Goal: Task Accomplishment & Management: Use online tool/utility

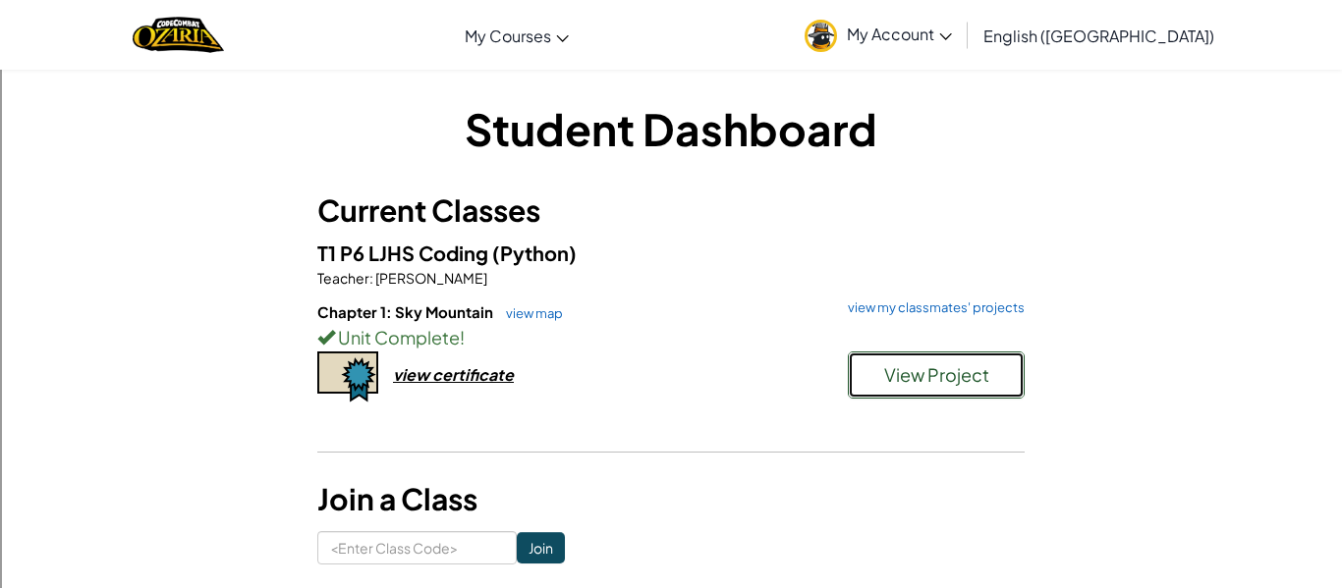
click at [903, 375] on span "View Project" at bounding box center [936, 374] width 105 height 23
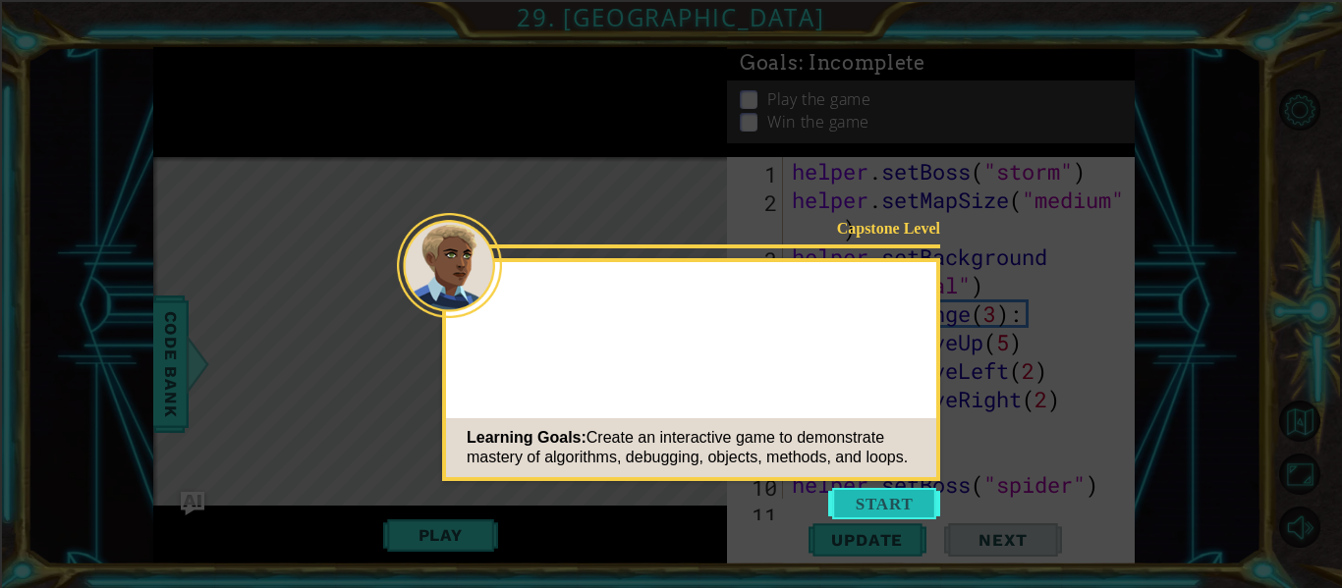
click at [877, 508] on button "Start" at bounding box center [884, 503] width 112 height 31
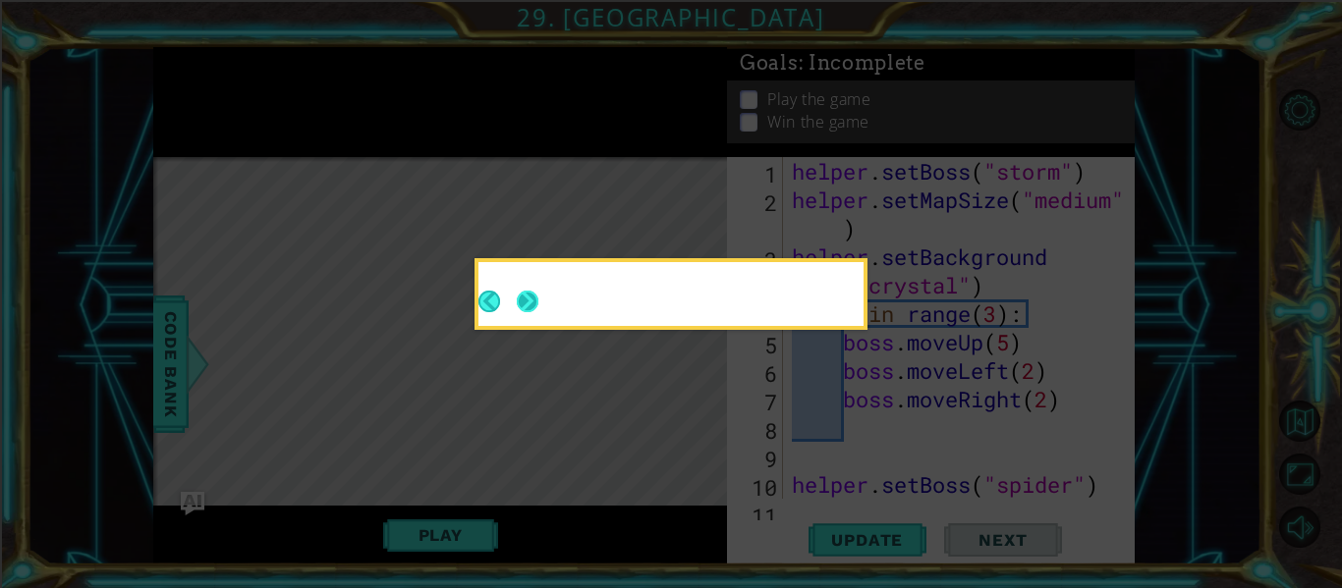
click at [537, 291] on button "Next" at bounding box center [528, 302] width 22 height 22
click at [537, 291] on div at bounding box center [670, 298] width 385 height 56
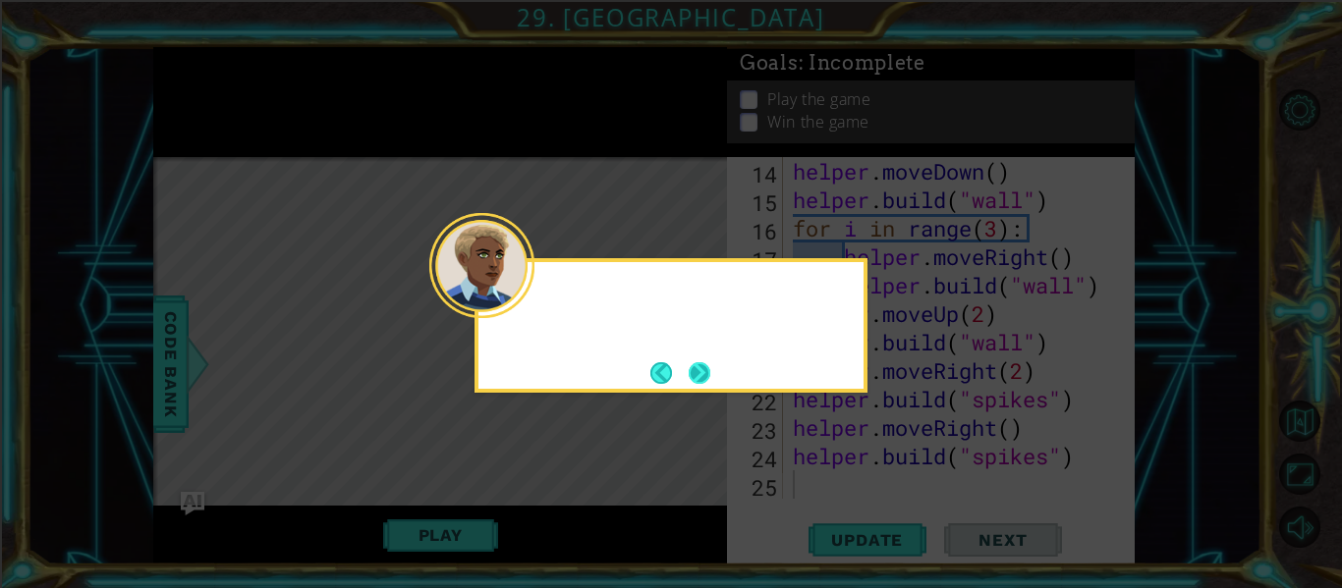
scroll to position [427, 0]
click at [703, 367] on button "Next" at bounding box center [699, 373] width 22 height 22
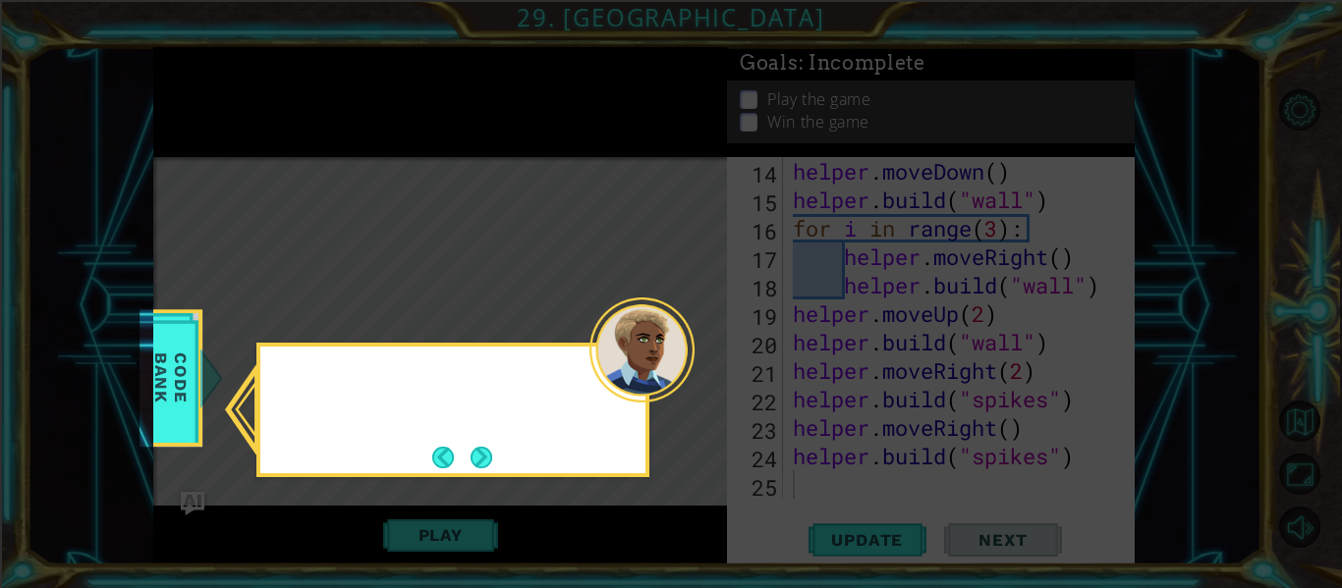
click at [703, 367] on icon at bounding box center [671, 294] width 1342 height 588
click at [470, 460] on button "Next" at bounding box center [481, 458] width 22 height 22
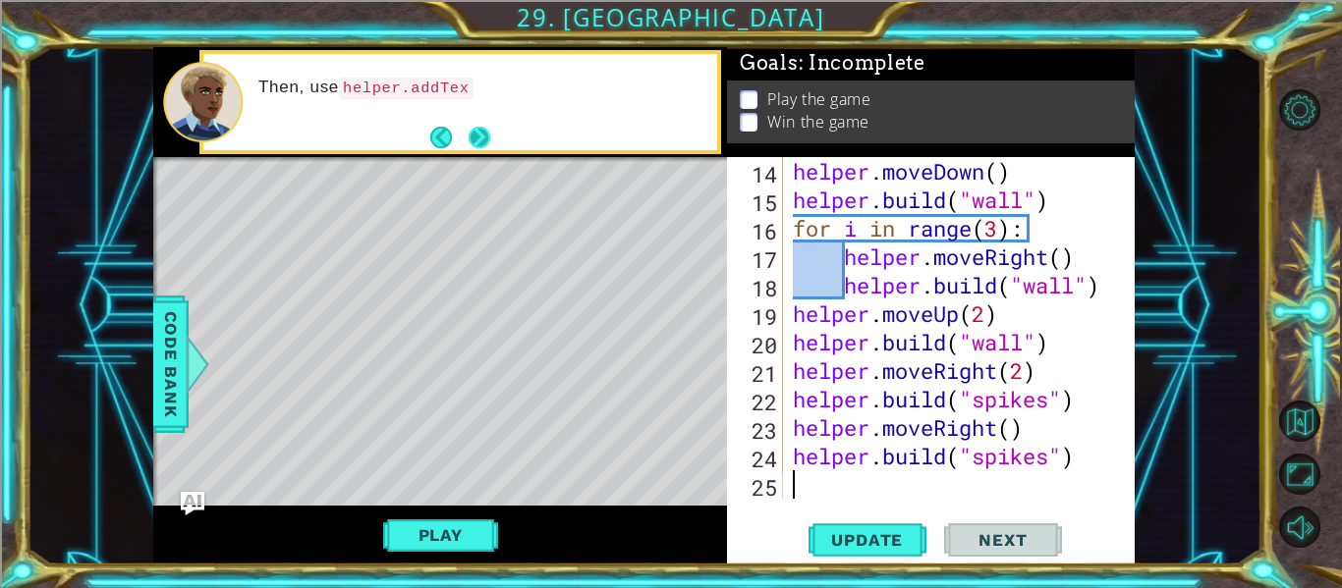
click at [481, 147] on button "Next" at bounding box center [479, 137] width 23 height 23
click at [475, 126] on button "Next" at bounding box center [479, 137] width 23 height 23
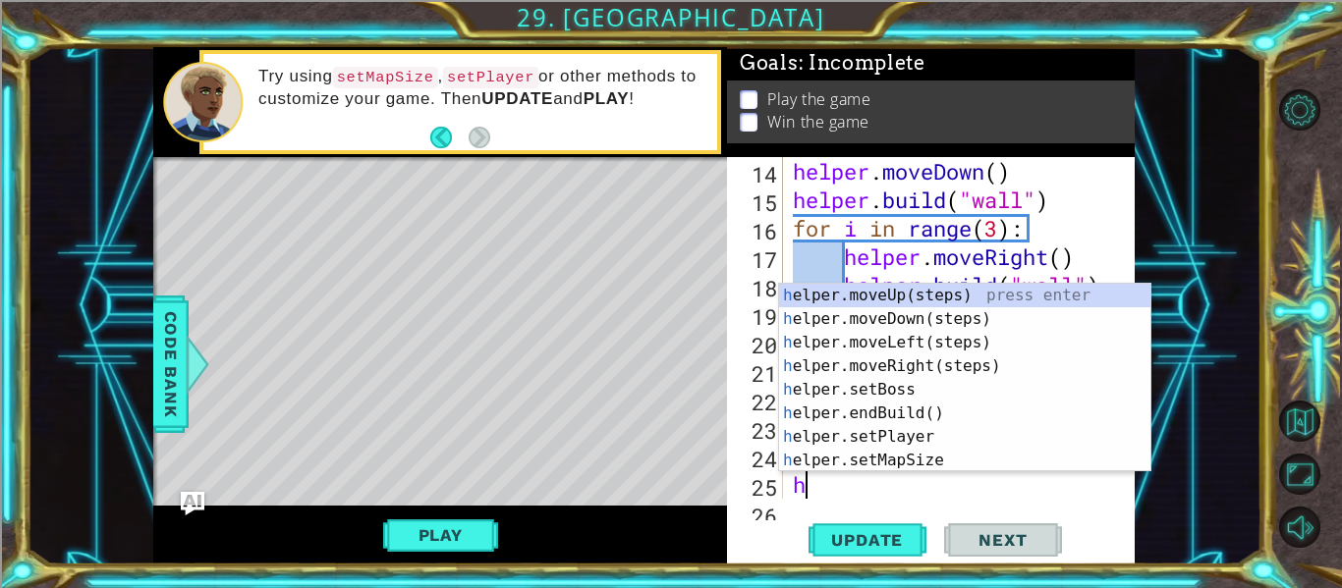
scroll to position [456, 0]
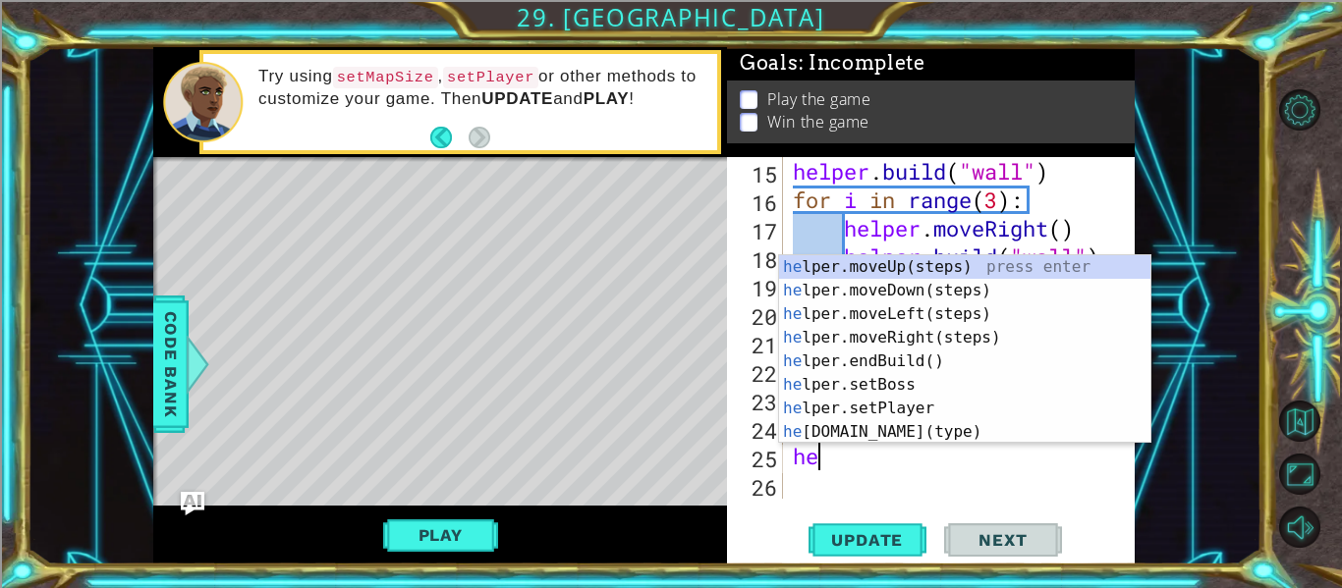
type textarea "hel"
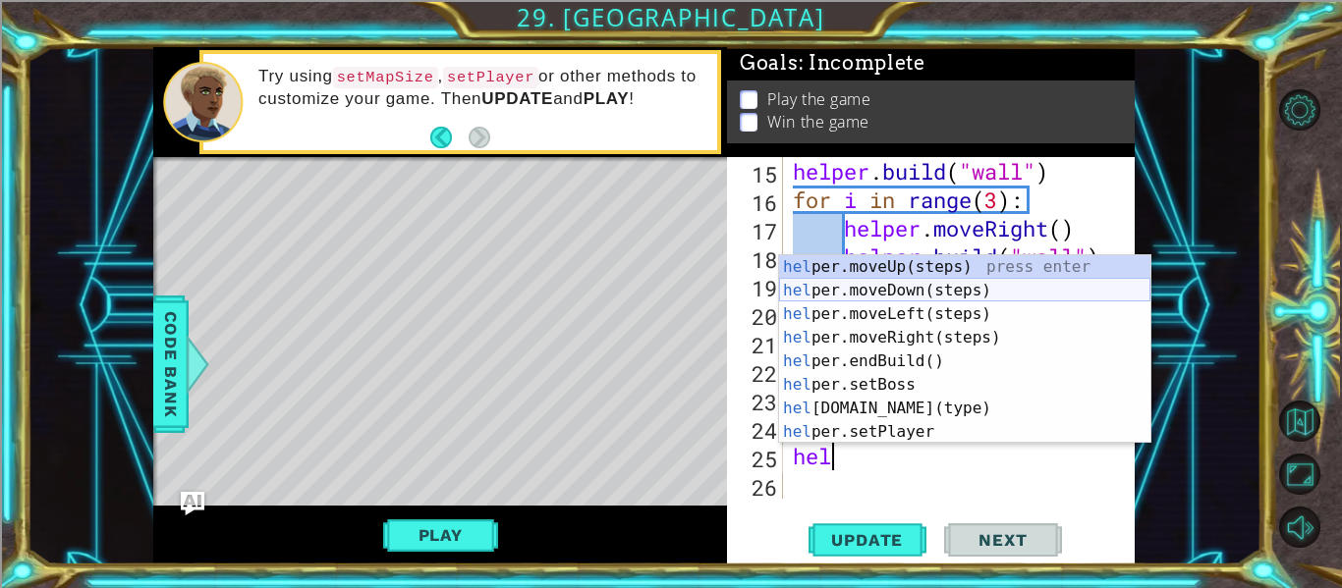
click at [984, 295] on div "hel per.moveUp(steps) press enter hel per.moveDown(steps) press enter hel per.m…" at bounding box center [964, 373] width 371 height 236
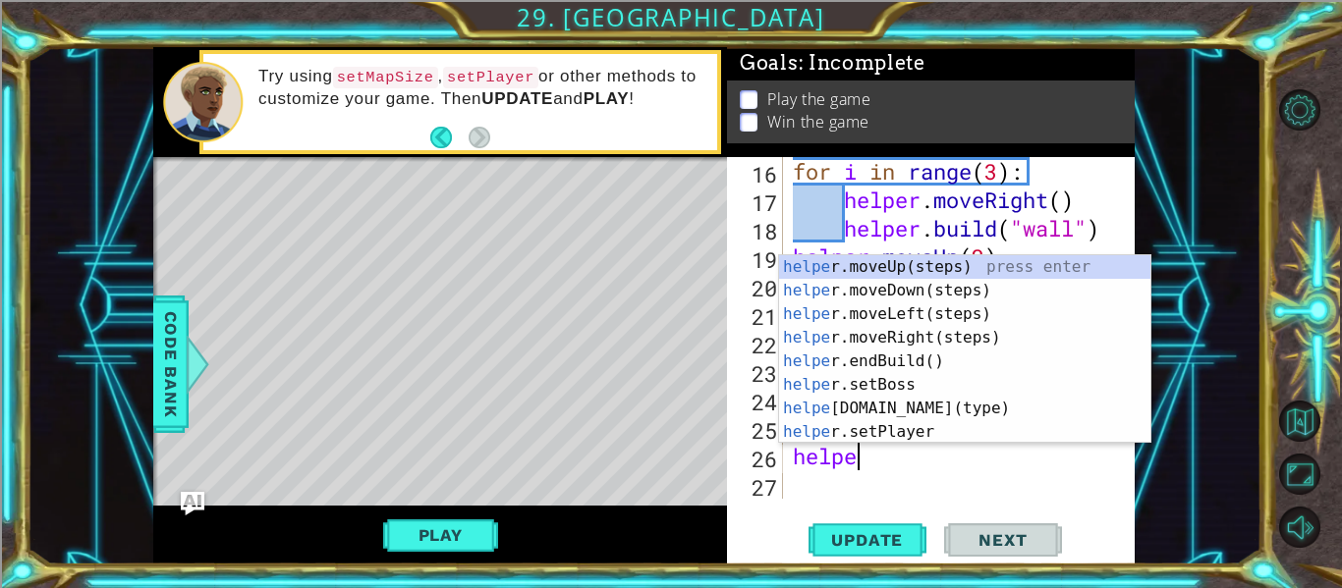
scroll to position [0, 3]
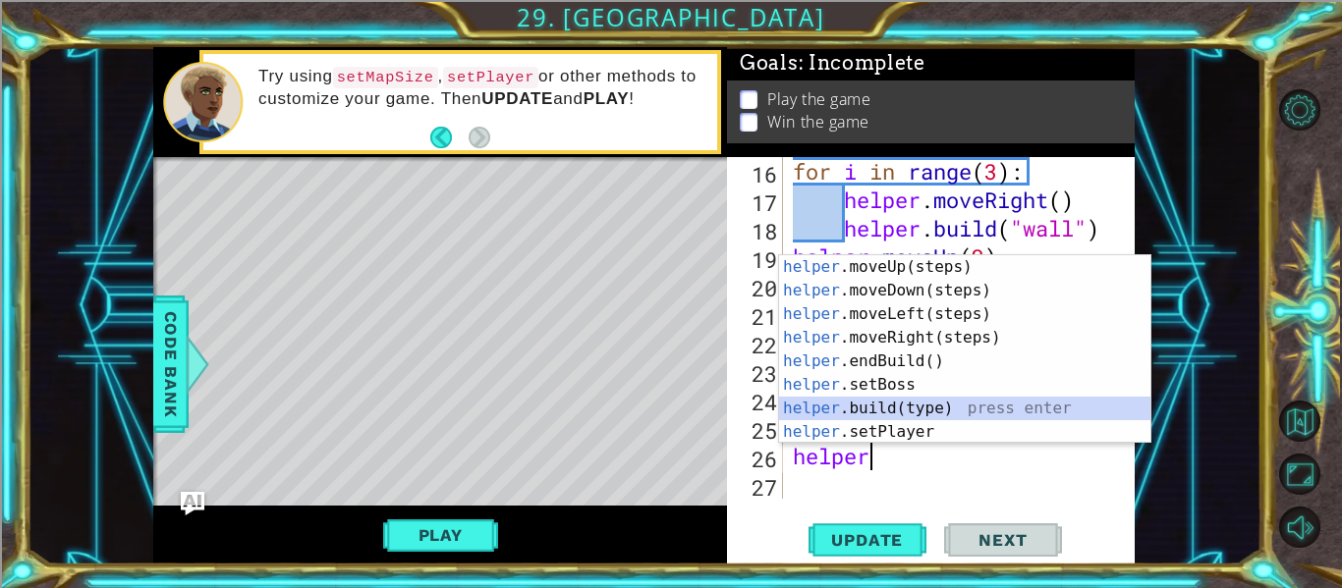
click at [945, 413] on div "helper .moveUp(steps) press enter helper .moveDown(steps) press enter helper .m…" at bounding box center [964, 373] width 371 height 236
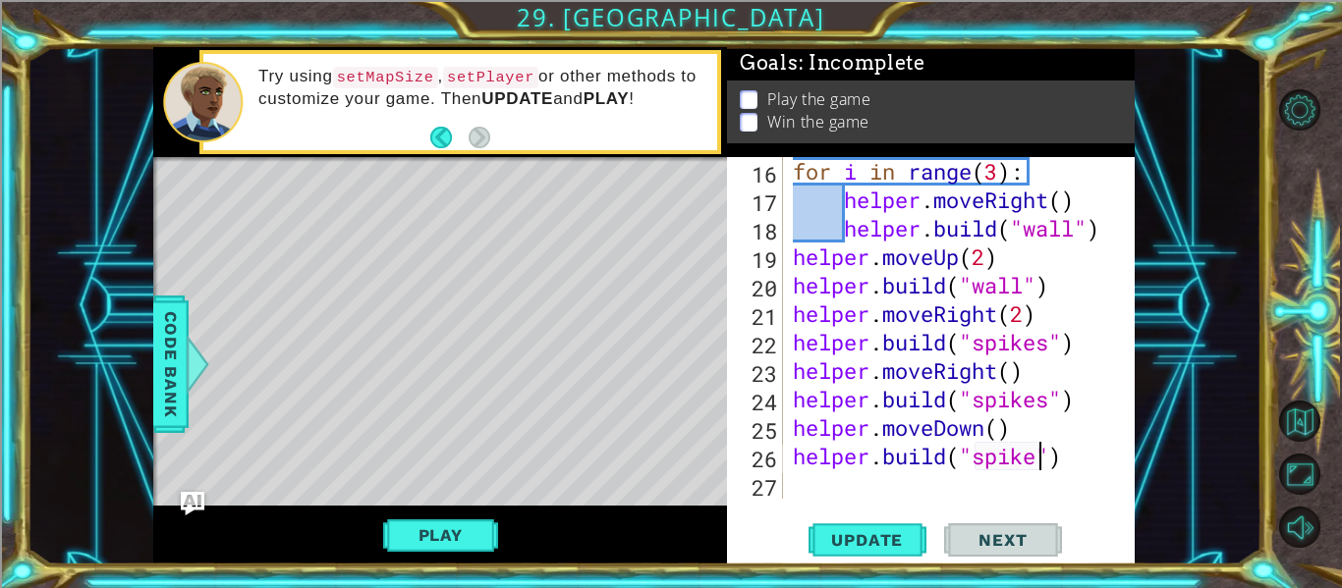
scroll to position [0, 12]
click at [872, 551] on button "Update" at bounding box center [867, 540] width 118 height 40
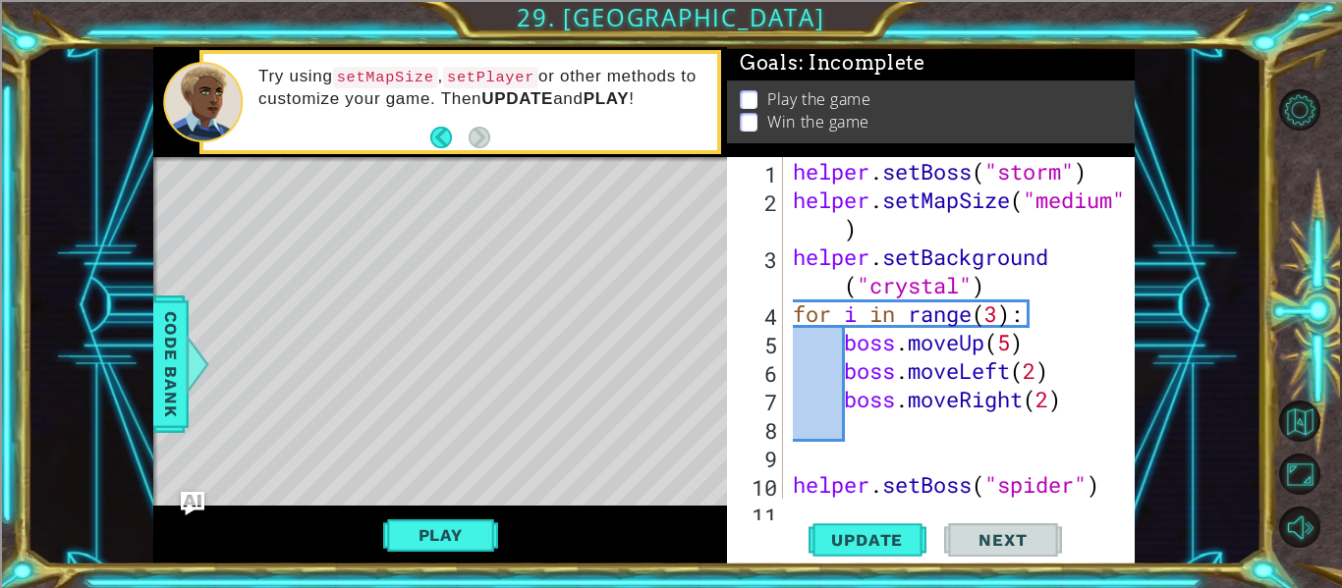
click at [1060, 175] on div "helper . setBoss ( "storm" ) helper . setMapSize ( "medium" ) helper . setBackg…" at bounding box center [965, 356] width 352 height 399
click at [882, 542] on span "Update" at bounding box center [866, 540] width 111 height 20
click at [846, 530] on span "Update" at bounding box center [866, 540] width 111 height 20
click at [1074, 363] on div "helper . setBoss ( "bats" ) helper . setMapSize ( "medium" ) helper . setBackgr…" at bounding box center [965, 356] width 352 height 399
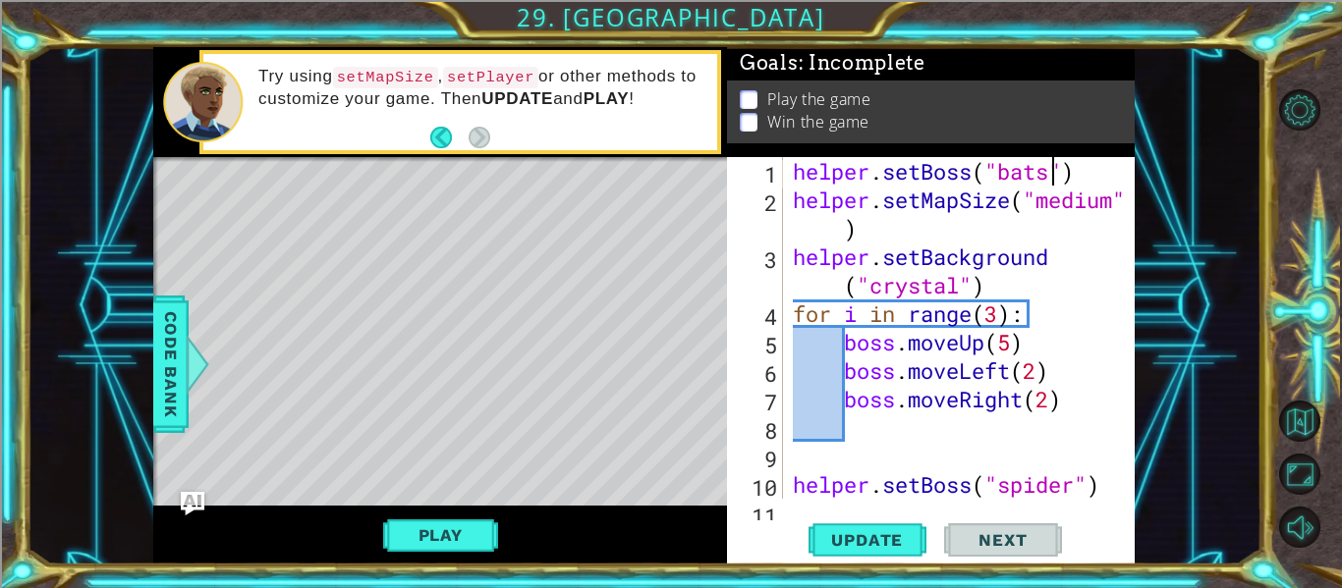
type textarea "boss.moveLeft(2)"
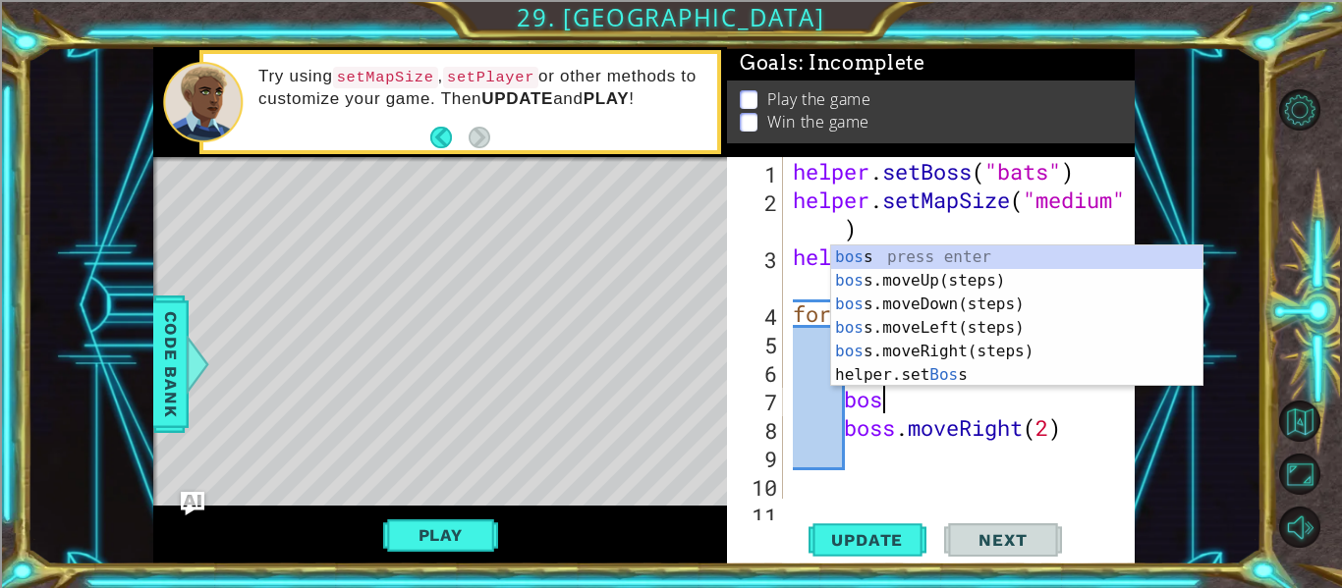
scroll to position [0, 4]
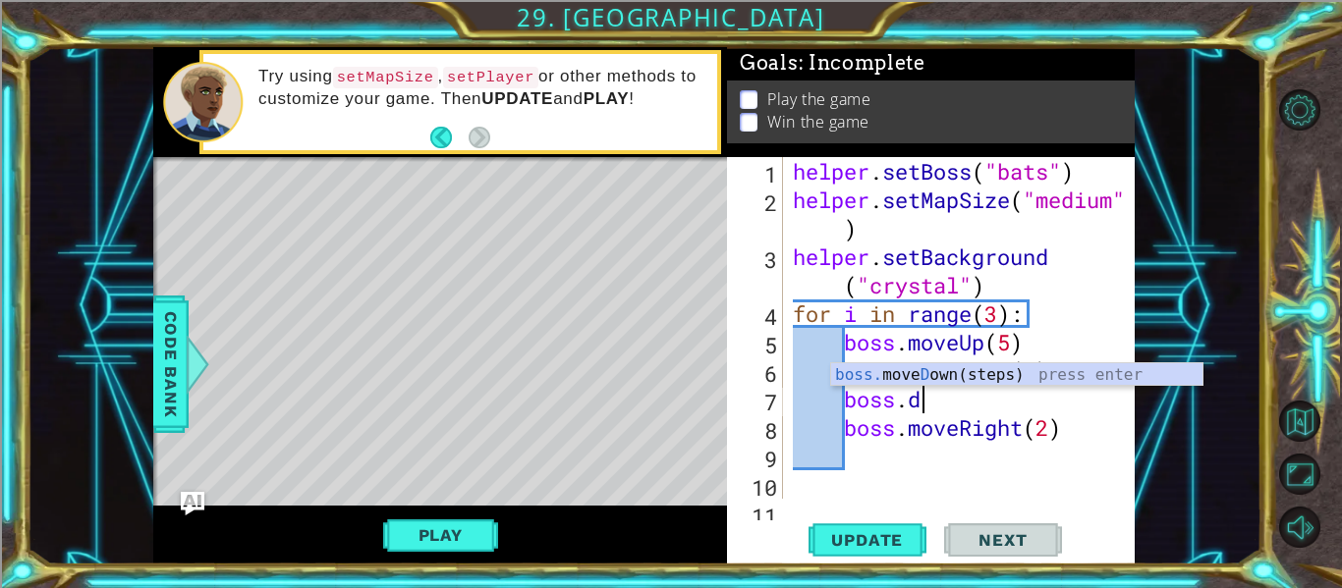
type textarea "[DOMAIN_NAME]"
click at [1102, 366] on div "boss. move Do wn(steps) press enter" at bounding box center [1016, 398] width 371 height 71
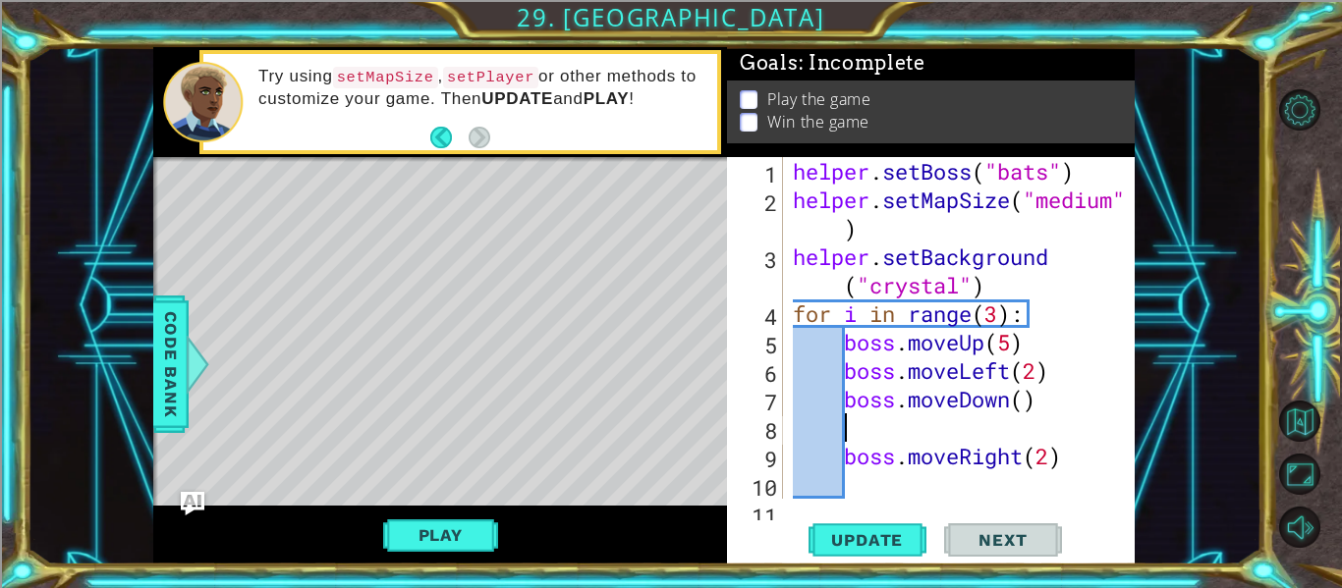
scroll to position [0, 0]
click at [834, 450] on div "helper . setBoss ( "bats" ) helper . setMapSize ( "medium" ) helper . setBackgr…" at bounding box center [965, 356] width 352 height 399
type textarea "boss.moveRight(2)"
click at [899, 428] on div "helper . setBoss ( "bats" ) helper . setMapSize ( "medium" ) helper . setBackgr…" at bounding box center [965, 356] width 352 height 399
click at [829, 459] on div "helper . setBoss ( "bats" ) helper . setMapSize ( "medium" ) helper . setBackgr…" at bounding box center [965, 356] width 352 height 399
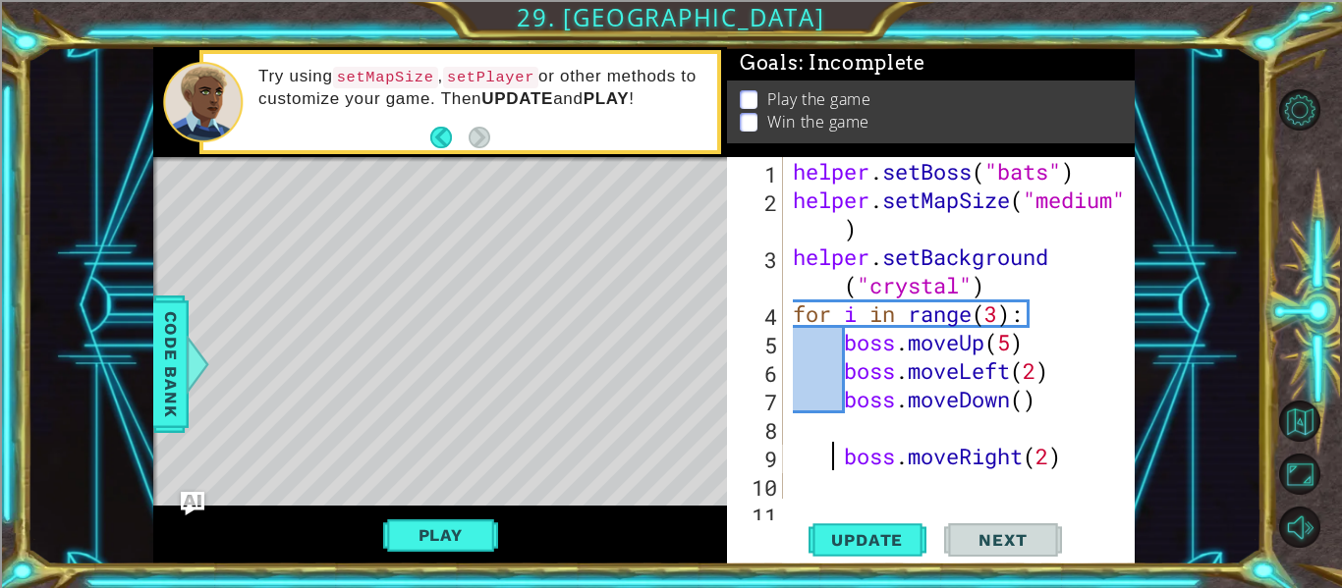
click at [843, 465] on div "helper . setBoss ( "bats" ) helper . setMapSize ( "medium" ) helper . setBackgr…" at bounding box center [965, 356] width 352 height 399
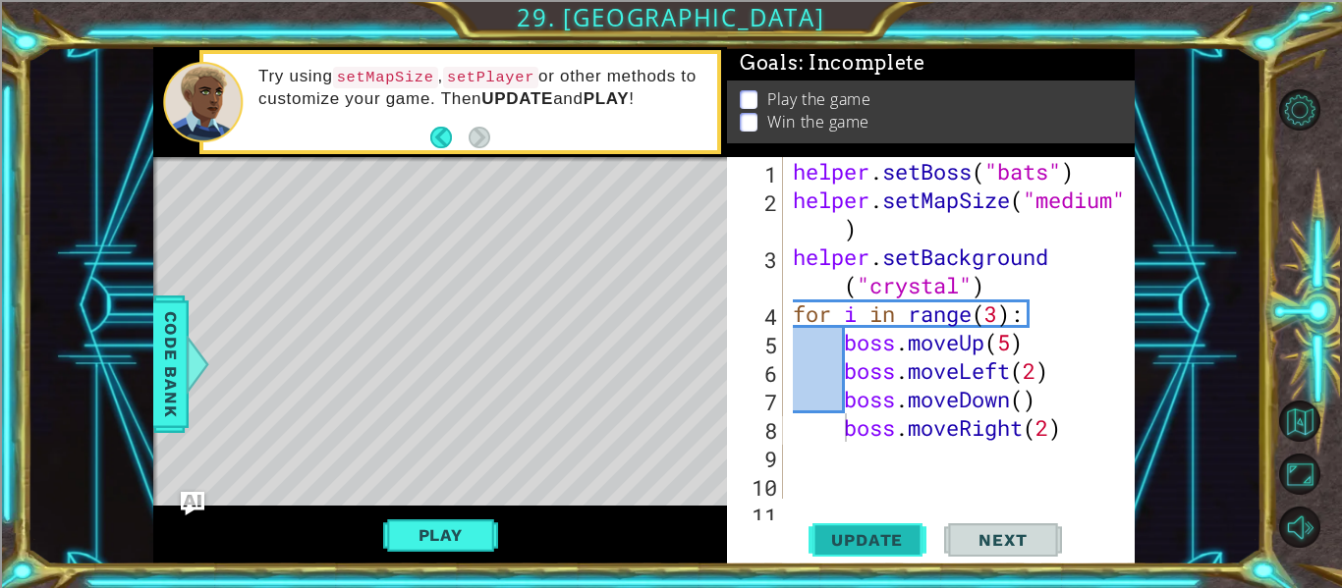
click at [874, 526] on button "Update" at bounding box center [867, 540] width 118 height 40
click at [421, 529] on button "Play" at bounding box center [440, 535] width 115 height 37
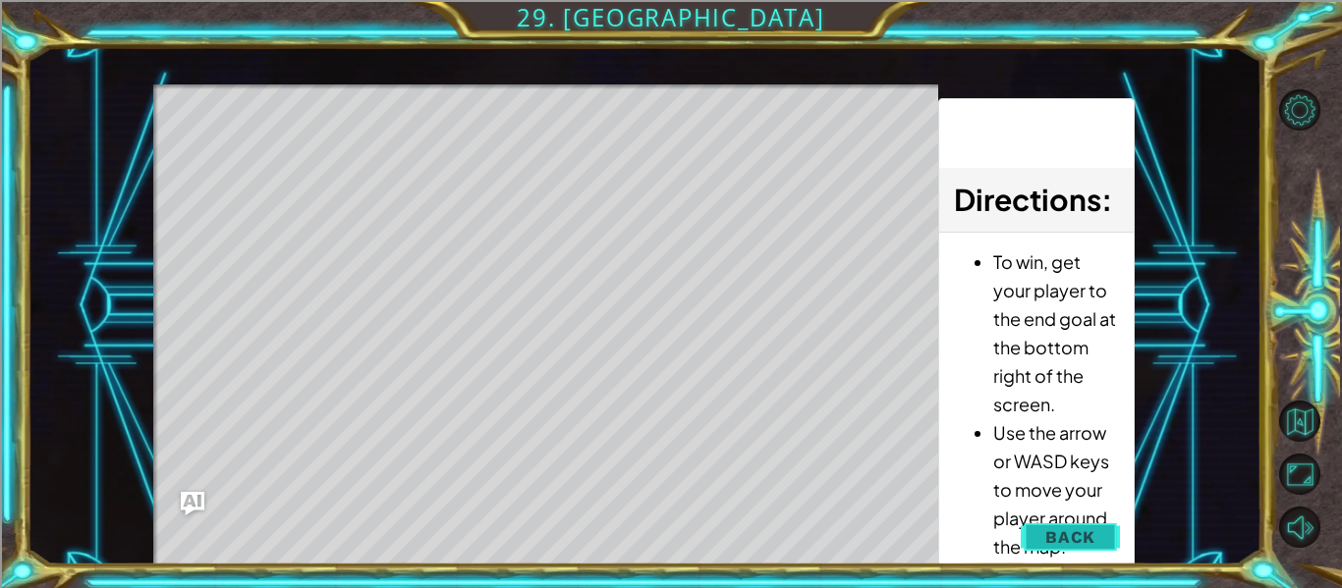
click at [1038, 528] on button "Back" at bounding box center [1069, 537] width 99 height 39
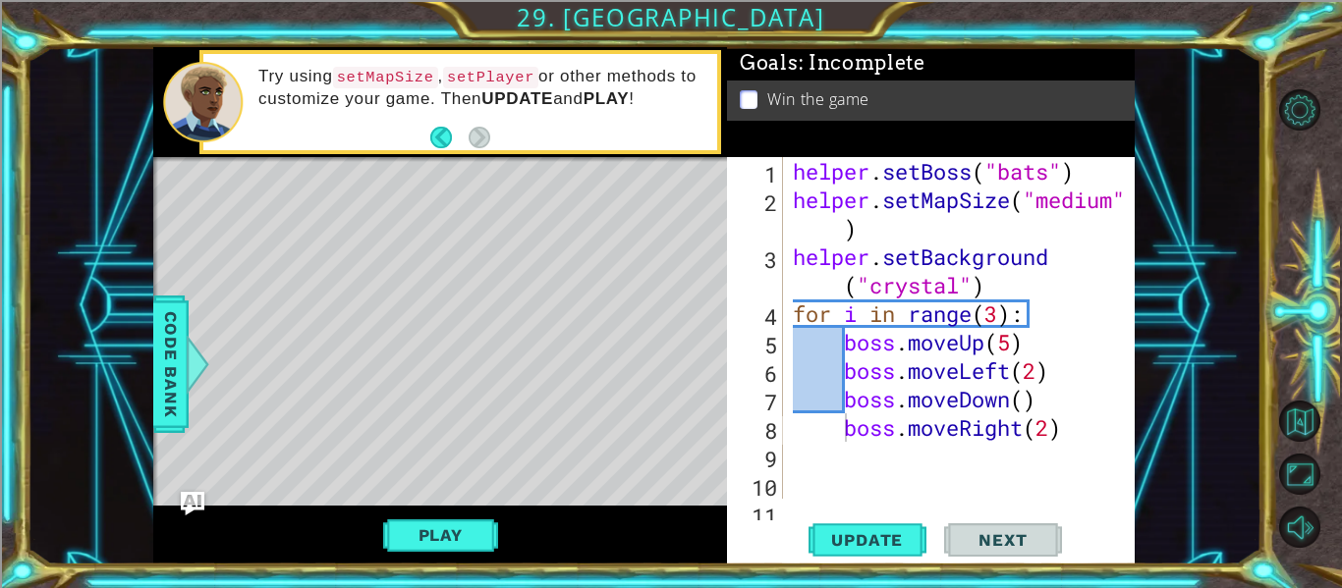
click at [912, 178] on div "helper . setBoss ( "bats" ) helper . setMapSize ( "medium" ) helper . setBackgr…" at bounding box center [965, 356] width 352 height 399
click at [836, 524] on button "Update" at bounding box center [867, 540] width 118 height 40
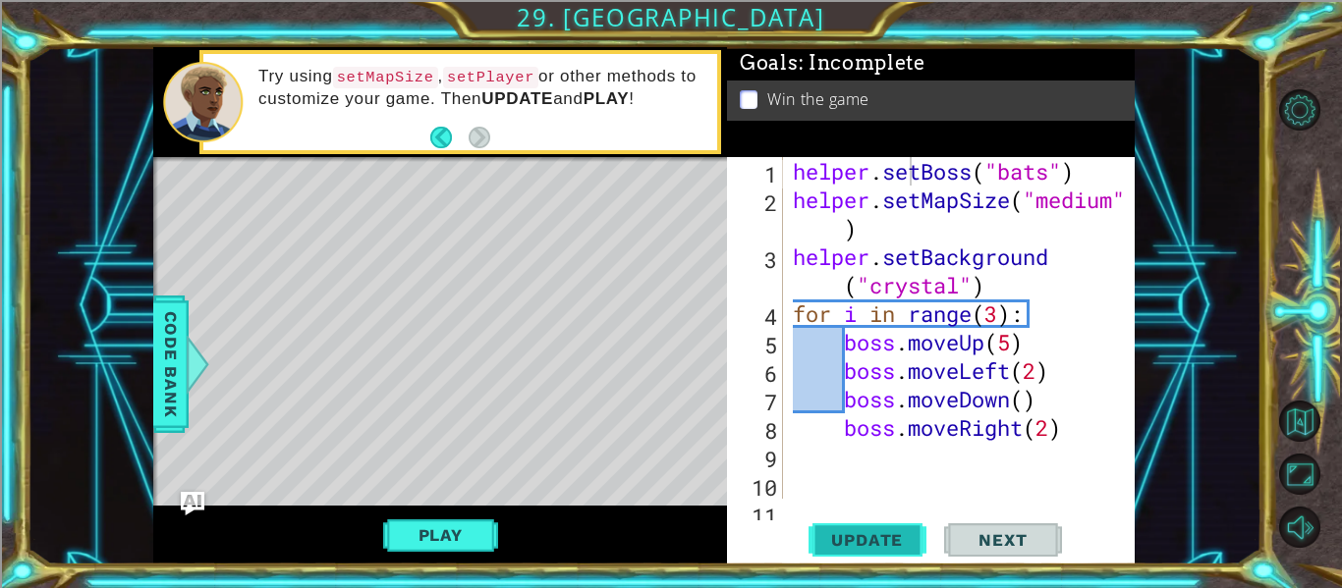
click at [836, 524] on button "Update" at bounding box center [867, 540] width 118 height 40
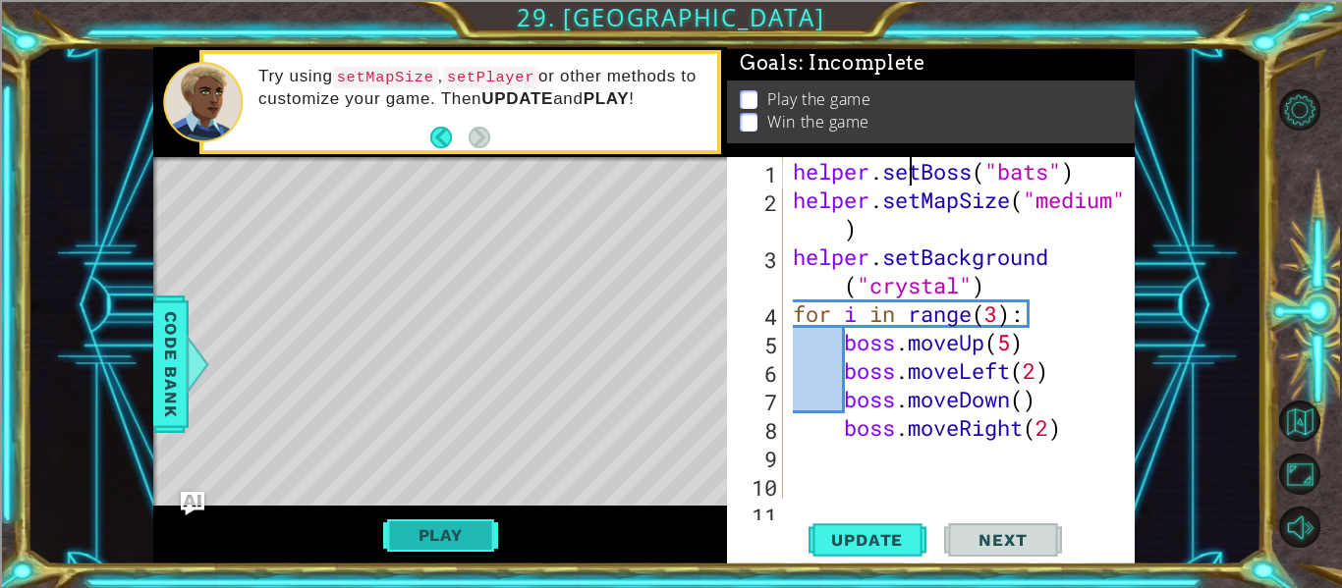
click at [438, 540] on button "Play" at bounding box center [440, 535] width 115 height 37
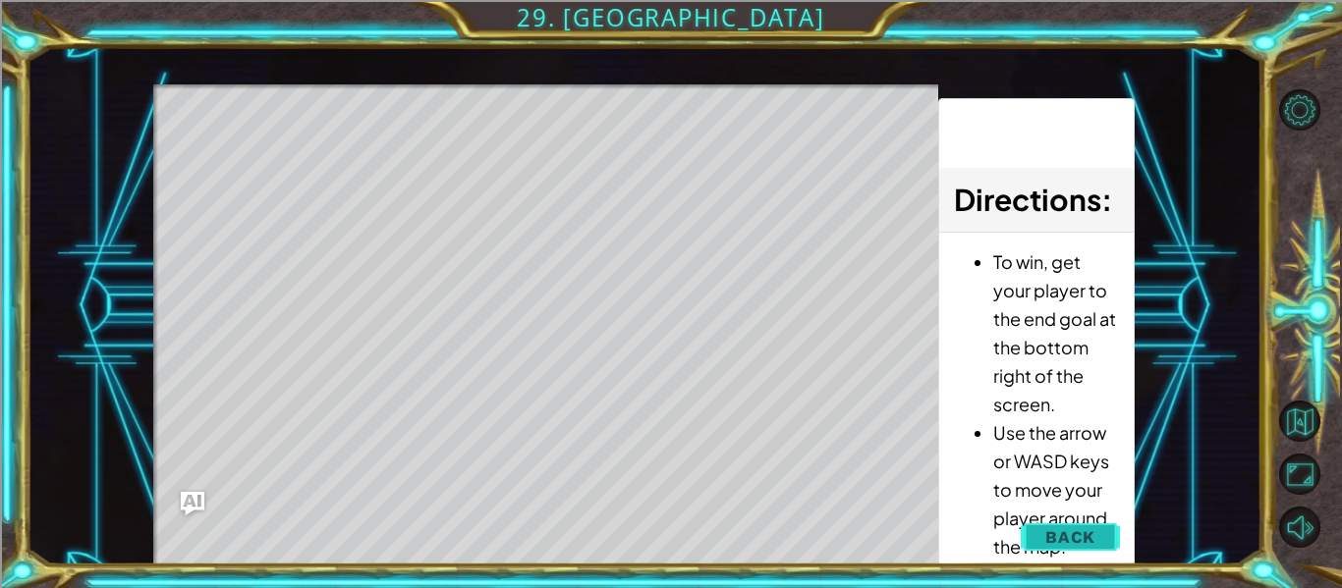
click at [1074, 530] on span "Back" at bounding box center [1070, 537] width 50 height 20
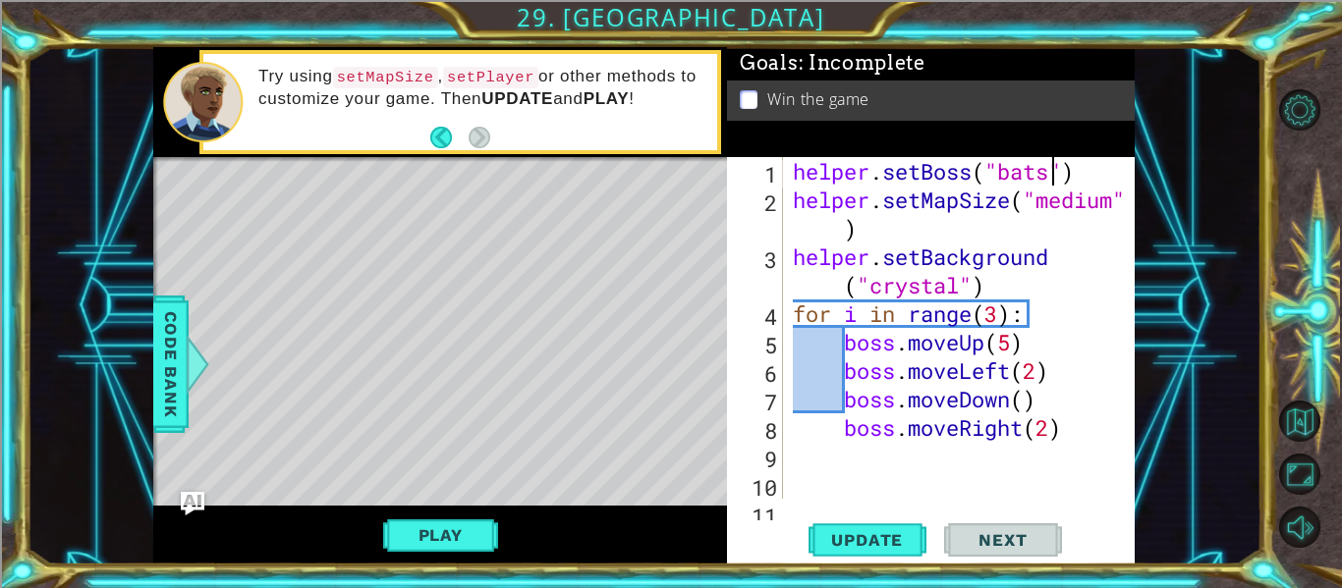
click at [1048, 168] on div "helper . setBoss ( "bats" ) helper . setMapSize ( "medium" ) helper . setBackgr…" at bounding box center [965, 356] width 352 height 399
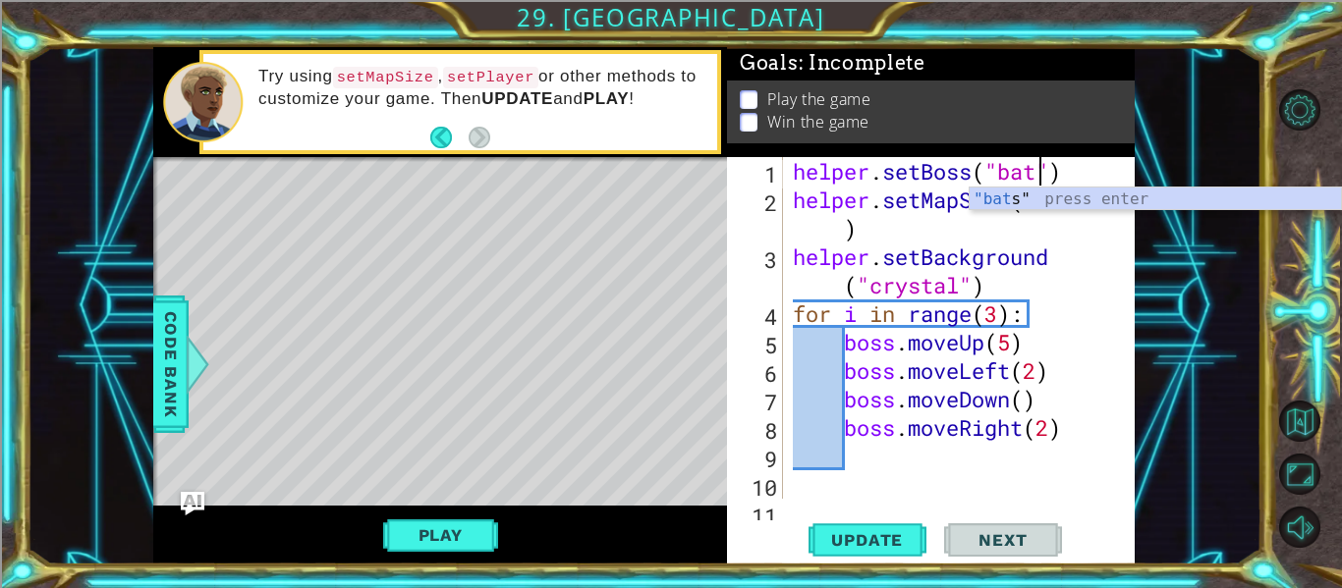
scroll to position [0, 12]
type textarea "helper.setBoss("bats")"
click at [885, 548] on span "Update" at bounding box center [866, 540] width 111 height 20
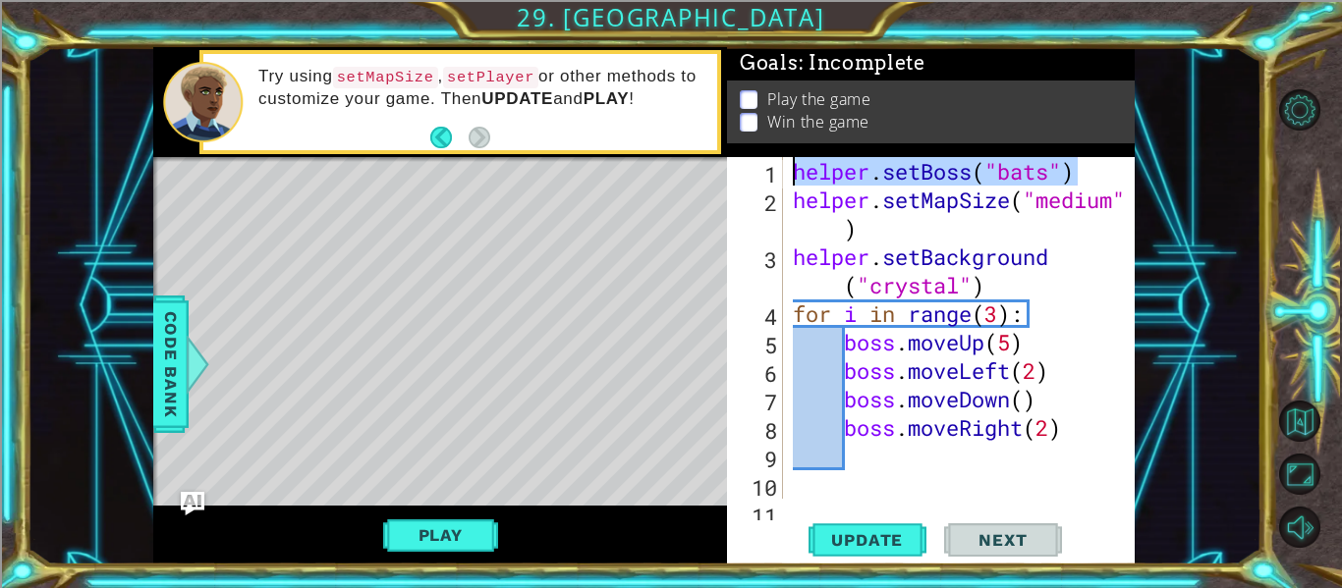
drag, startPoint x: 1078, startPoint y: 167, endPoint x: 784, endPoint y: 180, distance: 294.9
click at [784, 180] on div "helper.setBoss("bats") 1 2 3 4 5 6 7 8 9 10 11 helper . setBoss ( "bats" ) help…" at bounding box center [929, 328] width 404 height 342
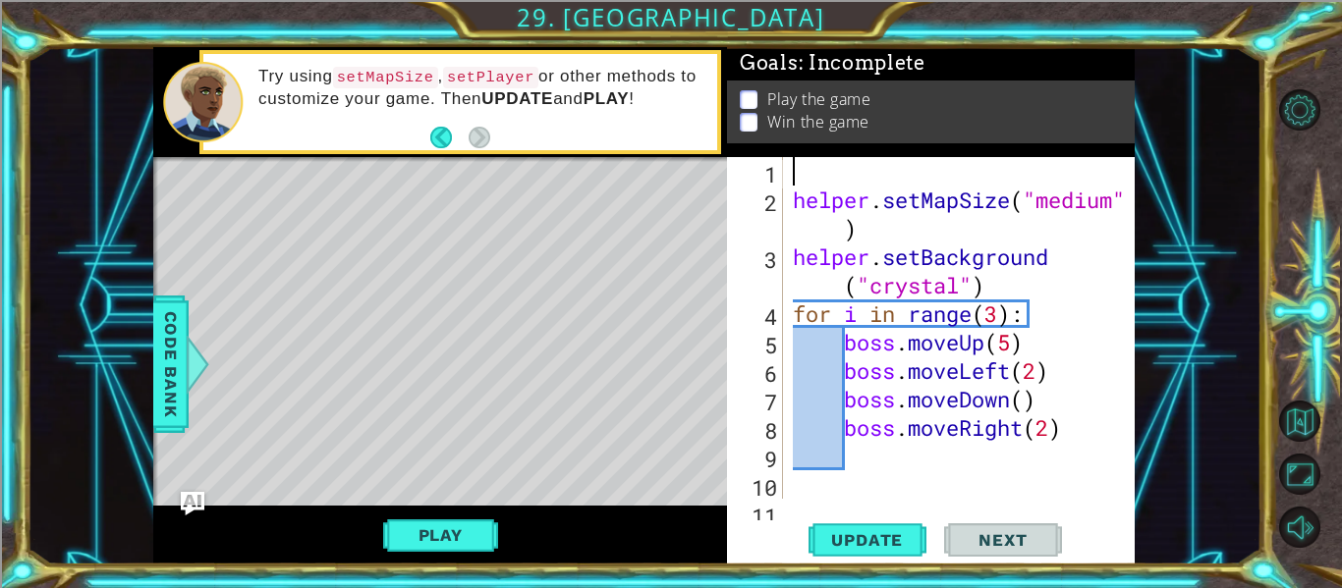
paste textarea "helper.setBoss("bats")"
type textarea "helper.setBoss("bats")"
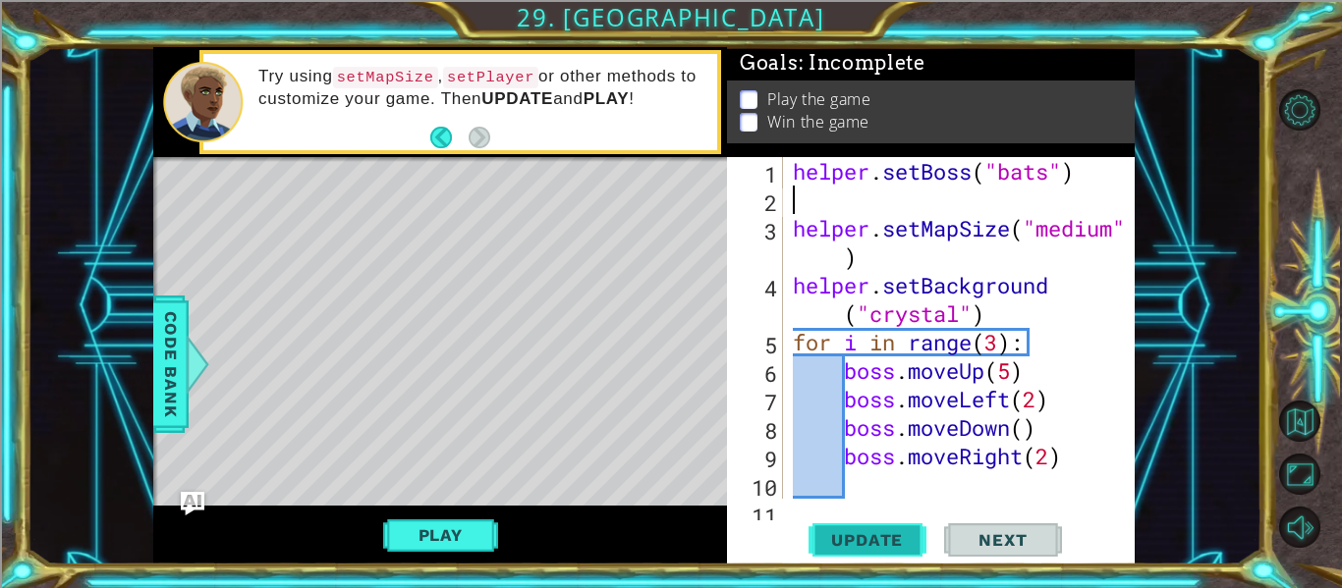
click at [825, 530] on span "Update" at bounding box center [866, 540] width 111 height 20
click at [847, 535] on span "Update" at bounding box center [866, 540] width 111 height 20
click at [453, 529] on button "Play" at bounding box center [440, 535] width 115 height 37
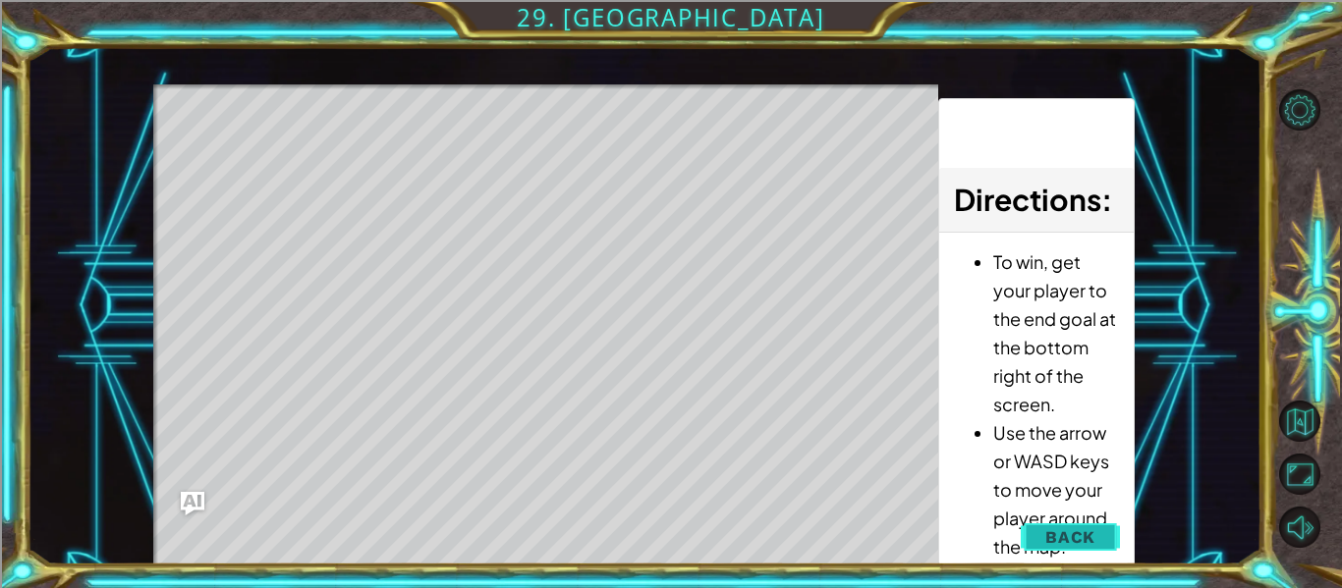
click at [1062, 529] on span "Back" at bounding box center [1070, 537] width 50 height 20
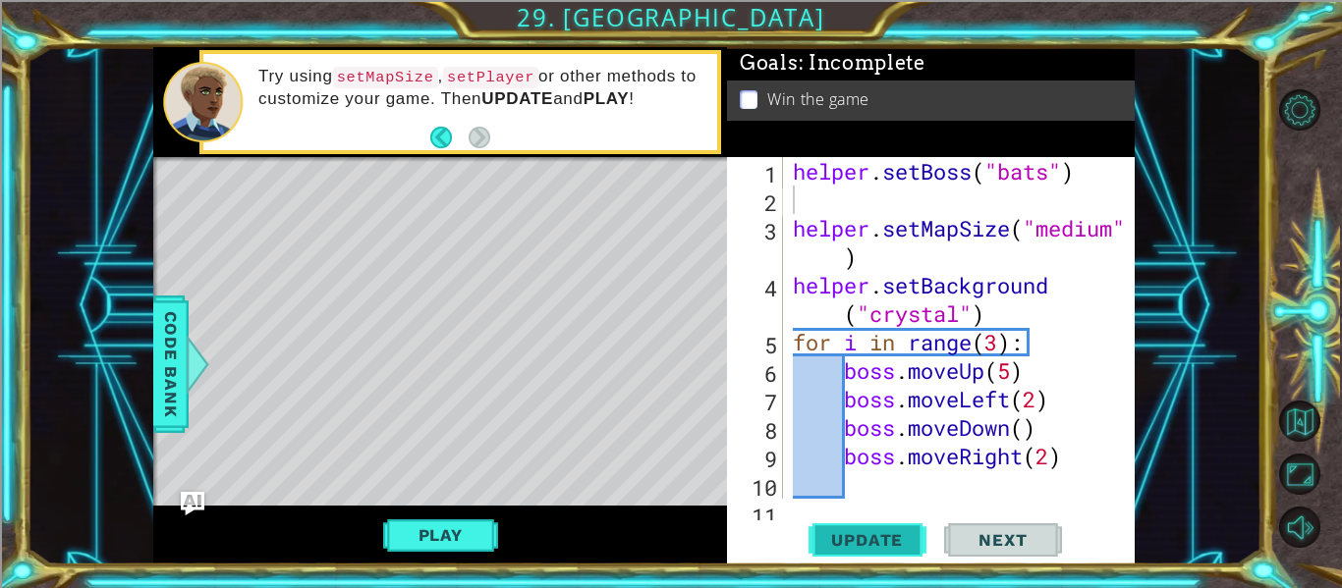
click at [886, 538] on span "Update" at bounding box center [866, 540] width 111 height 20
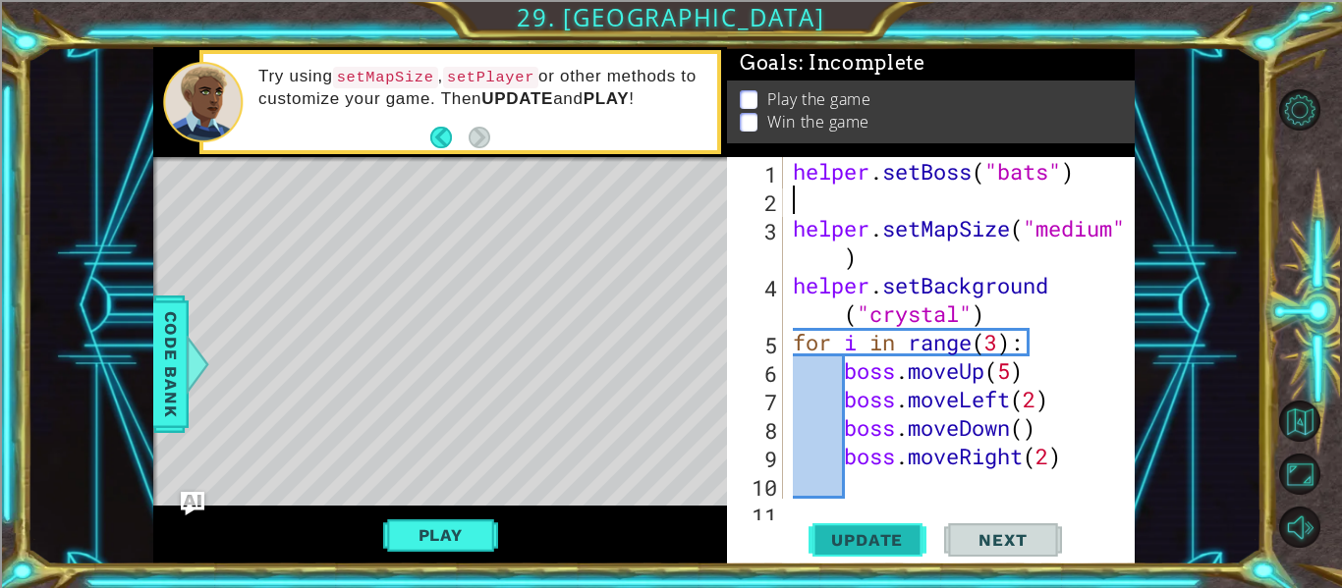
click at [886, 538] on span "Update" at bounding box center [866, 540] width 111 height 20
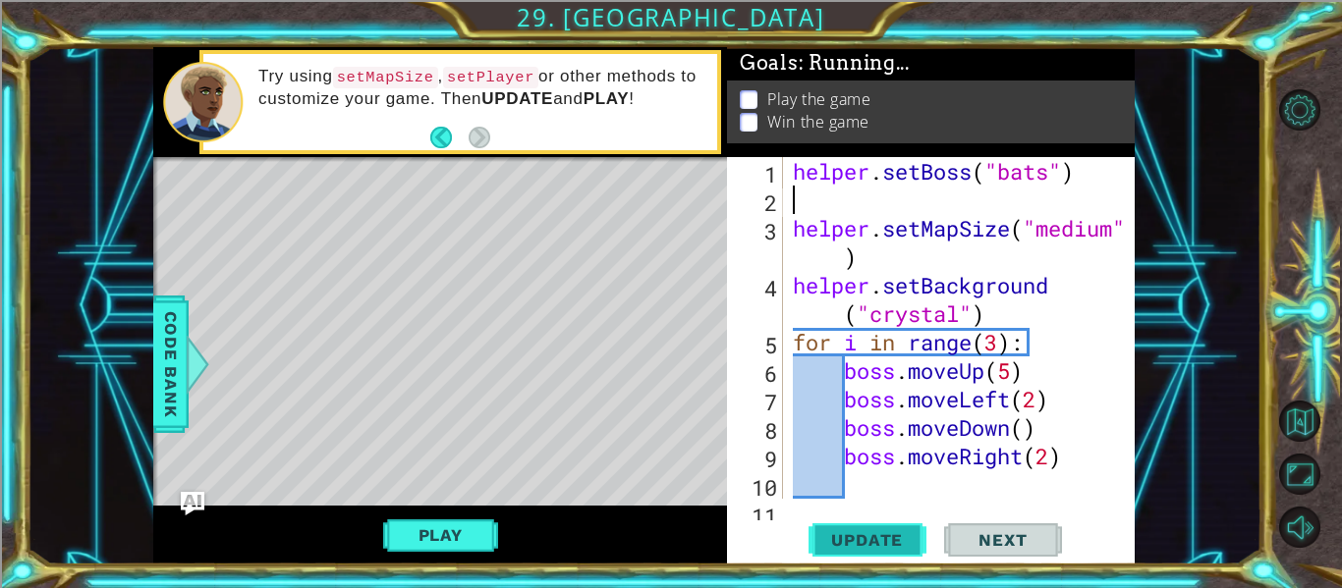
click at [886, 538] on span "Update" at bounding box center [866, 540] width 111 height 20
click at [407, 532] on button "Play" at bounding box center [440, 535] width 115 height 37
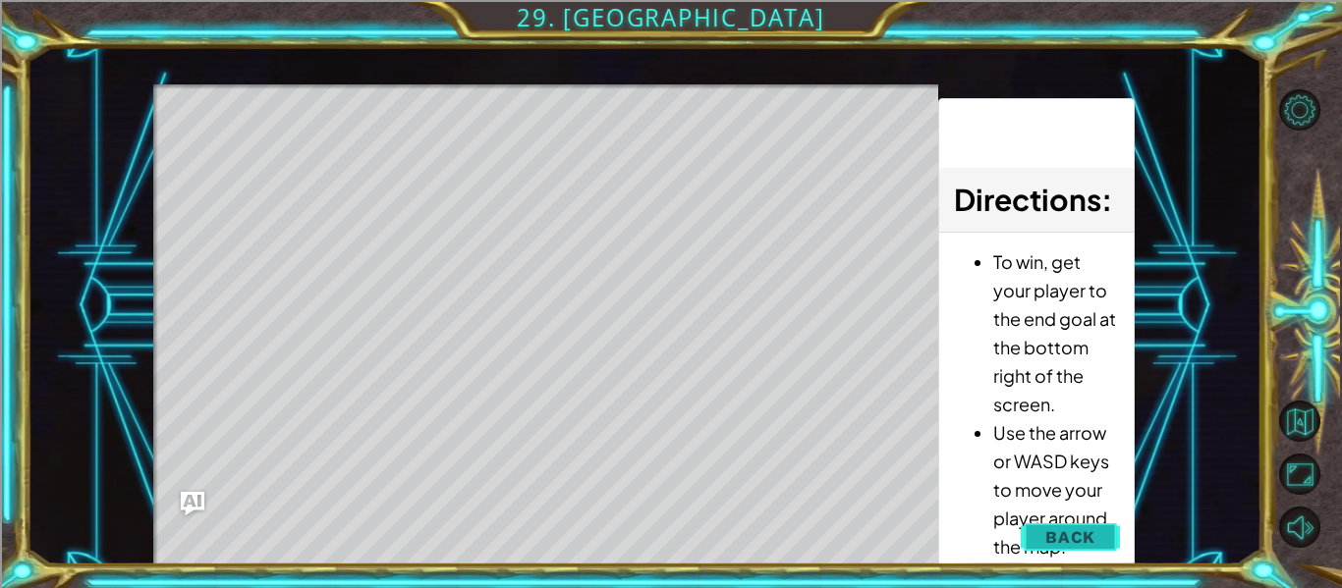
click at [1085, 530] on span "Back" at bounding box center [1070, 537] width 50 height 20
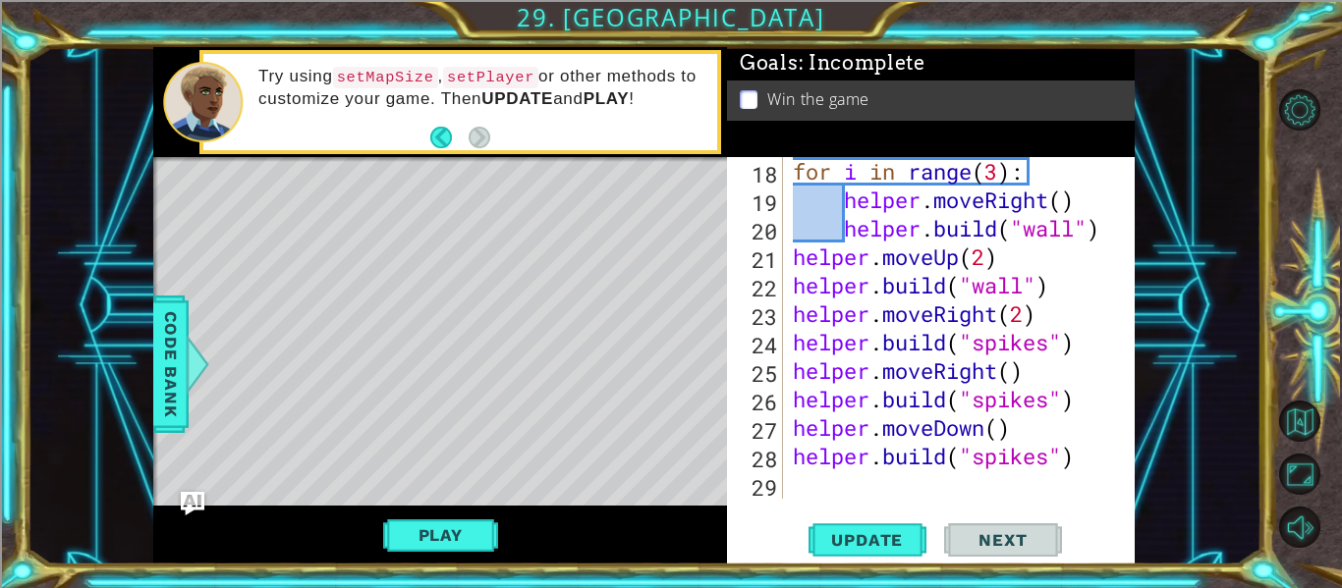
scroll to position [541, 0]
click at [836, 530] on span "Update" at bounding box center [866, 540] width 111 height 20
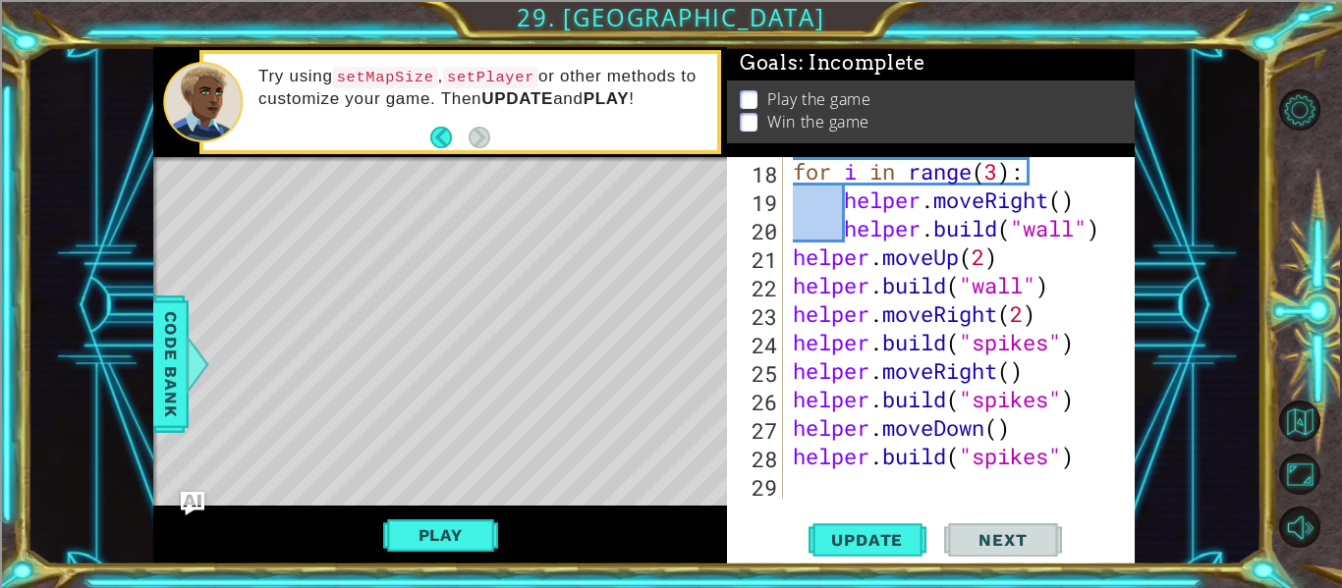
click at [856, 480] on div "for i in range ( 3 ) : helper . moveRight ( ) helper . build ( "wall" ) helper …" at bounding box center [965, 356] width 352 height 399
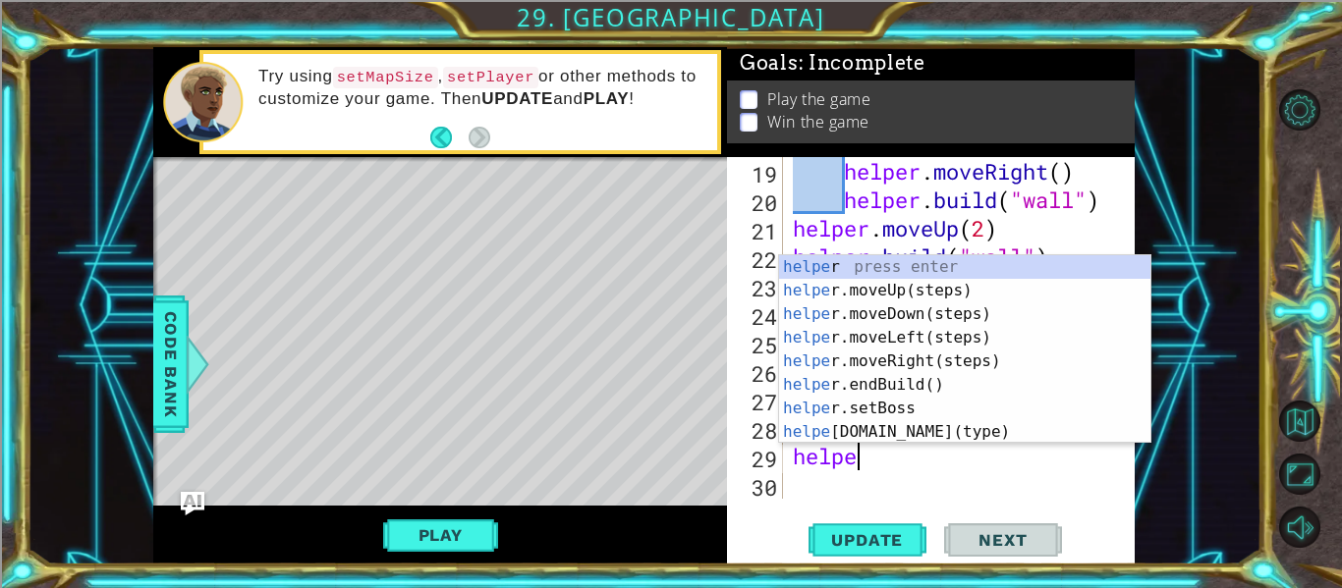
type textarea "helper"
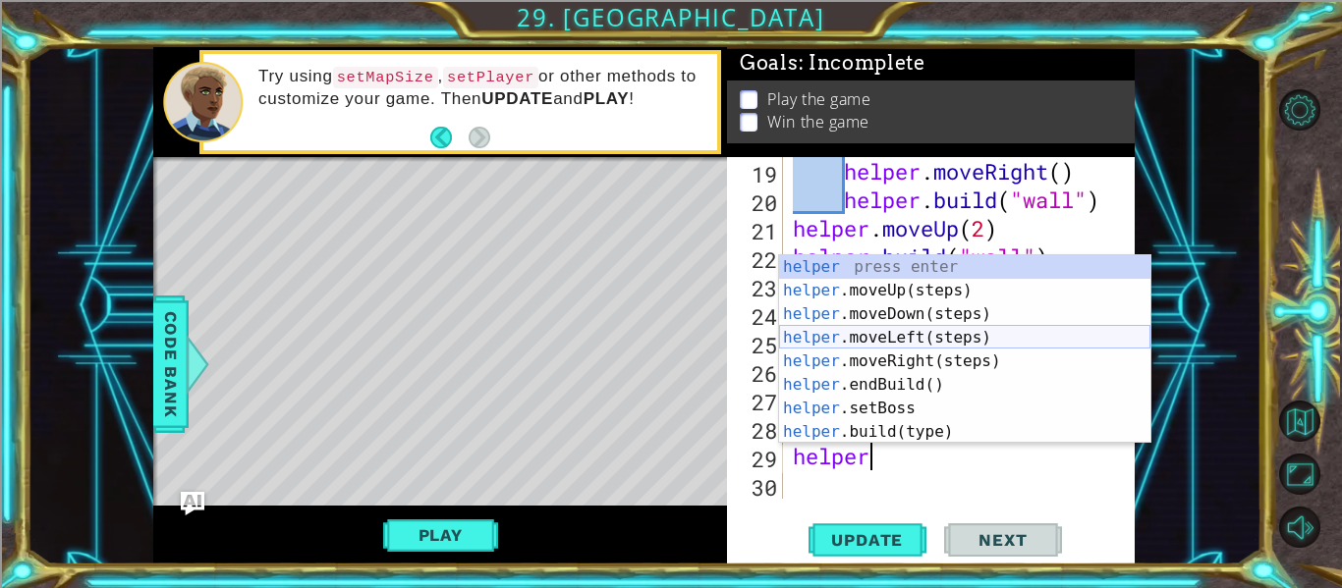
click at [986, 340] on div "helper press enter helper .moveUp(steps) press enter helper .moveDown(steps) pr…" at bounding box center [964, 373] width 371 height 236
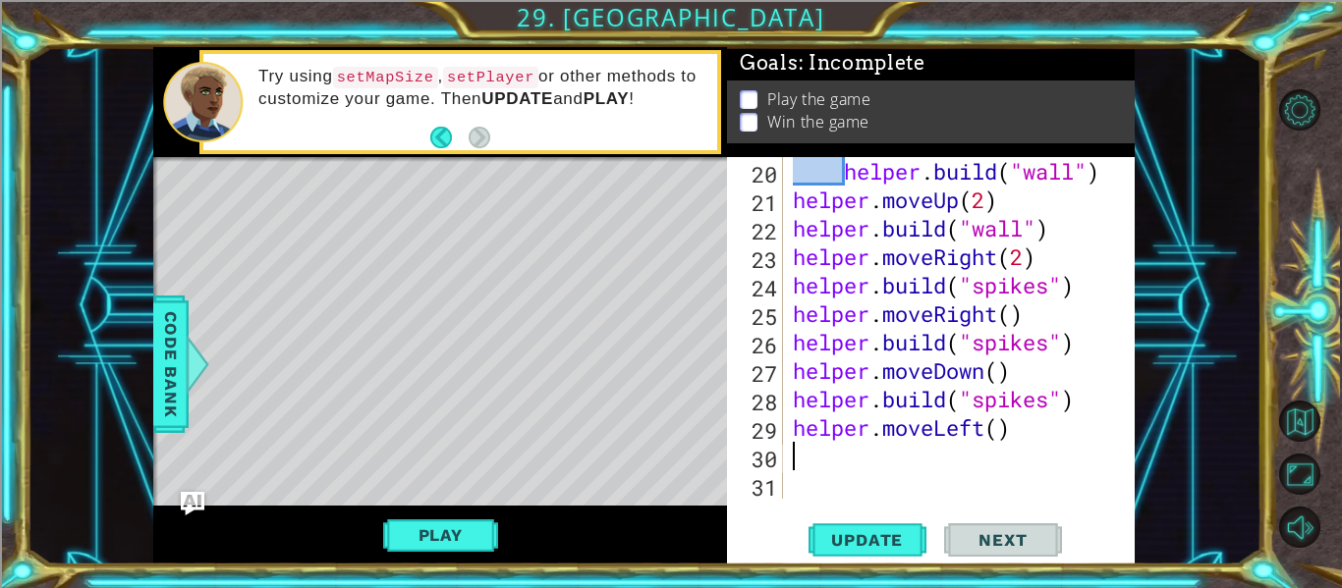
scroll to position [598, 0]
click at [995, 425] on div "helper . build ( "wall" ) helper . moveUp ( 2 ) helper . build ( "wall" ) helpe…" at bounding box center [965, 356] width 352 height 399
type textarea "helper.moveLeft(5)"
click at [865, 543] on span "Update" at bounding box center [866, 540] width 111 height 20
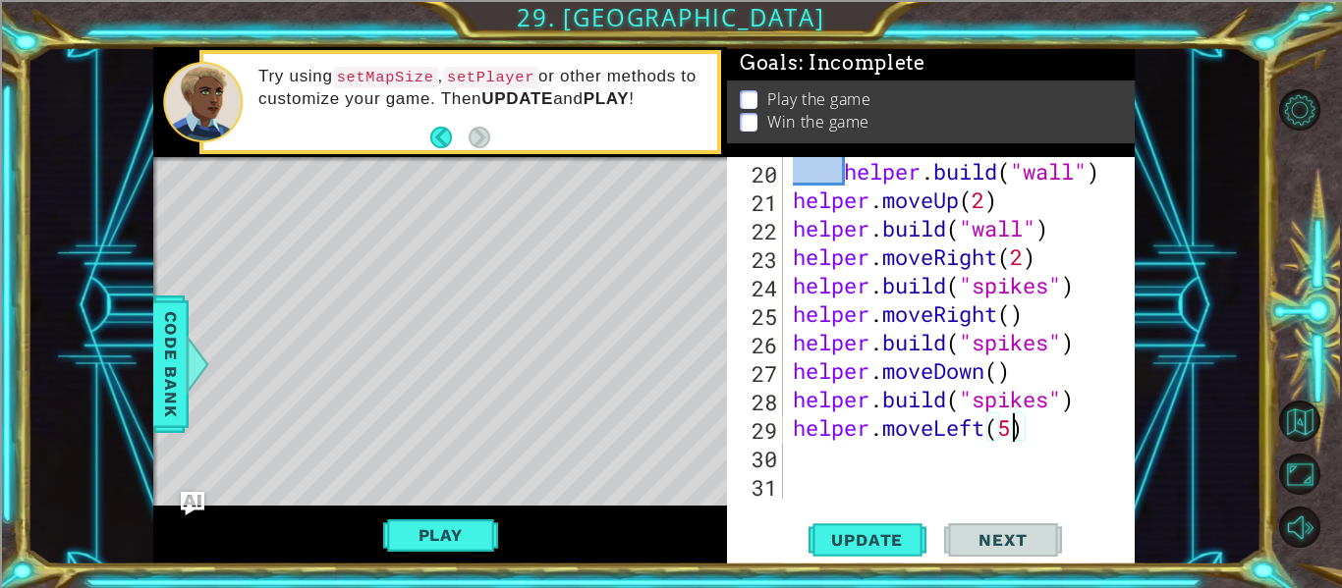
click at [890, 453] on div "helper . build ( "wall" ) helper . moveUp ( 2 ) helper . build ( "wall" ) helpe…" at bounding box center [965, 356] width 352 height 399
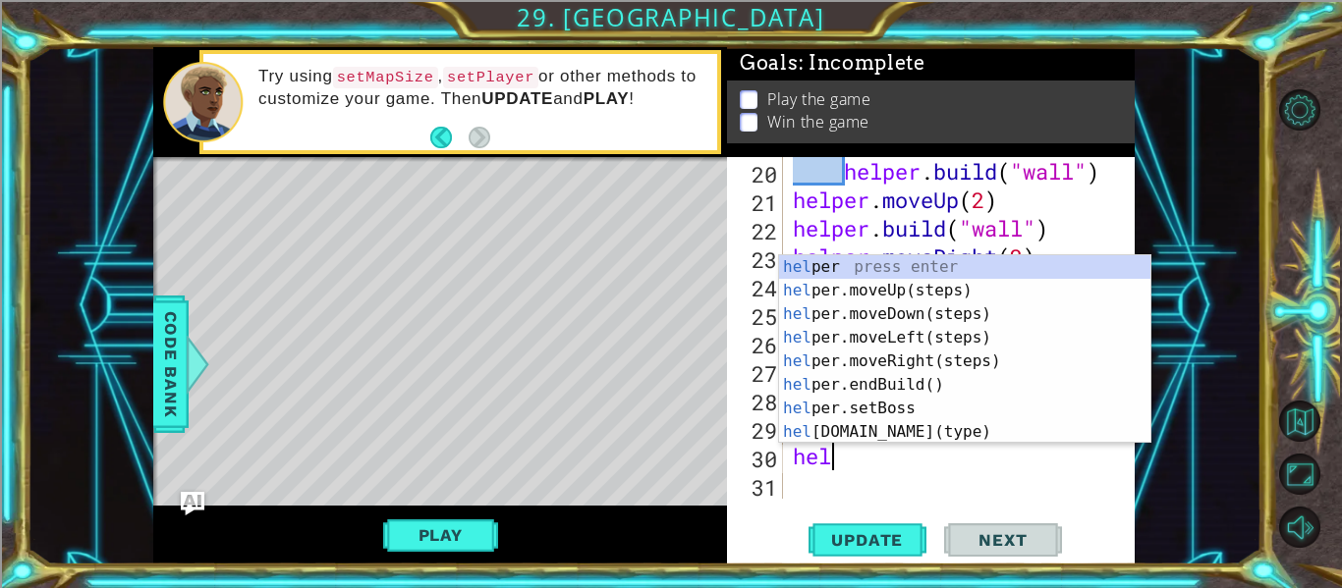
scroll to position [0, 1]
click at [941, 430] on div "help er press enter help er.moveUp(steps) press enter help er.moveDown(steps) p…" at bounding box center [964, 373] width 371 height 236
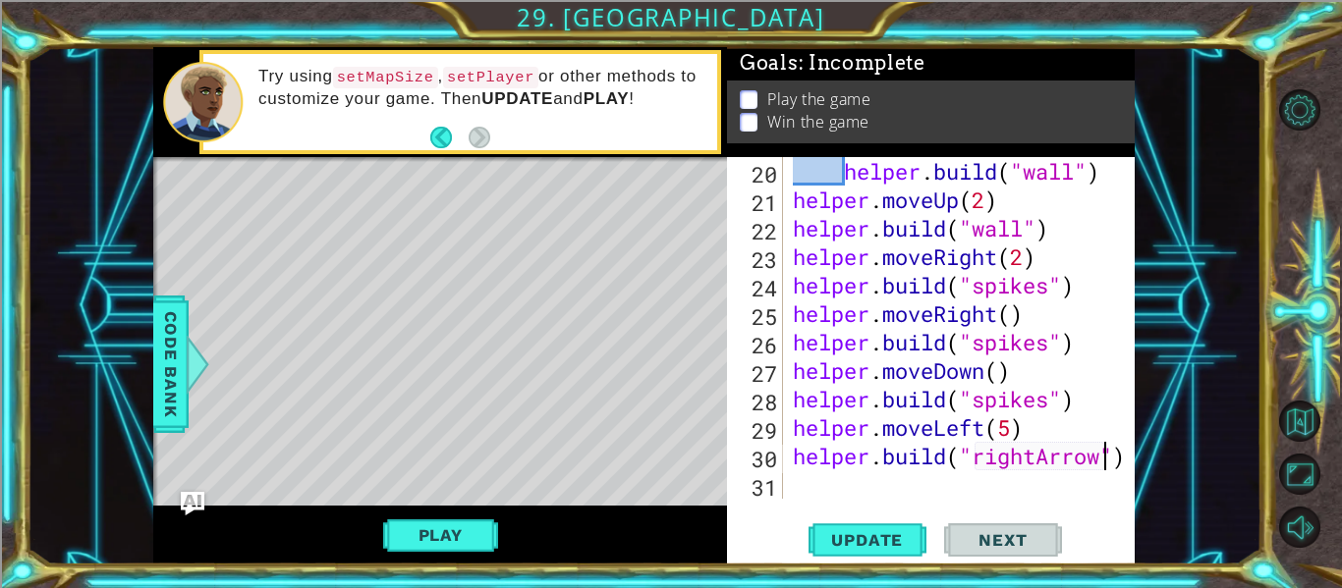
scroll to position [0, 15]
type textarea "[DOMAIN_NAME]("rightArrow")"
click at [859, 552] on button "Update" at bounding box center [867, 540] width 118 height 40
click at [850, 487] on div "helper . build ( "wall" ) helper . moveUp ( 2 ) helper . build ( "wall" ) helpe…" at bounding box center [965, 356] width 352 height 399
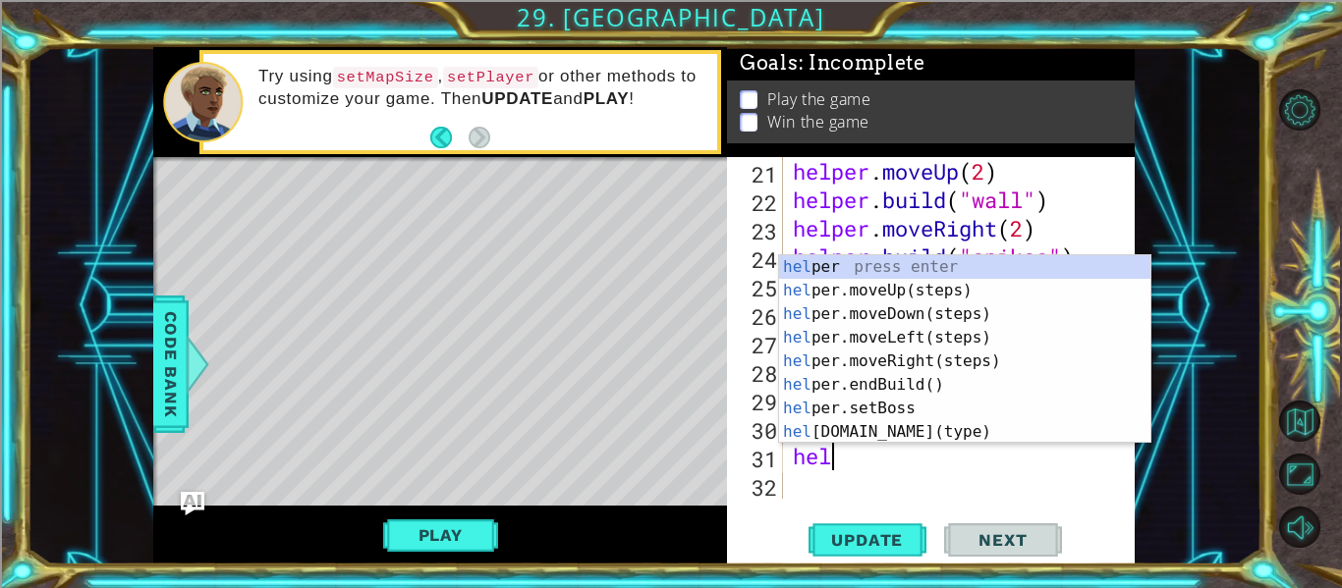
scroll to position [0, 1]
type textarea "helper"
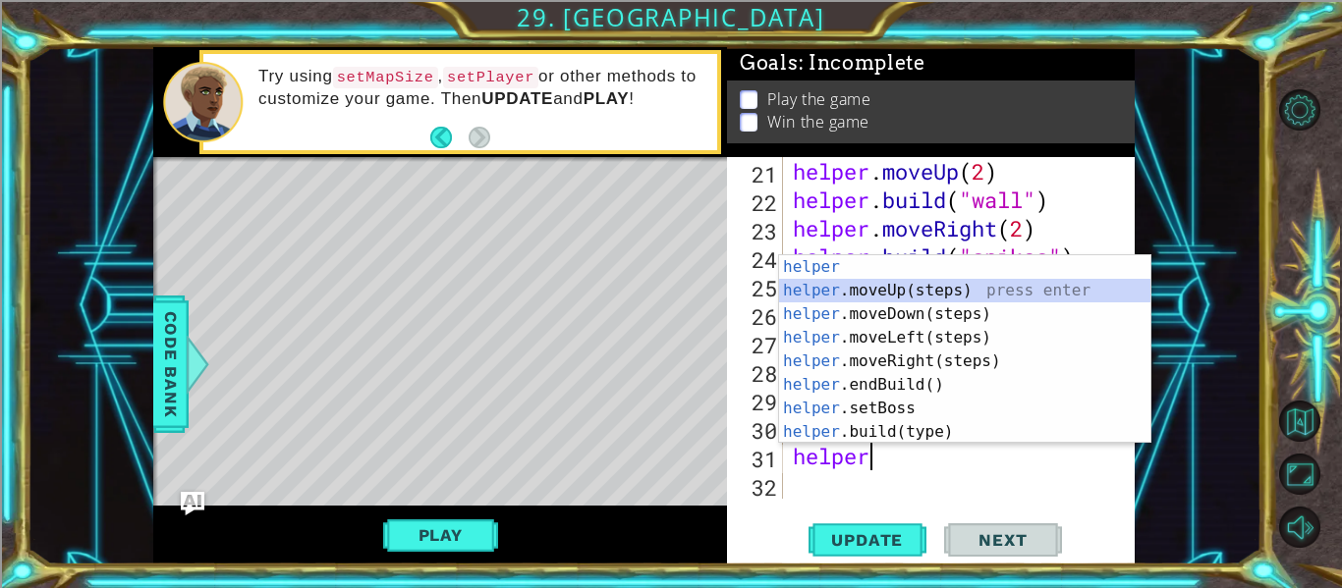
click at [1005, 292] on div "helper press enter helper .moveUp(steps) press enter helper .moveDown(steps) pr…" at bounding box center [964, 373] width 371 height 236
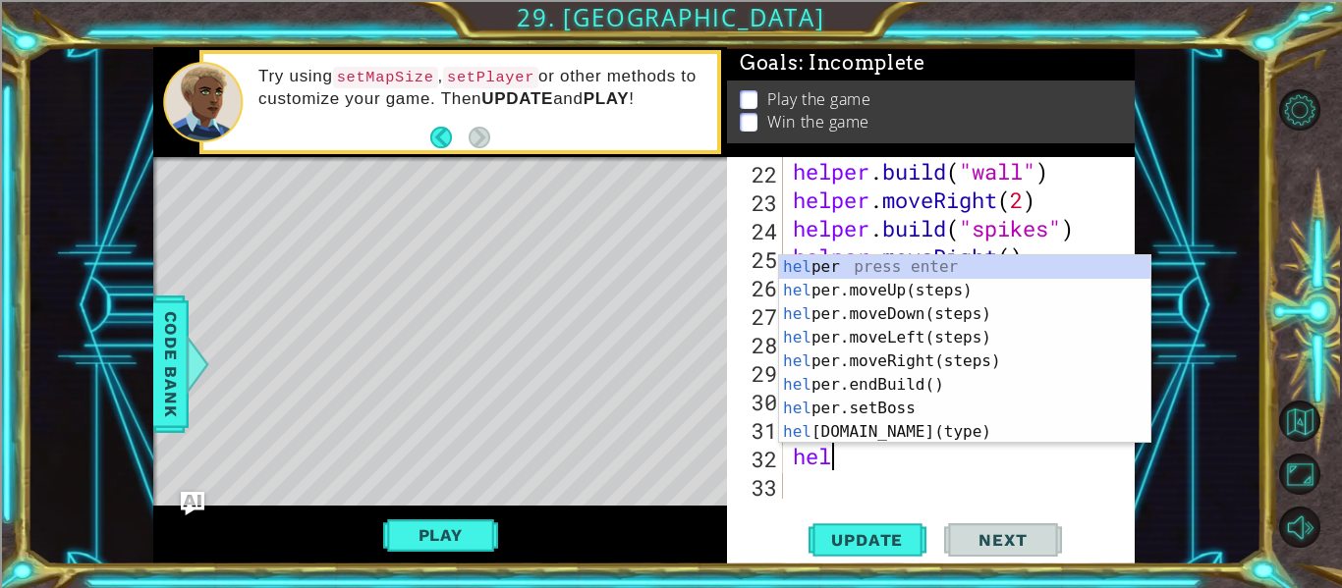
scroll to position [0, 1]
click at [980, 438] on div "hel per press enter hel per.moveUp(steps) press enter hel per.moveDown(steps) p…" at bounding box center [964, 373] width 371 height 236
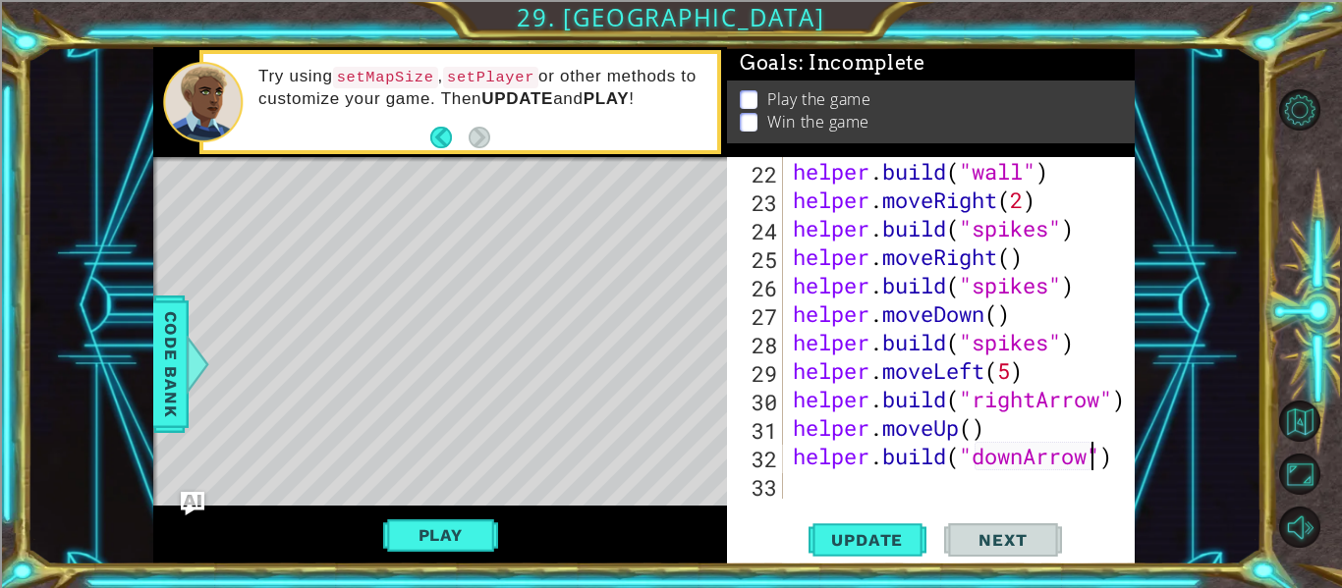
scroll to position [0, 14]
type textarea "[DOMAIN_NAME]("downArrow")"
click at [886, 540] on span "Update" at bounding box center [866, 540] width 111 height 20
click at [858, 479] on div "helper . build ( "wall" ) helper . moveRight ( 2 ) helper . build ( "spikes" ) …" at bounding box center [965, 356] width 352 height 399
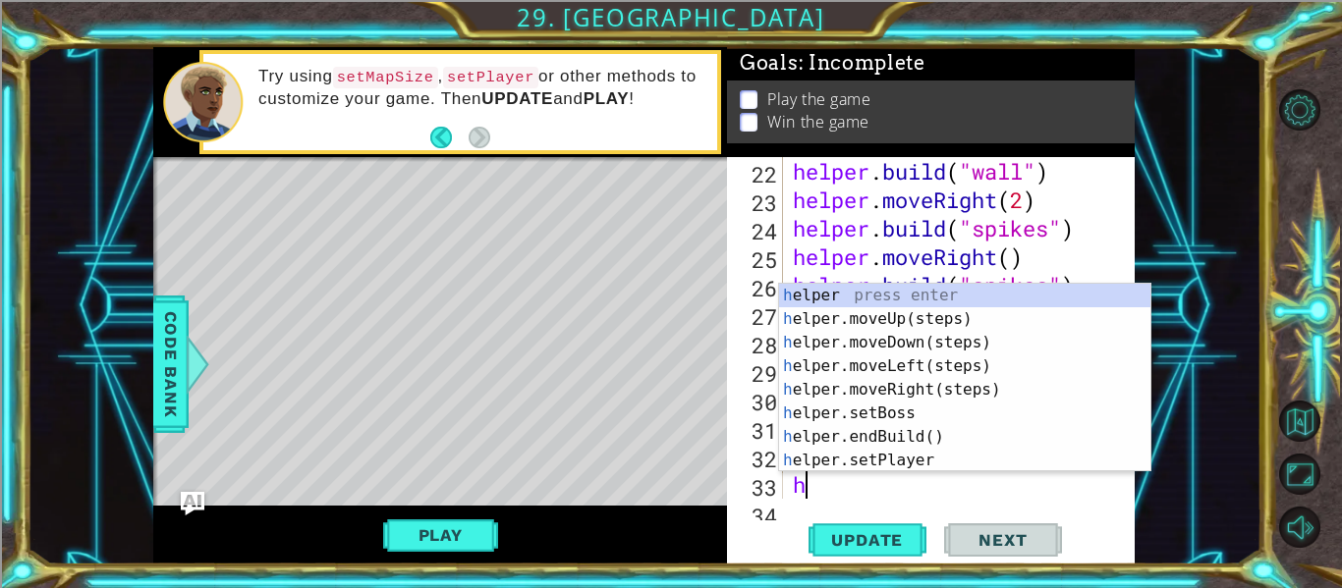
scroll to position [684, 0]
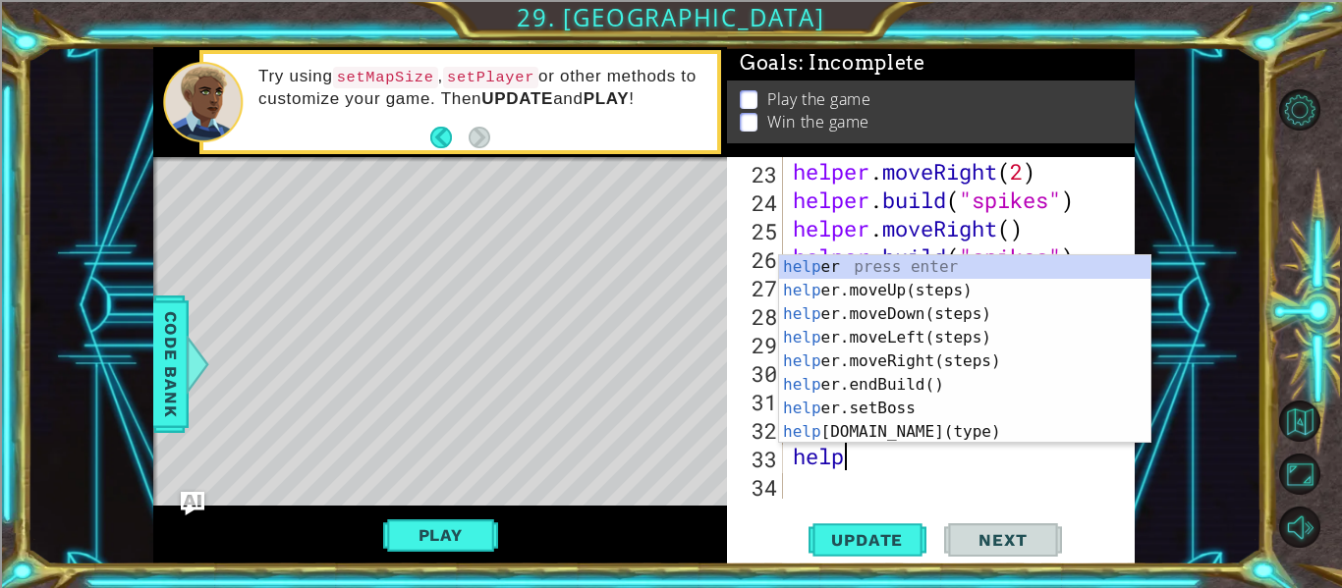
type textarea "helper"
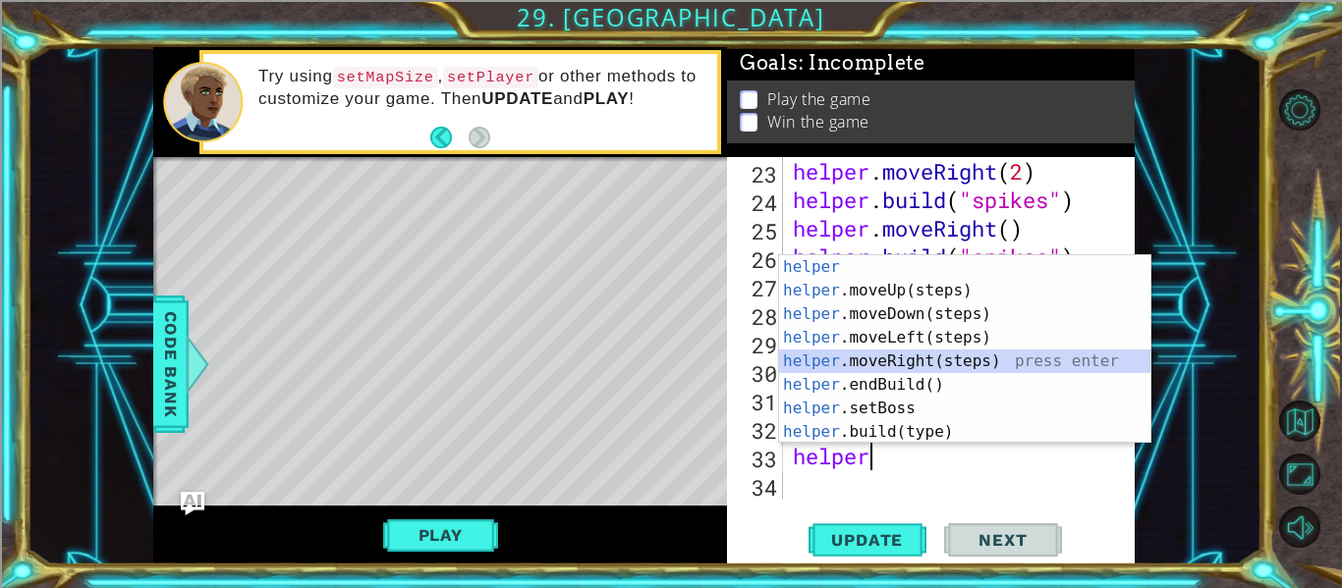
click at [972, 362] on div "helper press enter helper .moveUp(steps) press enter helper .moveDown(steps) pr…" at bounding box center [964, 373] width 371 height 236
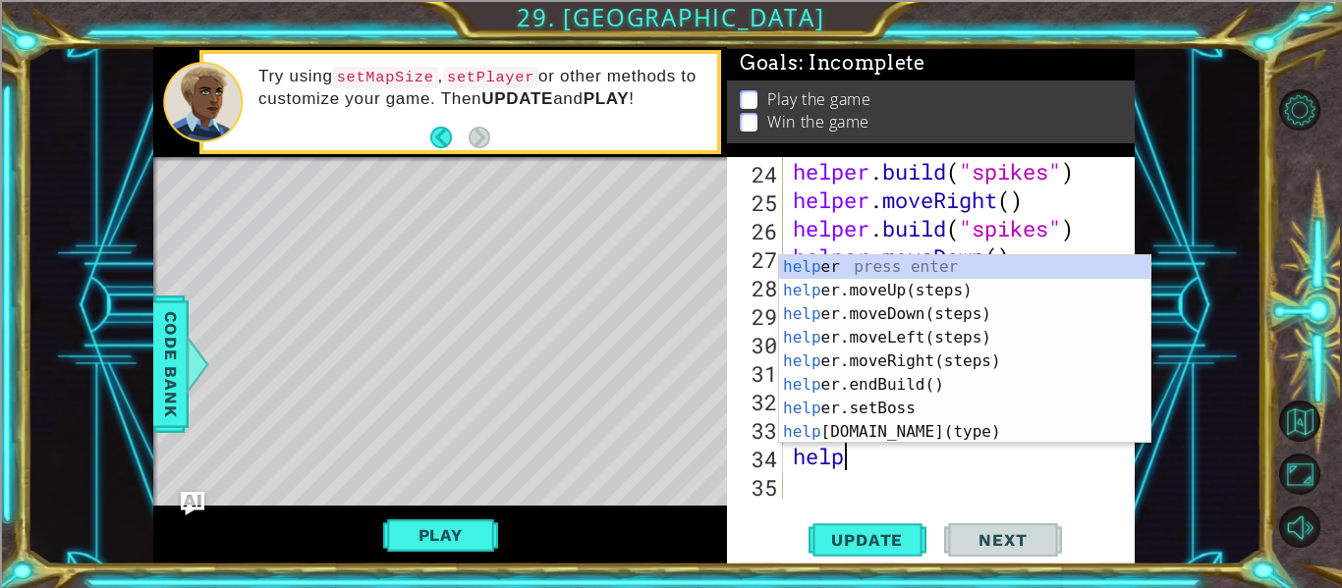
type textarea "helper"
click at [954, 323] on div "helper press enter helper .moveUp(steps) press enter helper .moveDown(steps) pr…" at bounding box center [964, 373] width 371 height 236
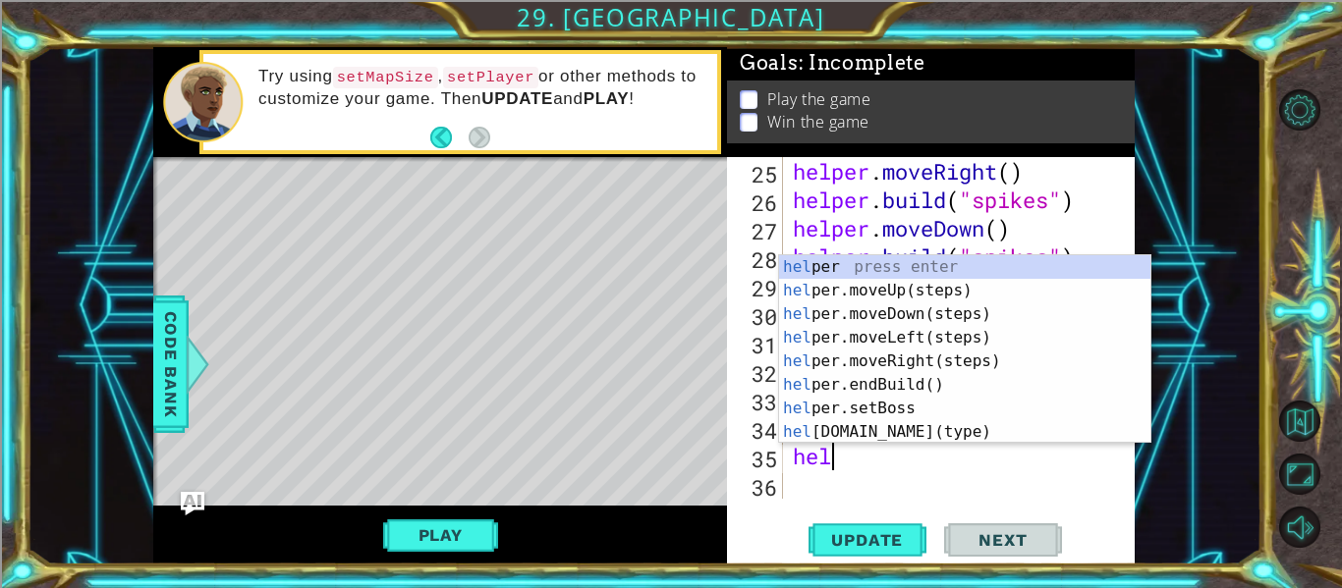
scroll to position [0, 1]
click at [955, 429] on div "help er press enter help er.moveUp(steps) press enter help er.moveDown(steps) p…" at bounding box center [964, 373] width 371 height 236
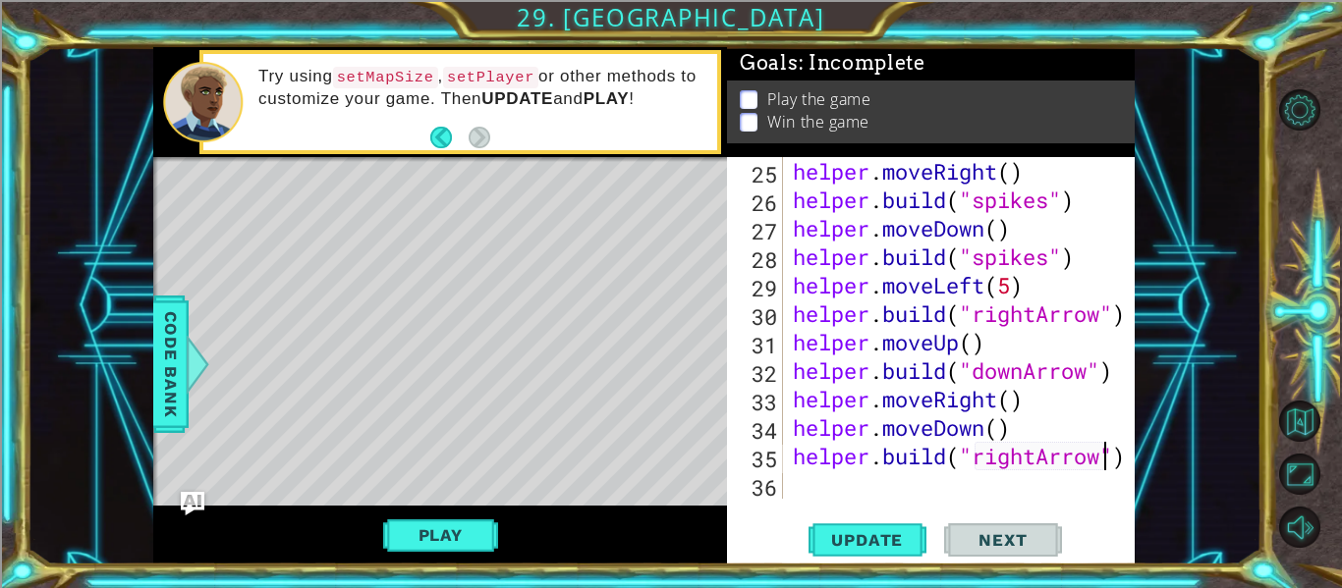
scroll to position [0, 15]
click at [859, 552] on button "Update" at bounding box center [867, 540] width 118 height 40
click at [485, 539] on button "Play" at bounding box center [440, 535] width 115 height 37
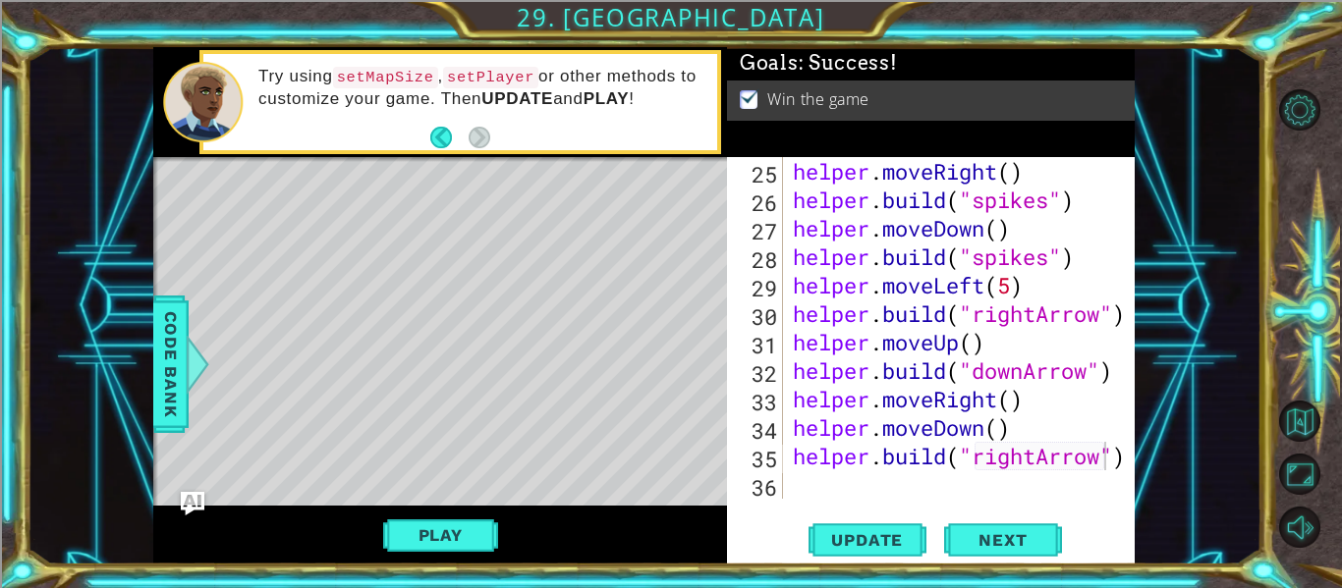
scroll to position [0, 0]
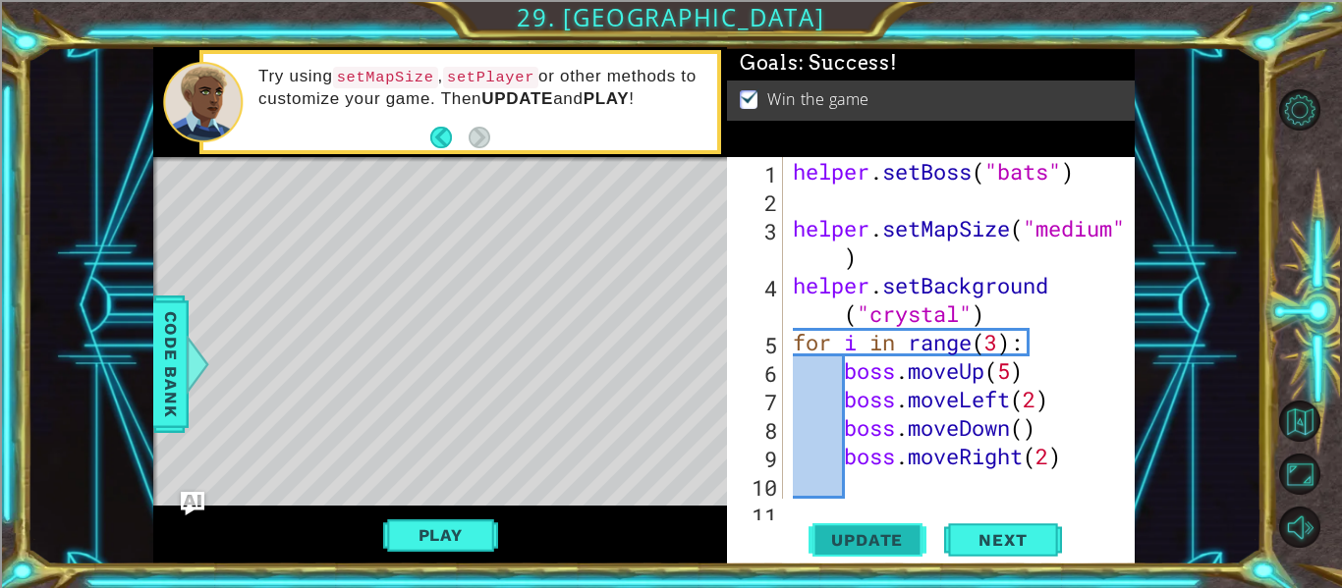
click at [861, 534] on span "Update" at bounding box center [866, 540] width 111 height 20
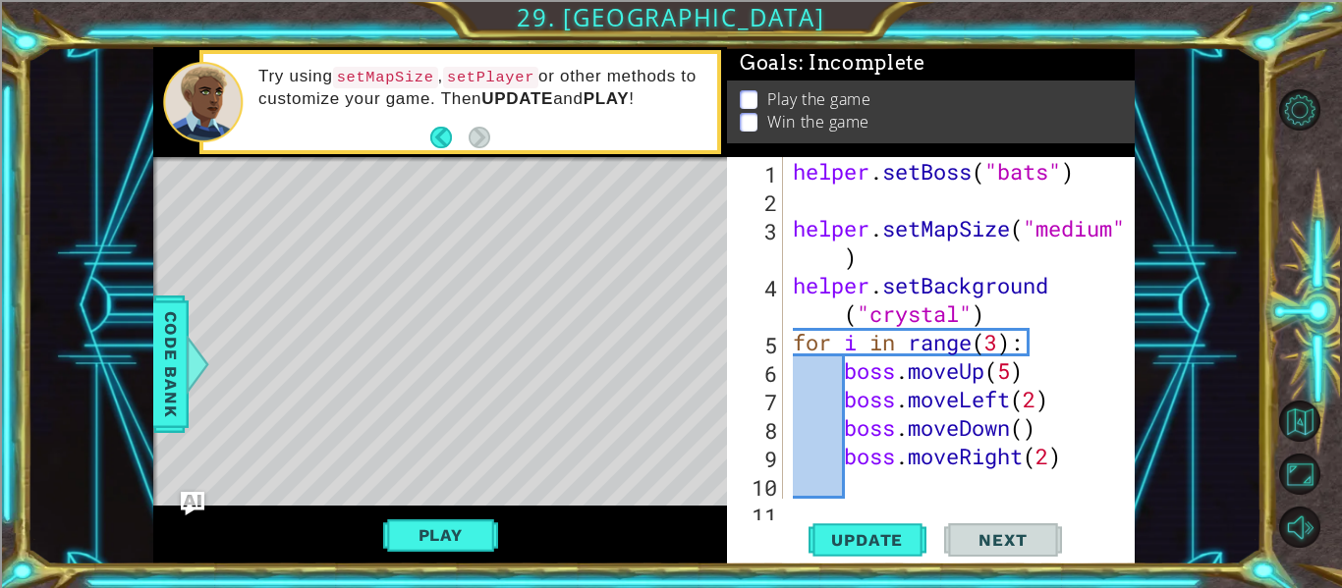
click at [964, 470] on div "helper . setBoss ( "bats" ) helper . setMapSize ( "medium" ) helper . setBackgr…" at bounding box center [965, 356] width 352 height 399
type textarea "boss.moveRight(2)"
click at [1081, 466] on div "helper . setBoss ( "bats" ) helper . setMapSize ( "medium" ) helper . setBackgr…" at bounding box center [965, 356] width 352 height 399
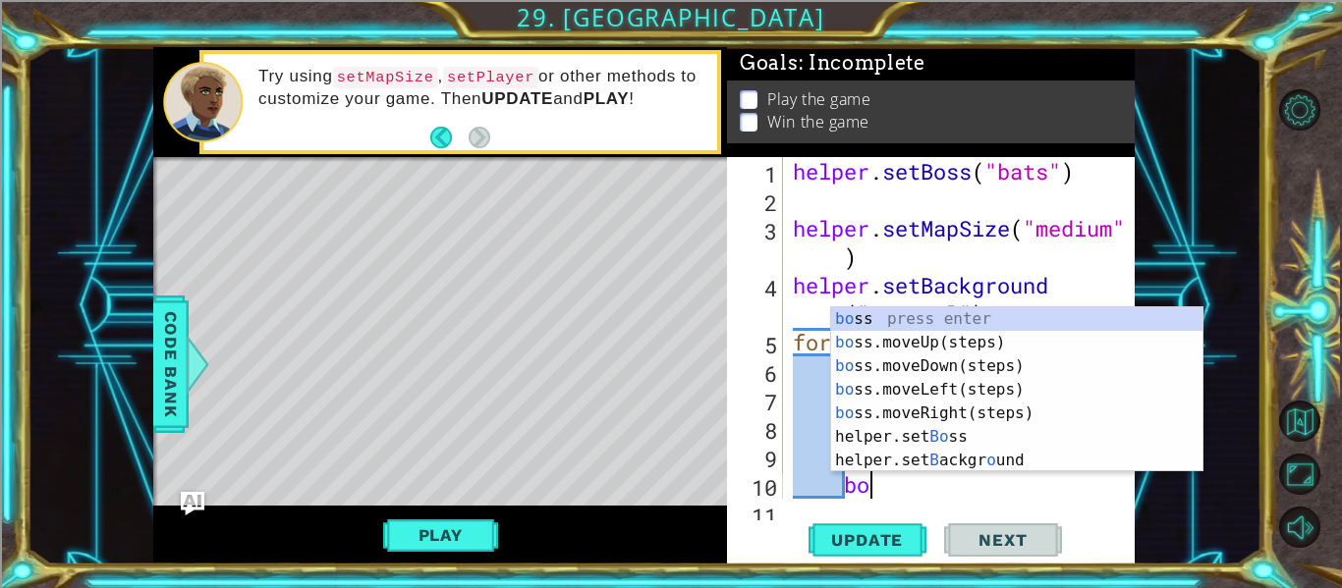
type textarea "boss"
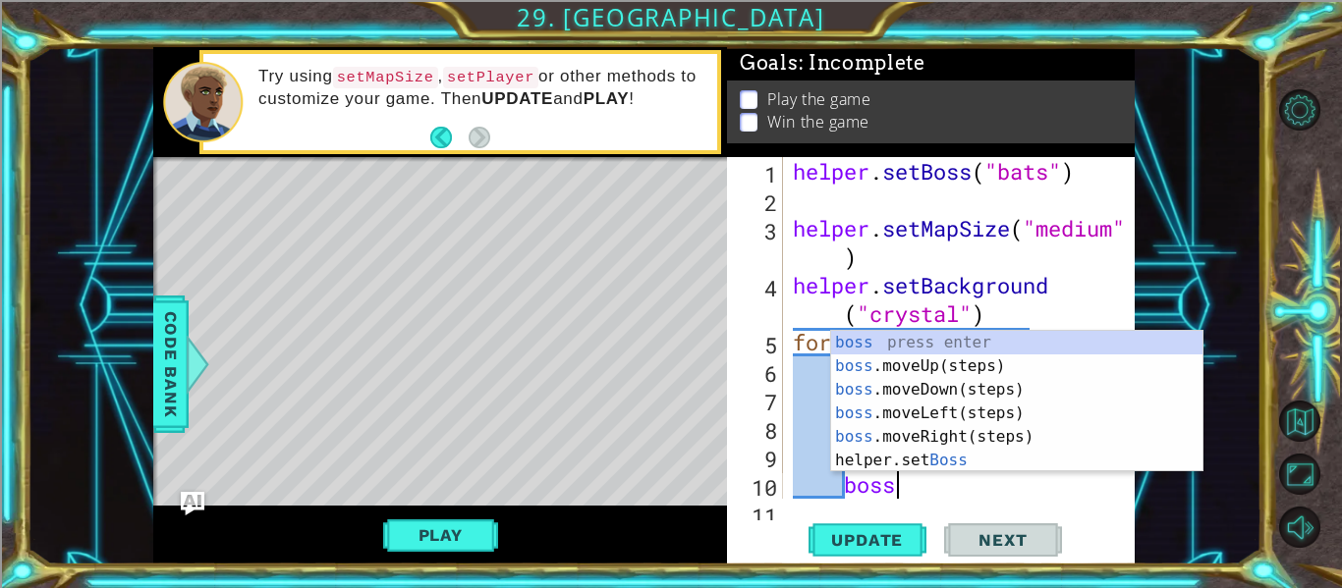
scroll to position [0, 4]
click at [1044, 393] on div "boss press enter boss .moveUp(steps) press enter boss .moveDown(steps) press en…" at bounding box center [1016, 425] width 371 height 189
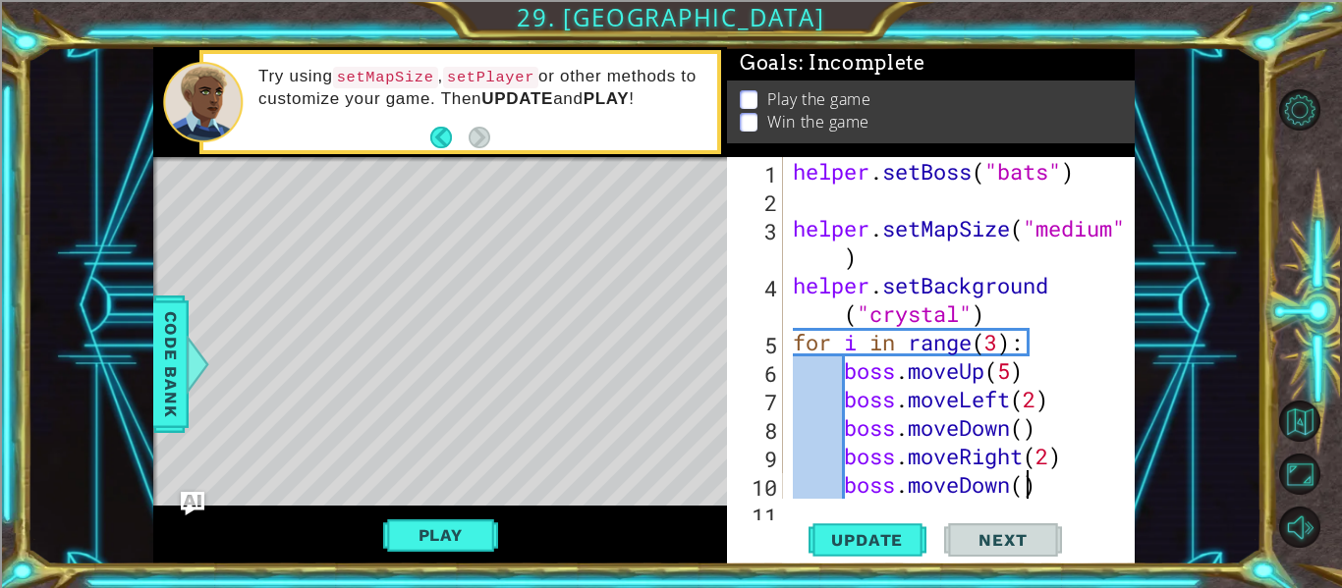
click at [1021, 477] on div "helper . setBoss ( "bats" ) helper . setMapSize ( "medium" ) helper . setBackgr…" at bounding box center [965, 356] width 352 height 399
type textarea "boss.moveDown(2)"
click at [879, 534] on span "Update" at bounding box center [866, 540] width 111 height 20
click at [486, 522] on button "Play" at bounding box center [440, 535] width 115 height 37
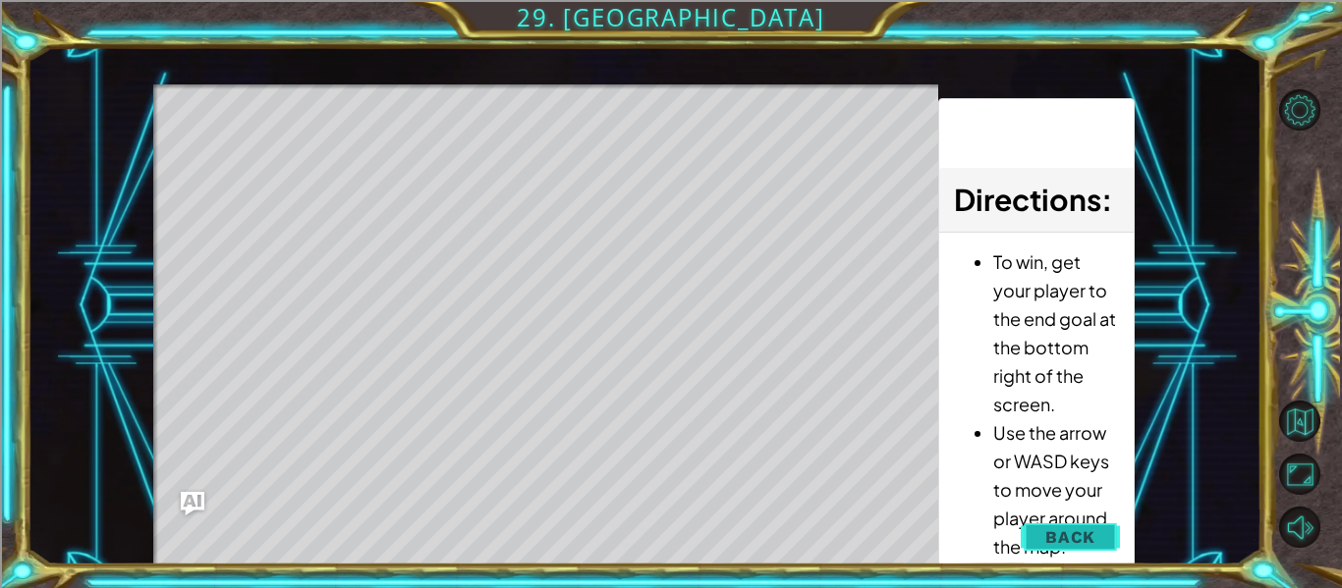
click at [1091, 540] on span "Back" at bounding box center [1070, 537] width 50 height 20
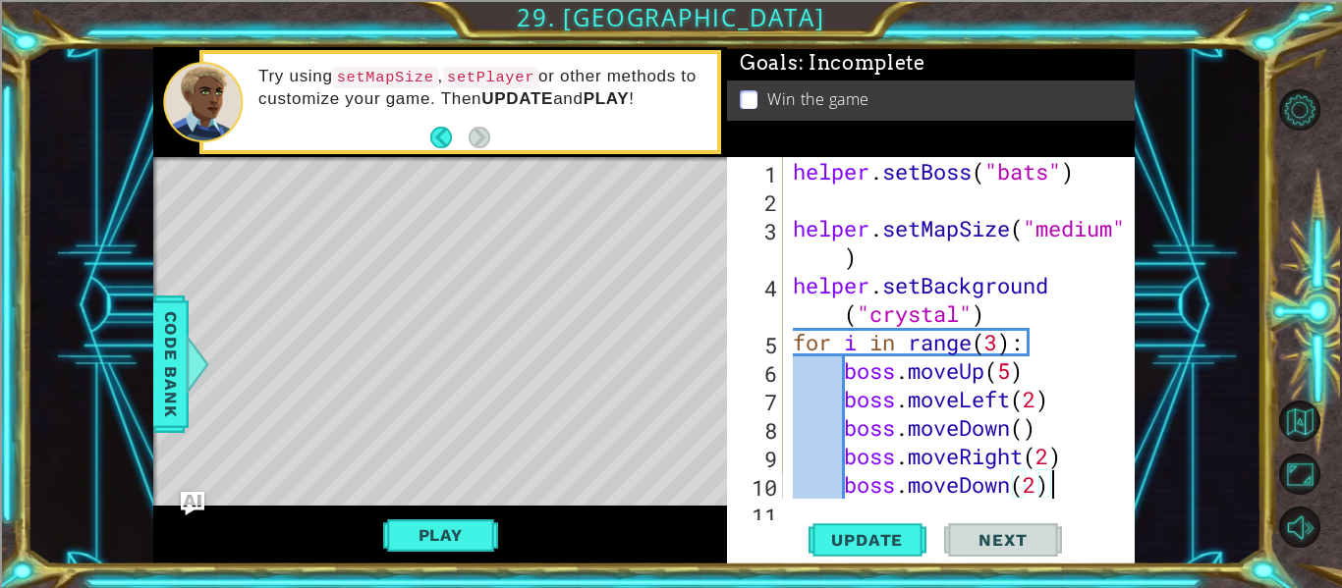
click at [1069, 486] on div "helper . setBoss ( "bats" ) helper . setMapSize ( "medium" ) helper . setBackgr…" at bounding box center [965, 356] width 352 height 399
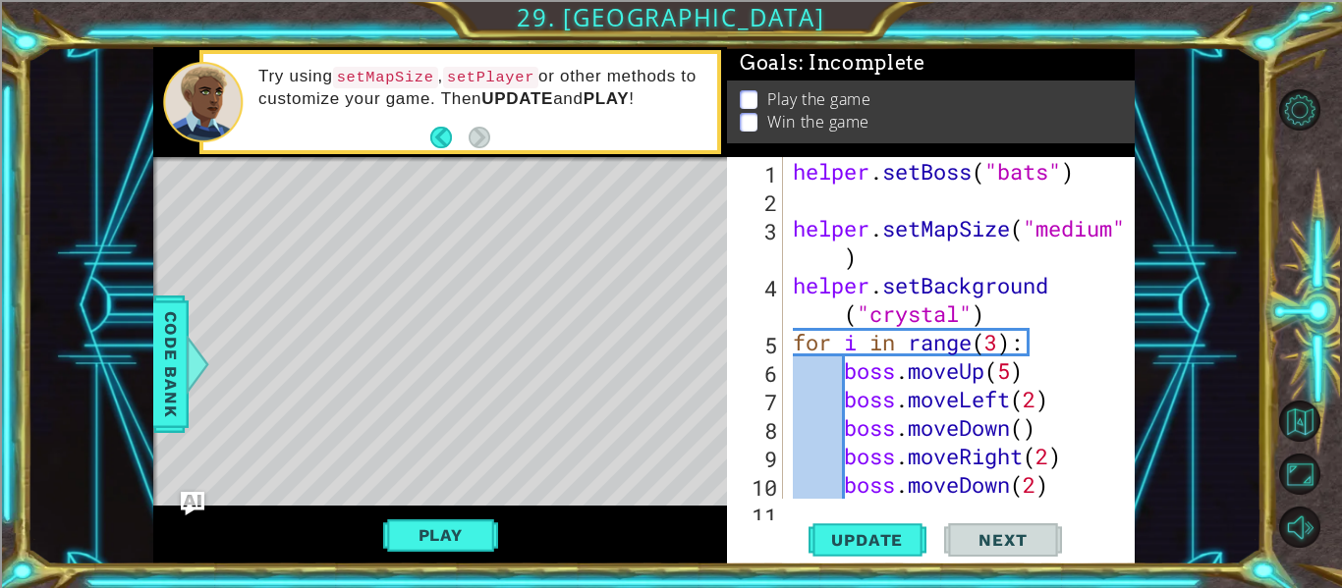
click at [1087, 487] on div "helper . setBoss ( "bats" ) helper . setMapSize ( "medium" ) helper . setBackgr…" at bounding box center [965, 356] width 352 height 399
type textarea "boss.moveDown(2)"
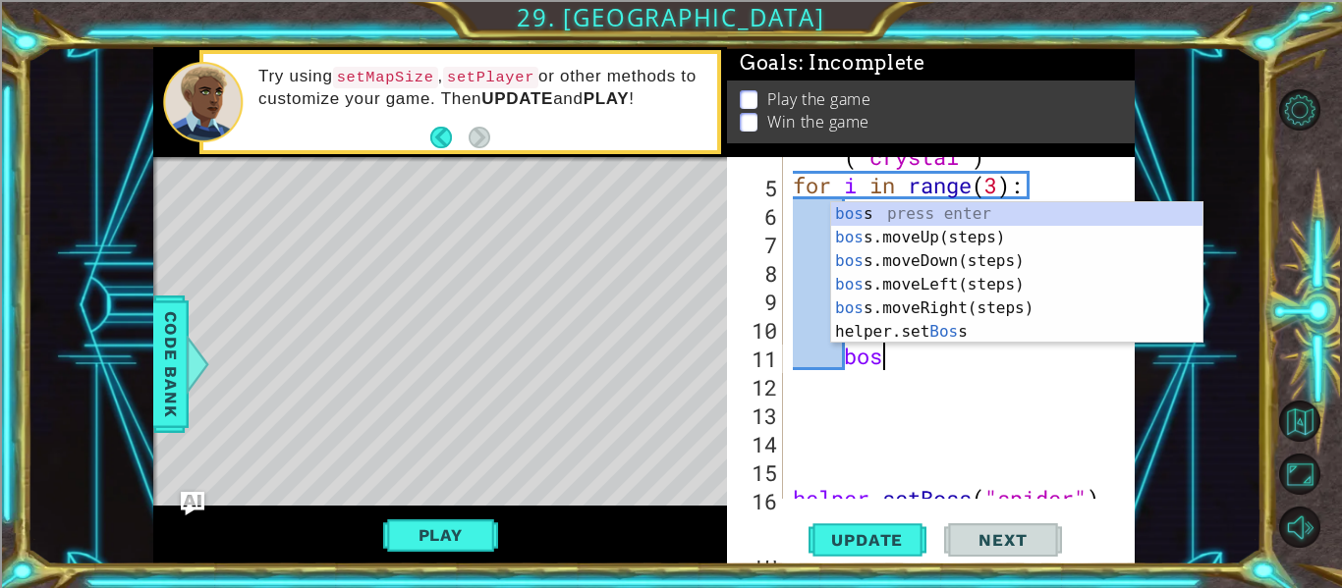
scroll to position [0, 4]
type textarea "boss."
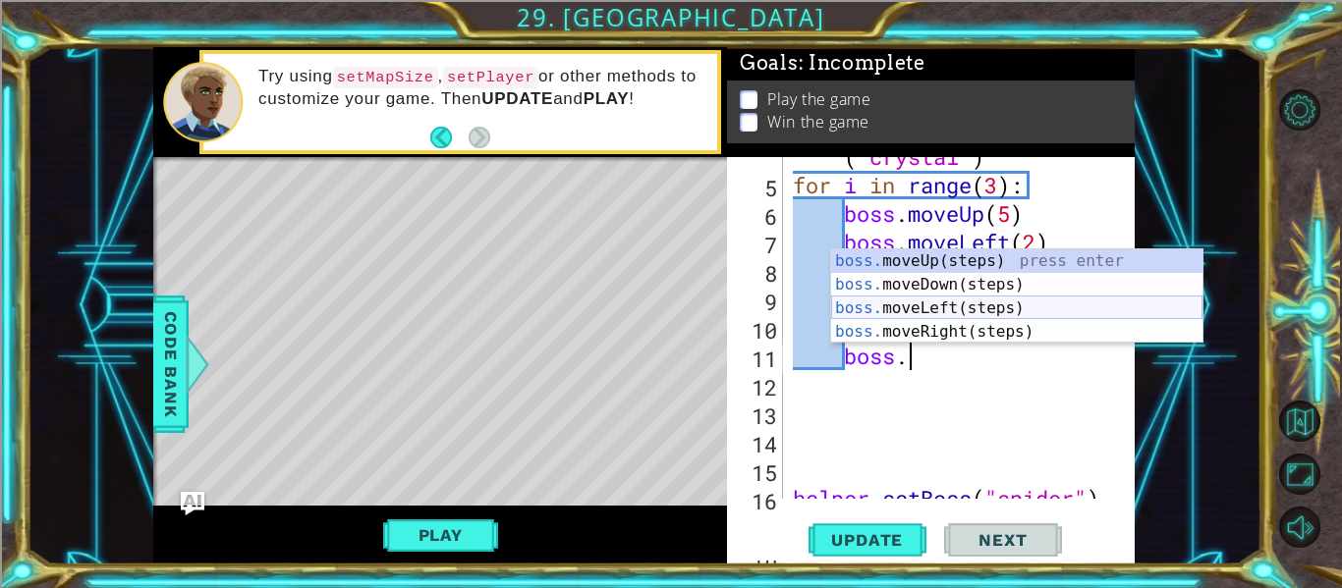
click at [1048, 309] on div "boss. moveUp(steps) press enter boss. moveDown(steps) press enter boss. moveLef…" at bounding box center [1016, 319] width 371 height 141
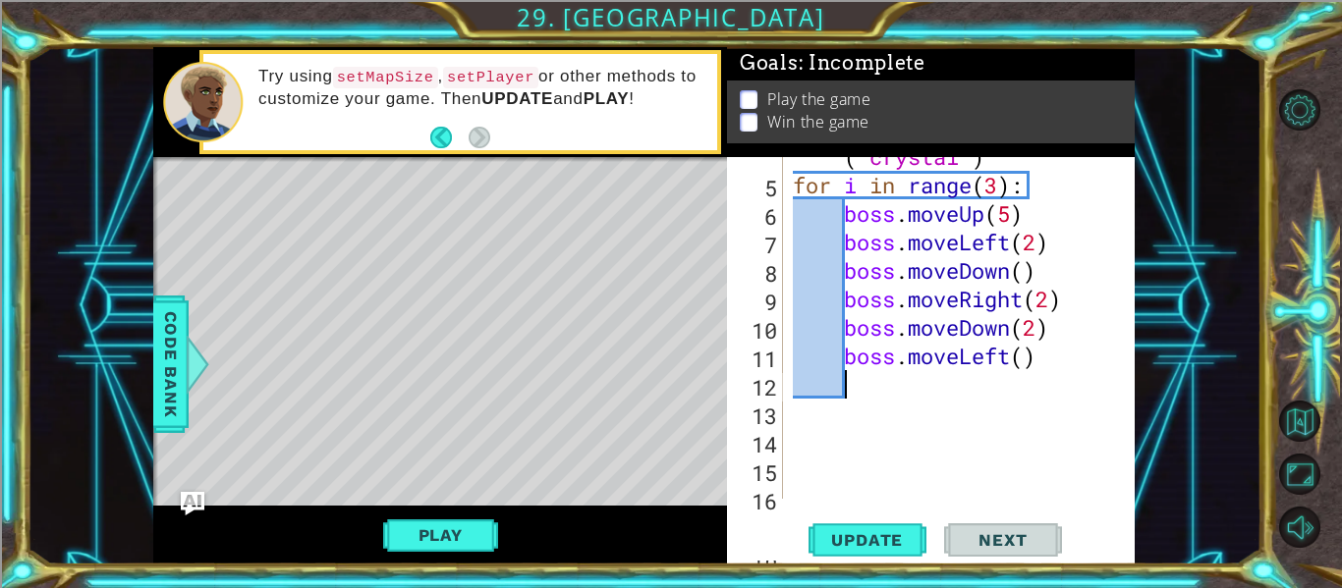
scroll to position [0, 1]
click at [1025, 365] on div "helper . setBackground ( "crystal" ) for i in range ( 3 ) : boss . moveUp ( 5 )…" at bounding box center [965, 327] width 352 height 427
click at [877, 537] on span "Update" at bounding box center [866, 540] width 111 height 20
click at [866, 526] on button "Update" at bounding box center [867, 540] width 118 height 40
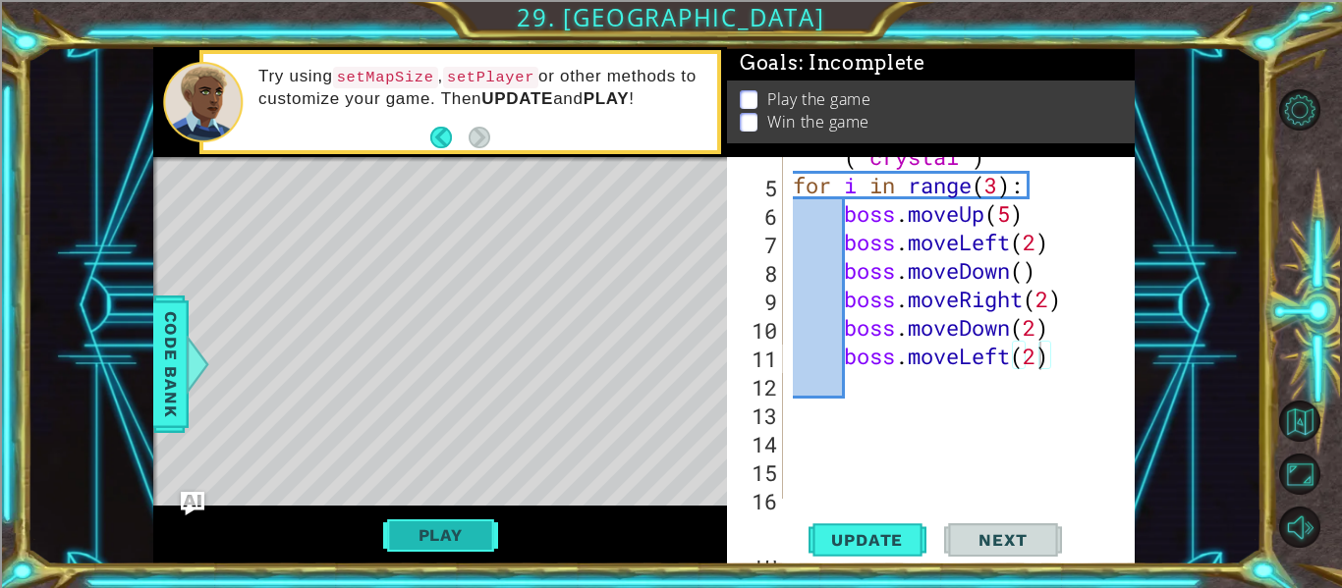
click at [477, 519] on button "Play" at bounding box center [440, 535] width 115 height 37
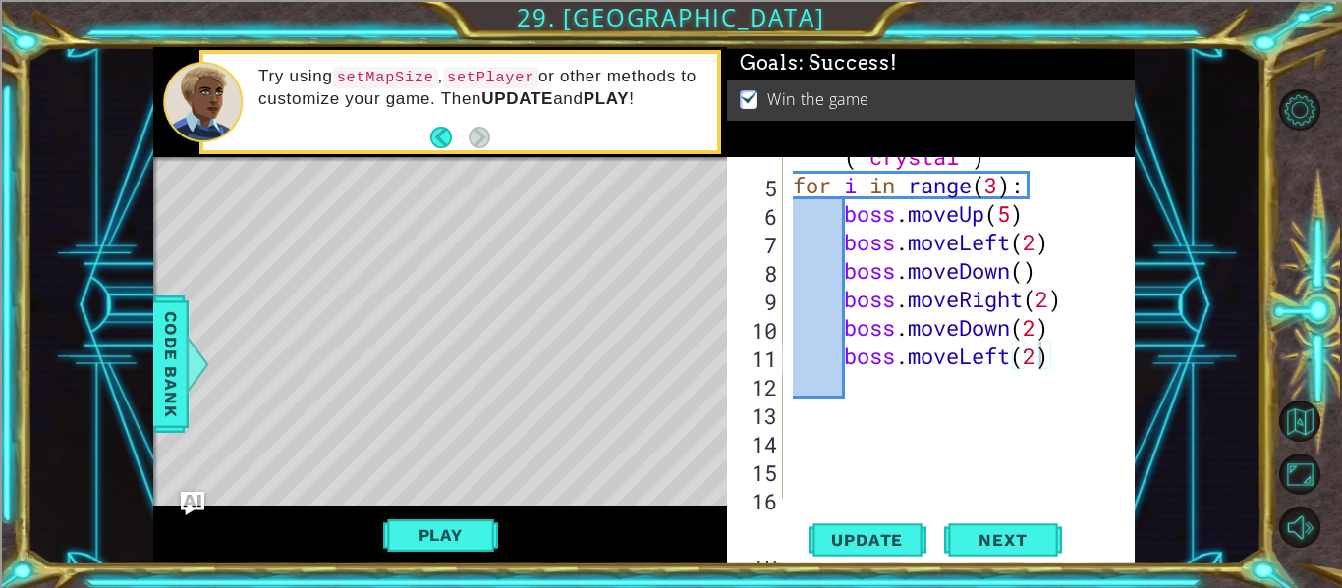
click at [1032, 329] on div "helper . setBackground ( "crystal" ) for i in range ( 3 ) : boss . moveUp ( 5 )…" at bounding box center [965, 327] width 352 height 427
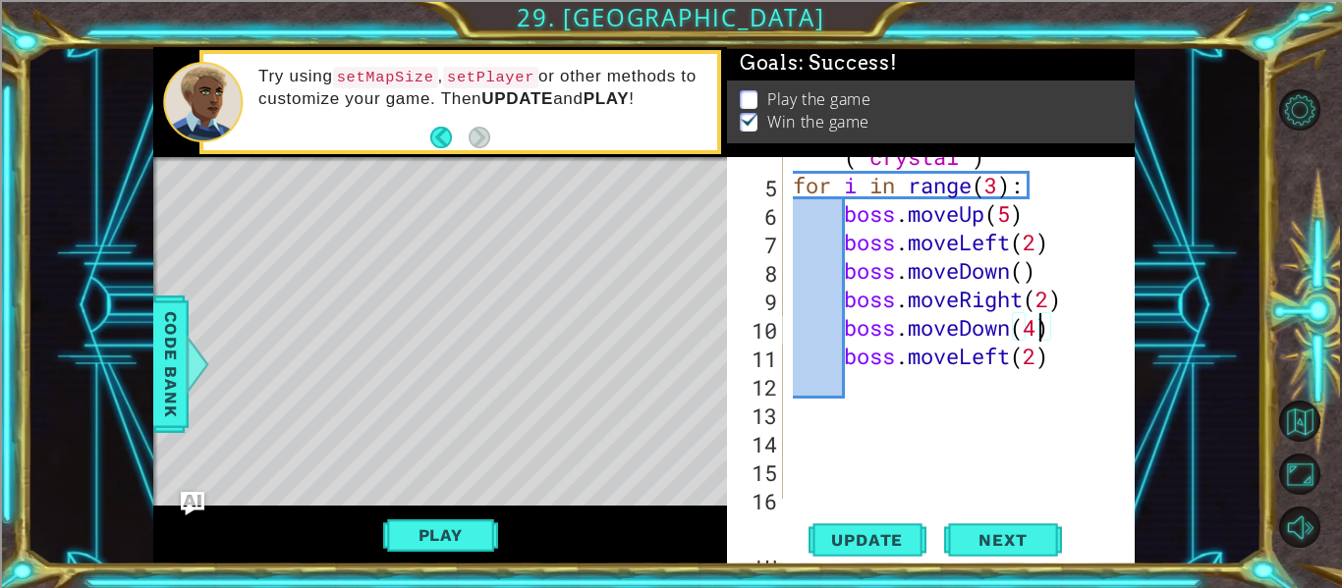
type textarea "boss.moveLeft(2)"
click at [1085, 382] on div "helper . setBackground ( "crystal" ) for i in range ( 3 ) : boss . moveUp ( 5 )…" at bounding box center [965, 327] width 352 height 427
click at [1037, 333] on div "helper . setBackground ( "crystal" ) for i in range ( 3 ) : boss . moveUp ( 5 )…" at bounding box center [965, 327] width 352 height 427
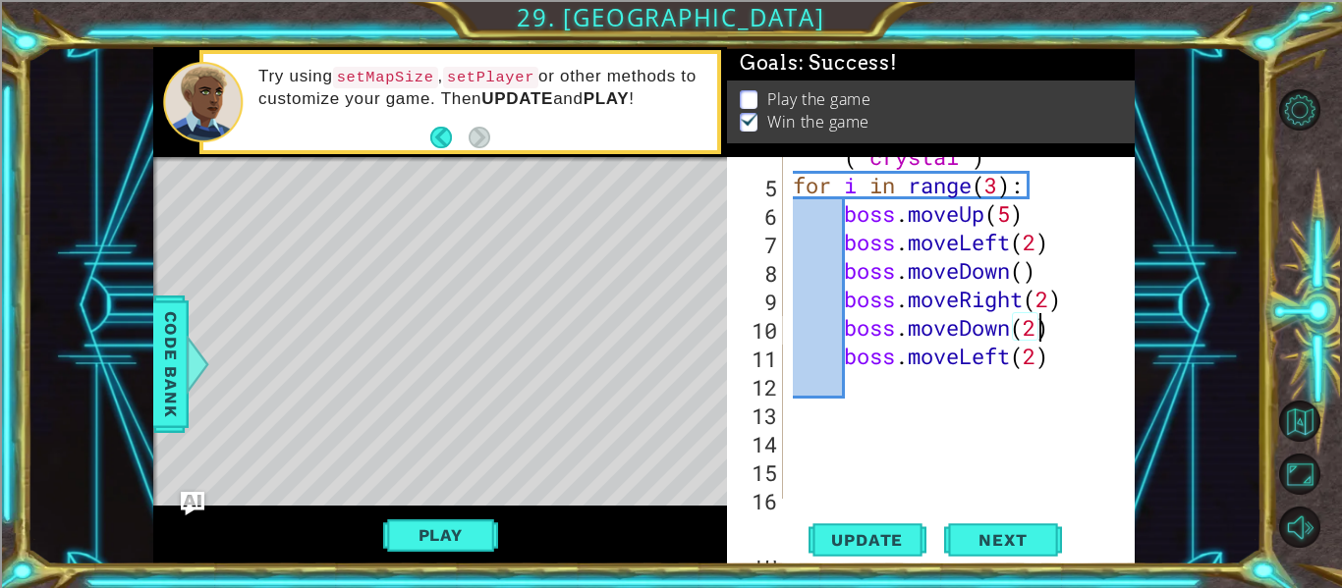
scroll to position [0, 11]
click at [1060, 348] on div "helper . setBackground ( "crystal" ) for i in range ( 3 ) : boss . moveUp ( 5 )…" at bounding box center [965, 327] width 352 height 427
type textarea "boss.moveLeft(2)"
click at [445, 548] on button "Play" at bounding box center [440, 535] width 115 height 37
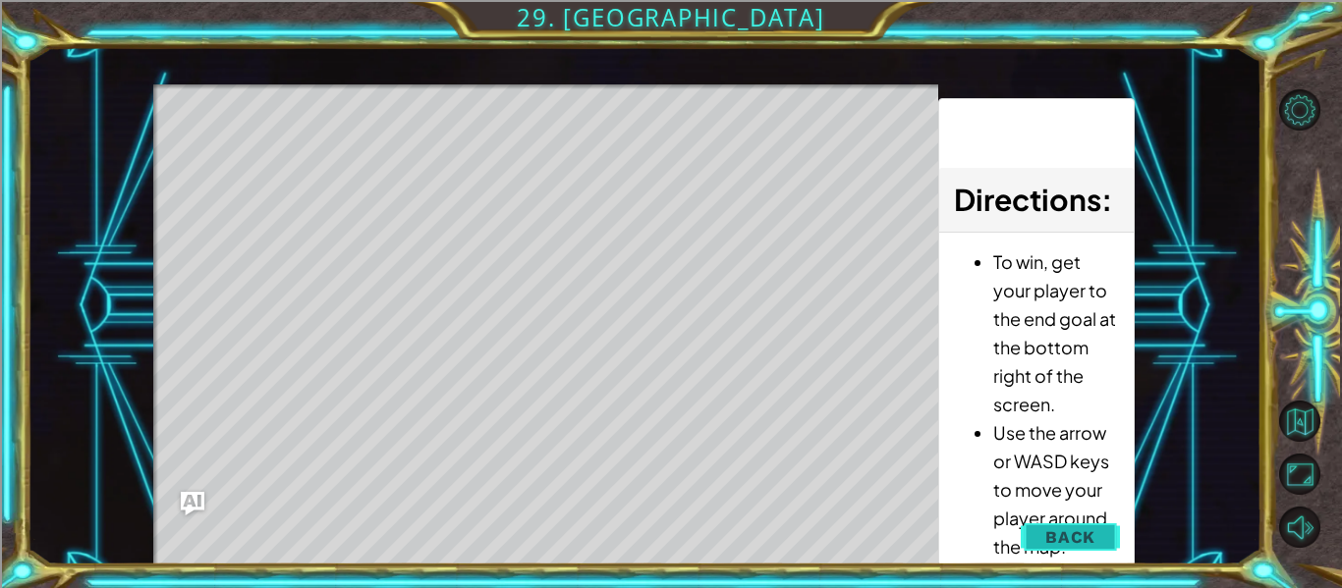
click at [1032, 529] on button "Back" at bounding box center [1069, 537] width 99 height 39
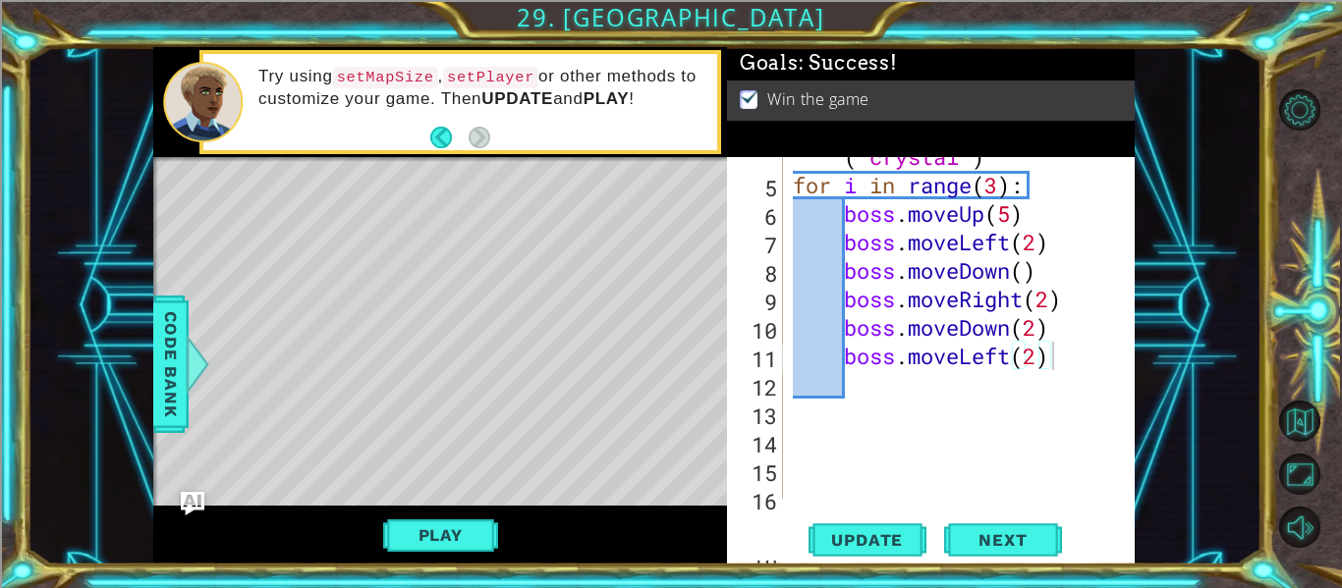
click at [1060, 363] on div "helper . setBackground ( "crystal" ) for i in range ( 3 ) : boss . moveUp ( 5 )…" at bounding box center [965, 327] width 352 height 427
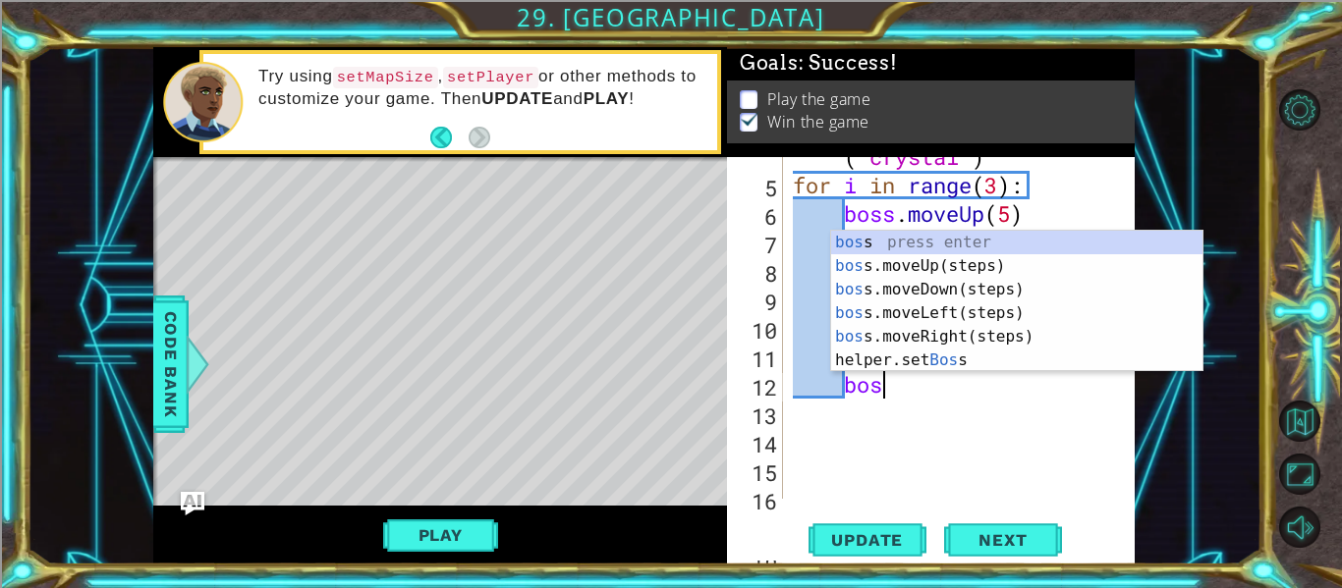
type textarea "boss"
click at [1045, 333] on div "boss press enter boss .moveUp(steps) press enter boss .moveDown(steps) press en…" at bounding box center [1016, 325] width 371 height 189
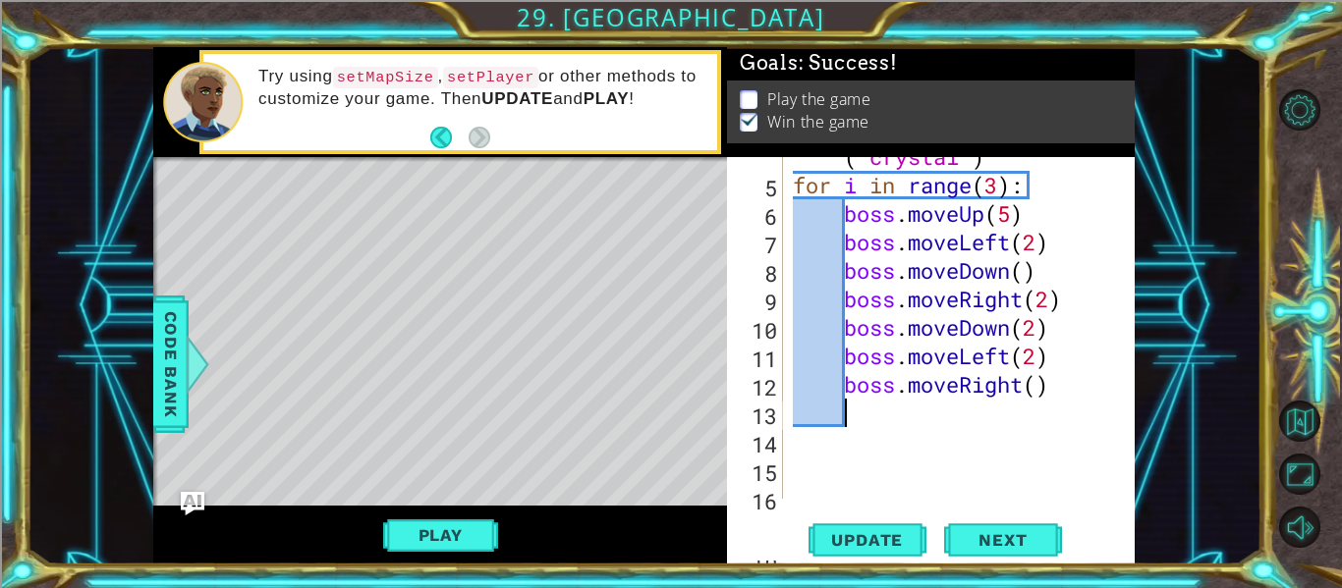
click at [1037, 384] on div "helper . setBackground ( "crystal" ) for i in range ( 3 ) : boss . moveUp ( 5 )…" at bounding box center [965, 327] width 352 height 427
type textarea "boss.moveRight(2)"
click at [1024, 430] on div "helper . setBackground ( "crystal" ) for i in range ( 3 ) : boss . moveUp ( 5 )…" at bounding box center [965, 327] width 352 height 427
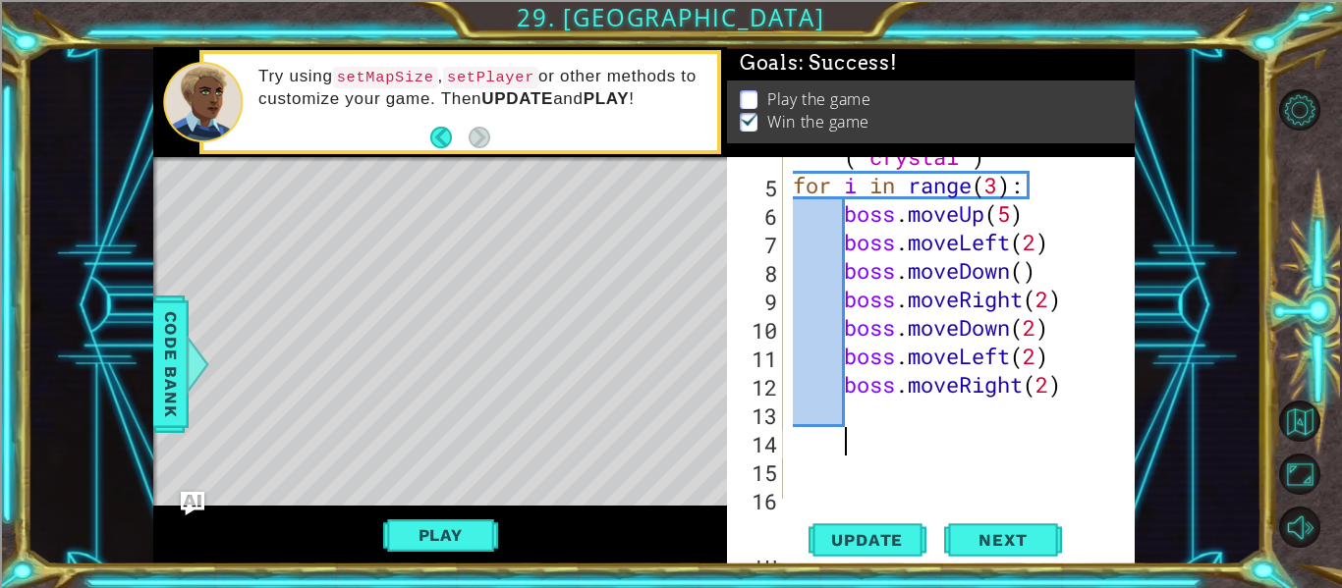
click at [1042, 389] on div "helper . setBackground ( "crystal" ) for i in range ( 3 ) : boss . moveUp ( 5 )…" at bounding box center [965, 327] width 352 height 427
click at [1048, 391] on div "helper . setBackground ( "crystal" ) for i in range ( 3 ) : boss . moveUp ( 5 )…" at bounding box center [965, 327] width 352 height 427
type textarea "boss.moveRight(3)"
click at [865, 526] on button "Update" at bounding box center [867, 540] width 118 height 40
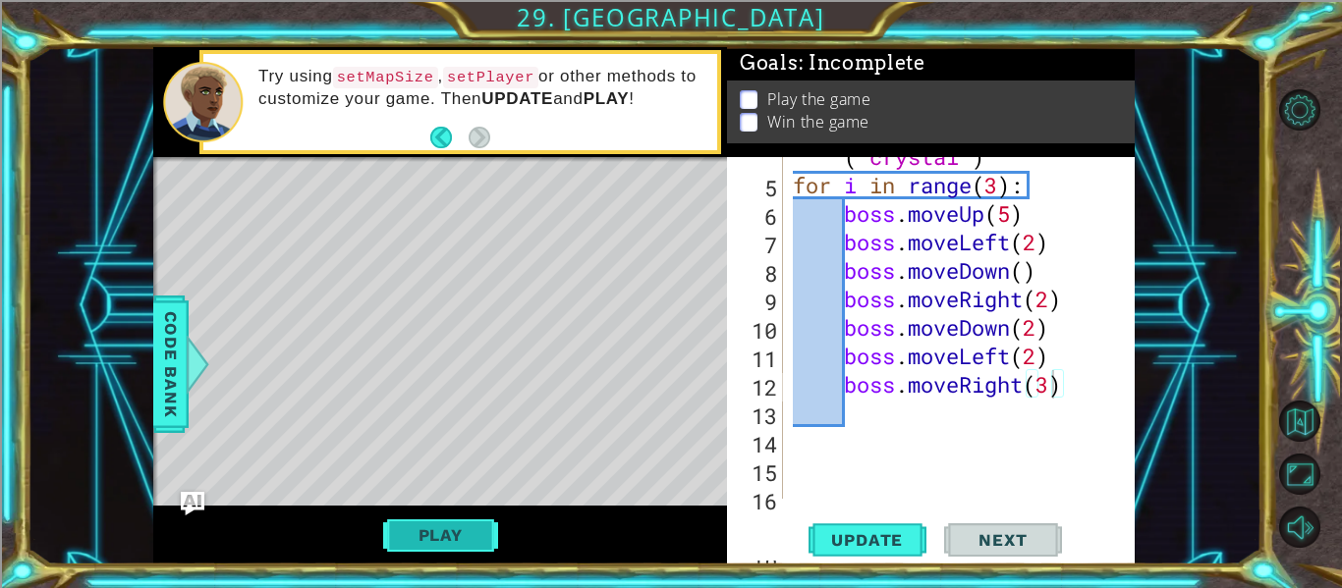
click at [485, 533] on button "Play" at bounding box center [440, 535] width 115 height 37
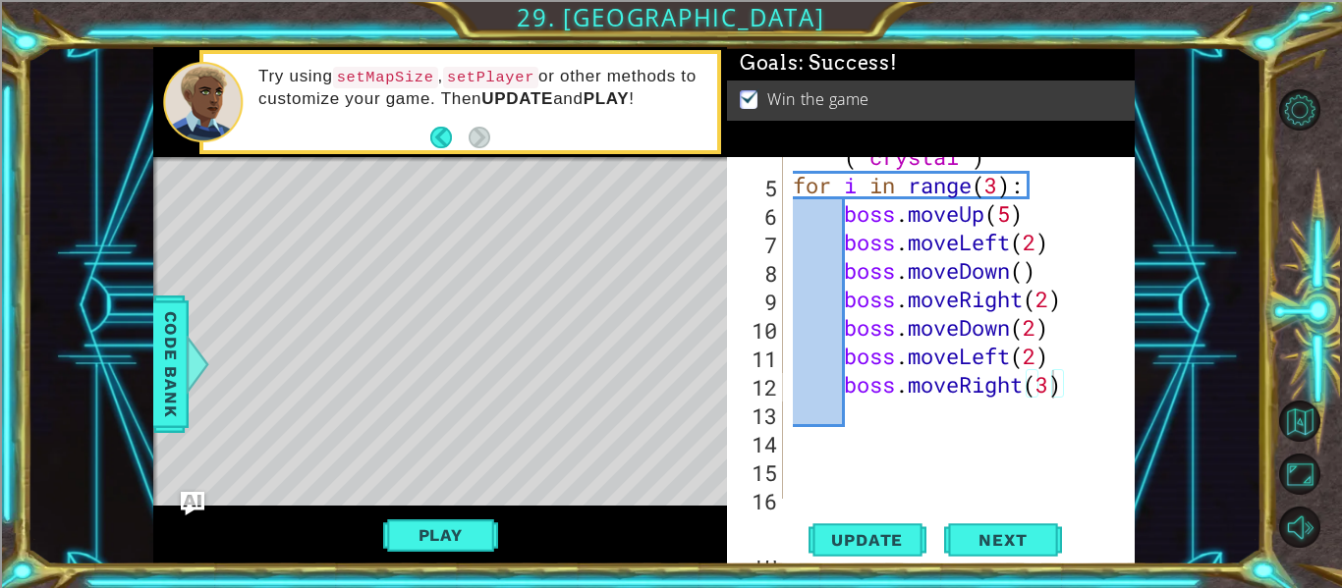
click at [930, 422] on div "helper . setBackground ( "crystal" ) for i in range ( 3 ) : boss . moveUp ( 5 )…" at bounding box center [965, 327] width 352 height 427
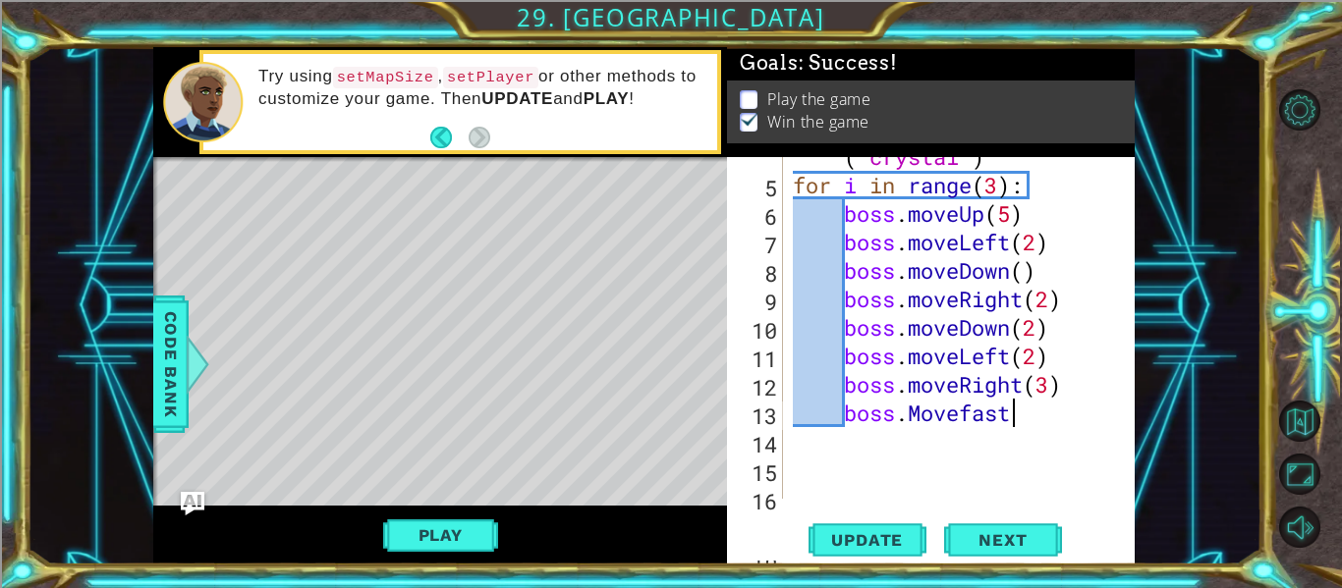
scroll to position [0, 10]
type textarea "boss.Movefaster"
click at [861, 543] on span "Update" at bounding box center [866, 540] width 111 height 20
click at [450, 521] on button "Play" at bounding box center [440, 535] width 115 height 37
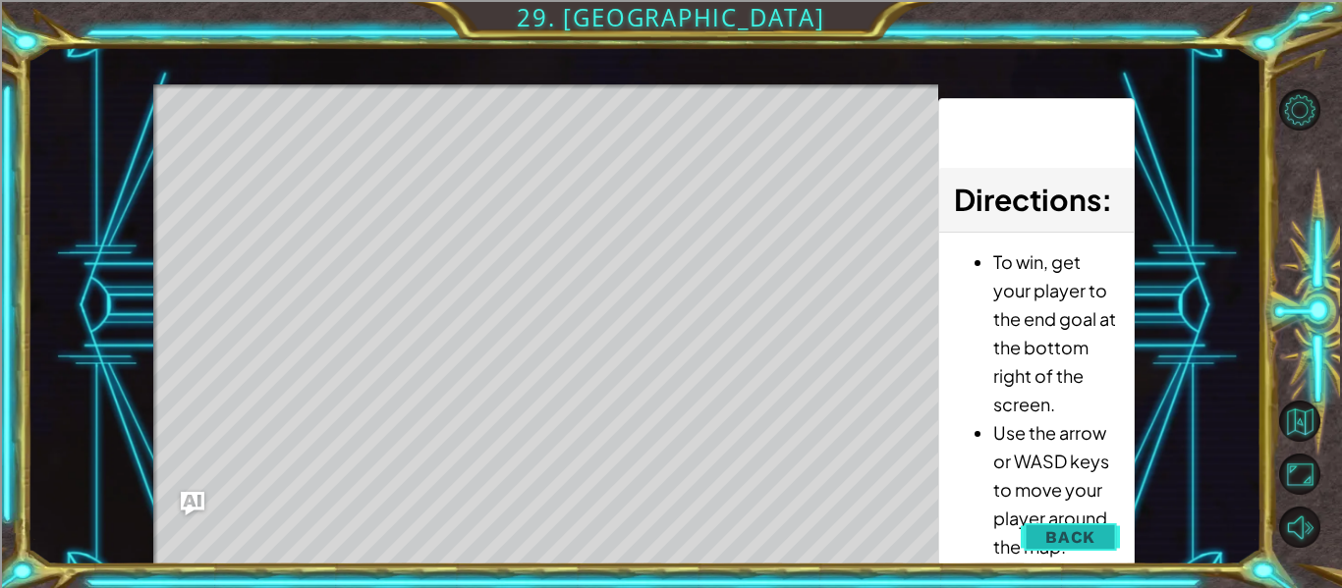
click at [1094, 537] on span "Back" at bounding box center [1070, 537] width 50 height 20
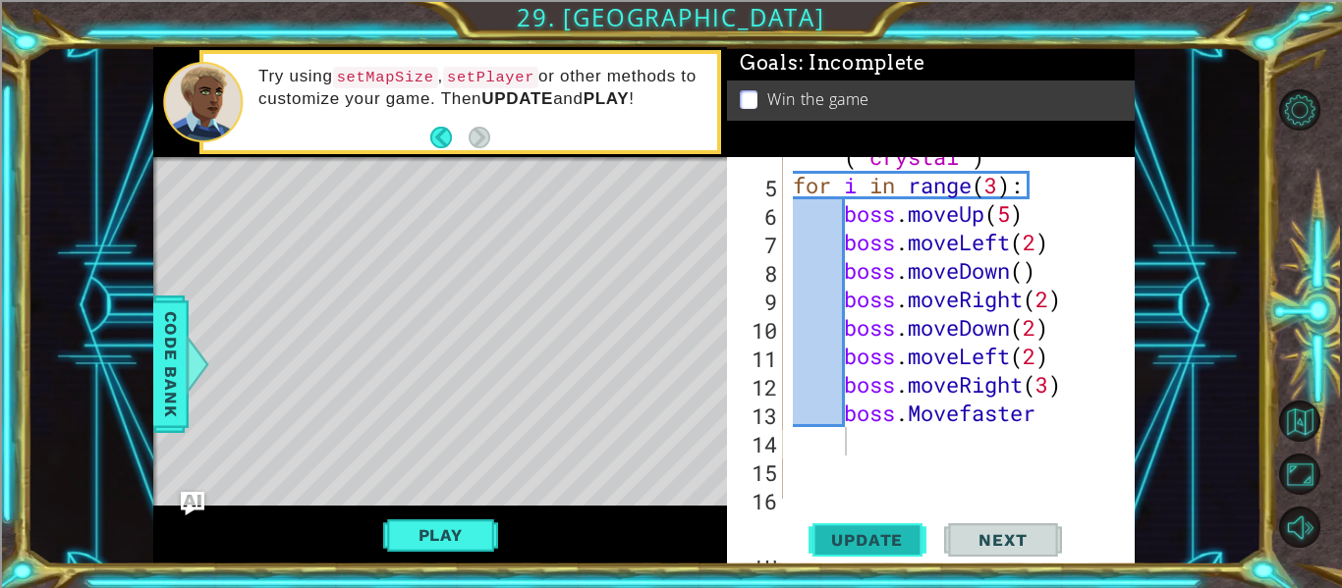
click at [827, 525] on button "Update" at bounding box center [867, 540] width 118 height 40
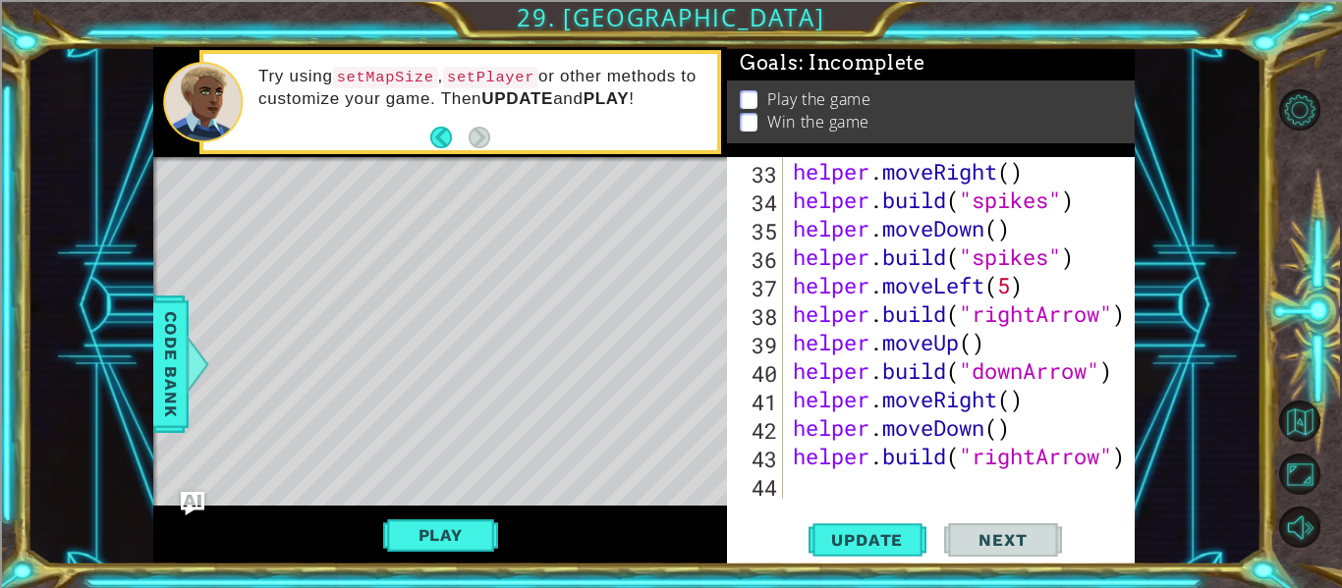
scroll to position [968, 0]
click at [835, 475] on div "helper . moveRight ( ) helper . build ( "spikes" ) helper . moveDown ( ) helper…" at bounding box center [965, 356] width 352 height 399
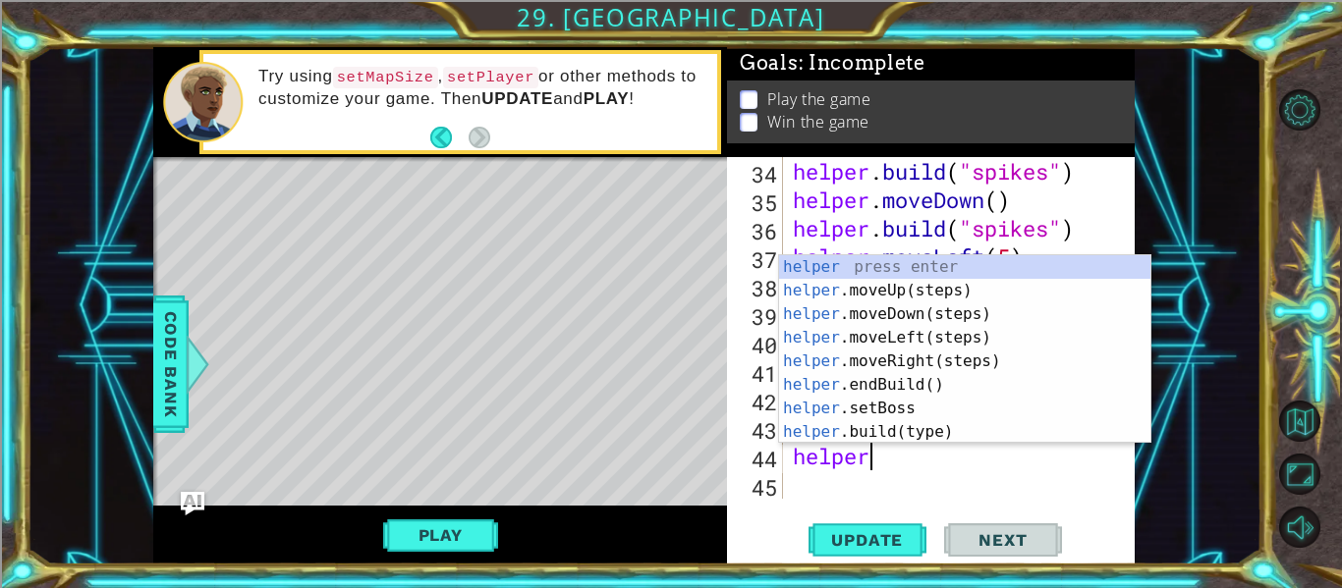
scroll to position [0, 3]
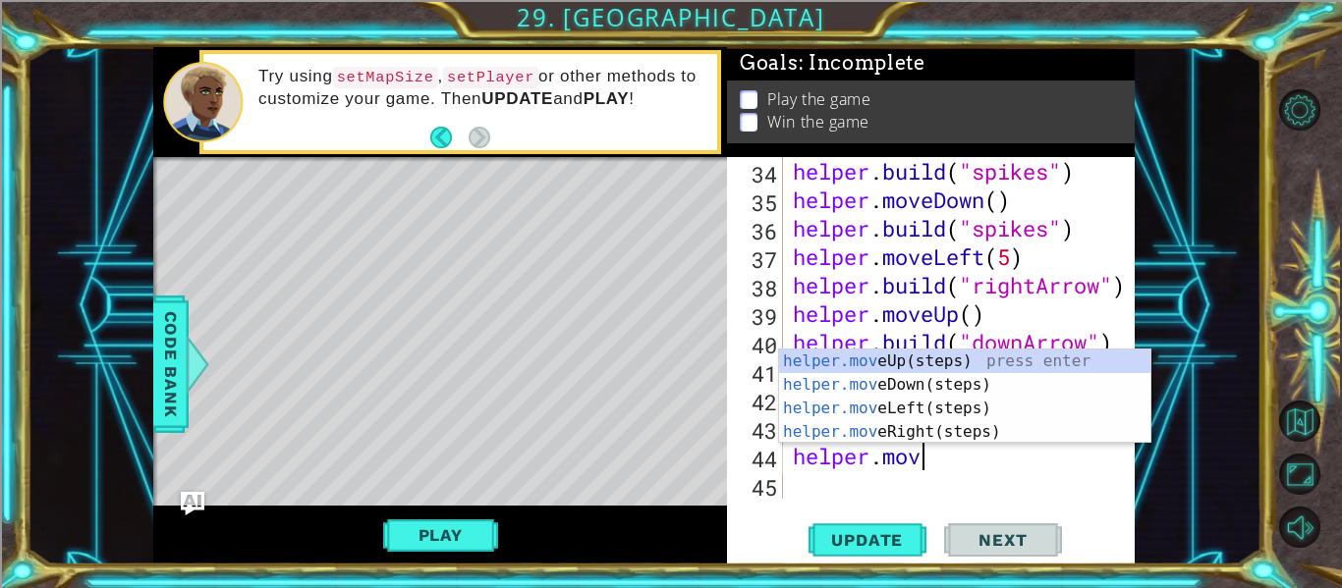
type textarea "helper.move"
click at [982, 423] on div "helper.move Up(steps) press enter helper.move Down(steps) press enter helper.mo…" at bounding box center [964, 420] width 371 height 141
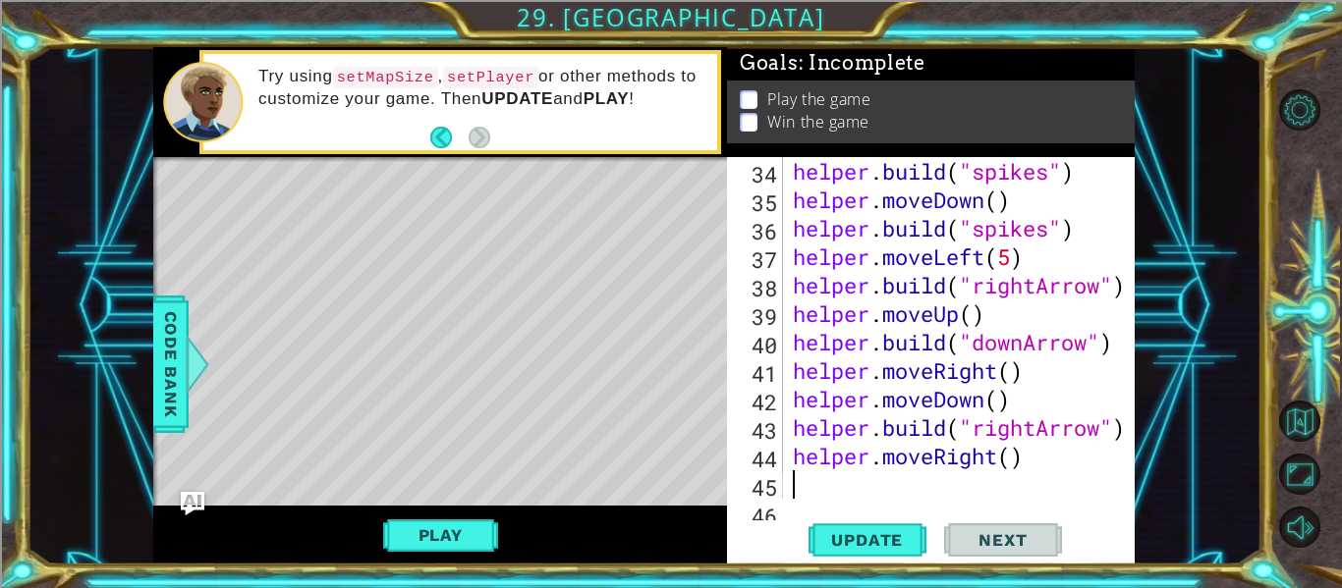
scroll to position [1025, 0]
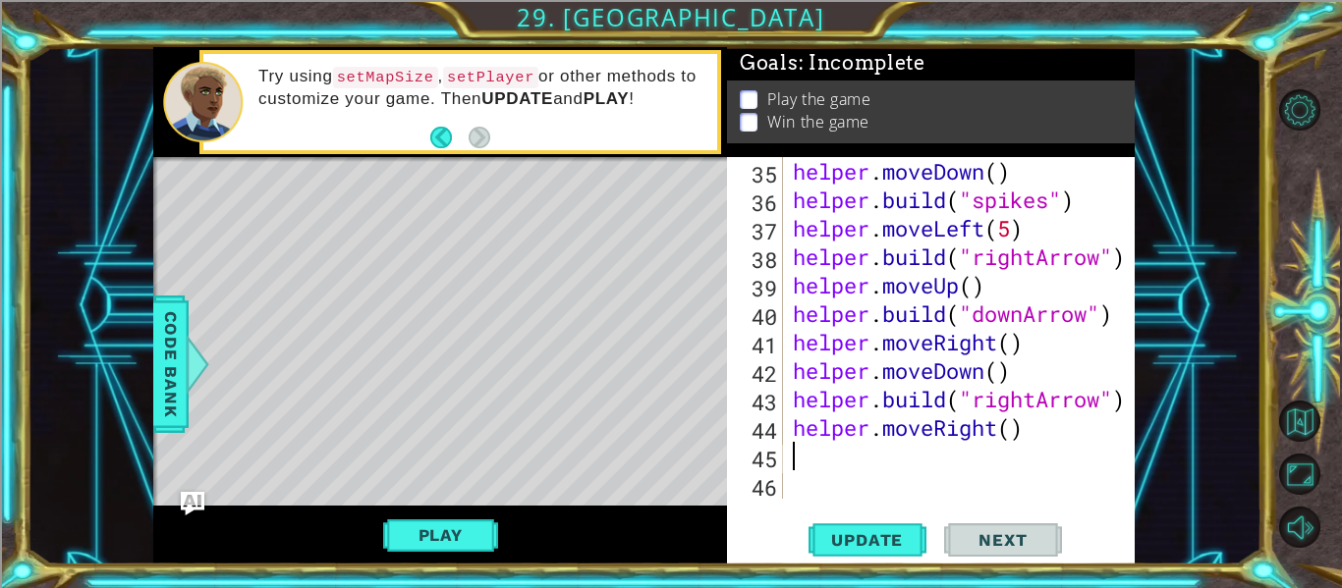
click at [1014, 424] on div "helper . moveDown ( ) helper . build ( "spikes" ) helper . moveLeft ( 5 ) helpe…" at bounding box center [965, 356] width 352 height 399
type textarea "helper.moveRight(2)"
click at [880, 460] on div "helper . moveDown ( ) helper . build ( "spikes" ) helper . moveLeft ( 5 ) helpe…" at bounding box center [965, 356] width 352 height 399
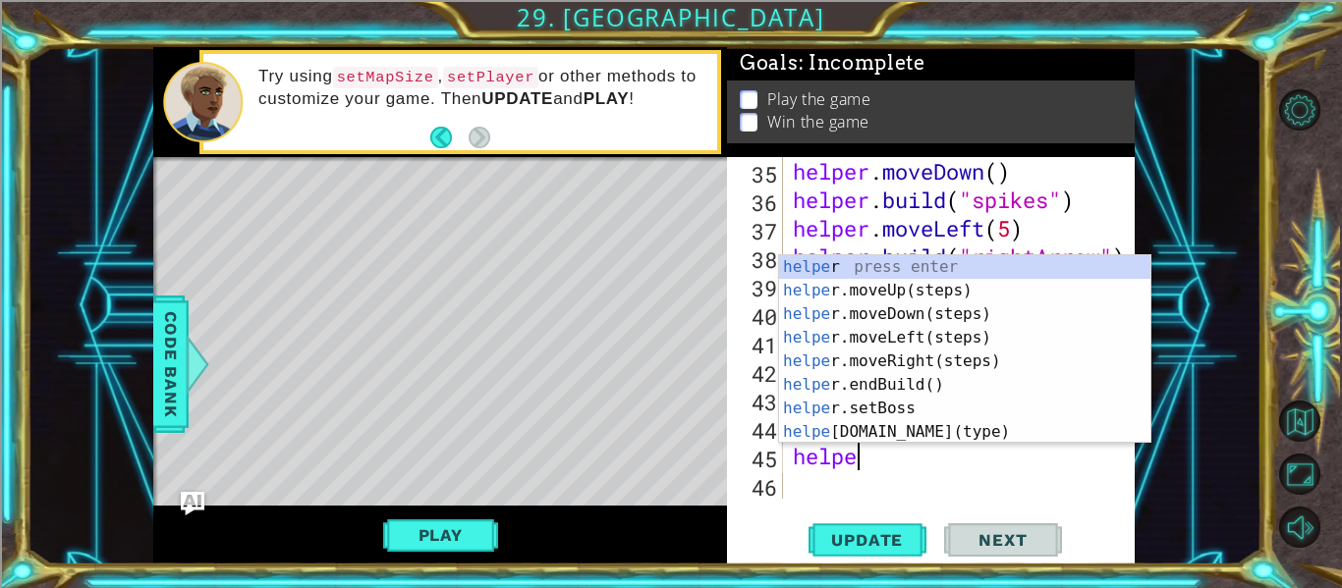
type textarea "helper"
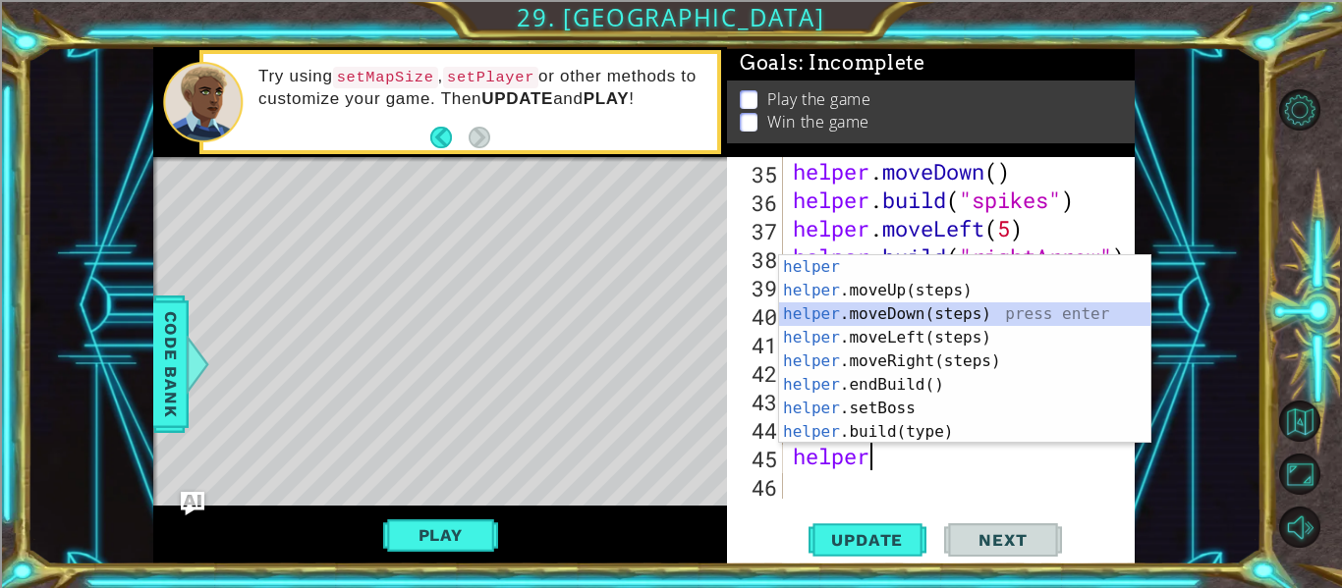
click at [994, 314] on div "helper press enter helper .moveUp(steps) press enter helper .moveDown(steps) pr…" at bounding box center [964, 373] width 371 height 236
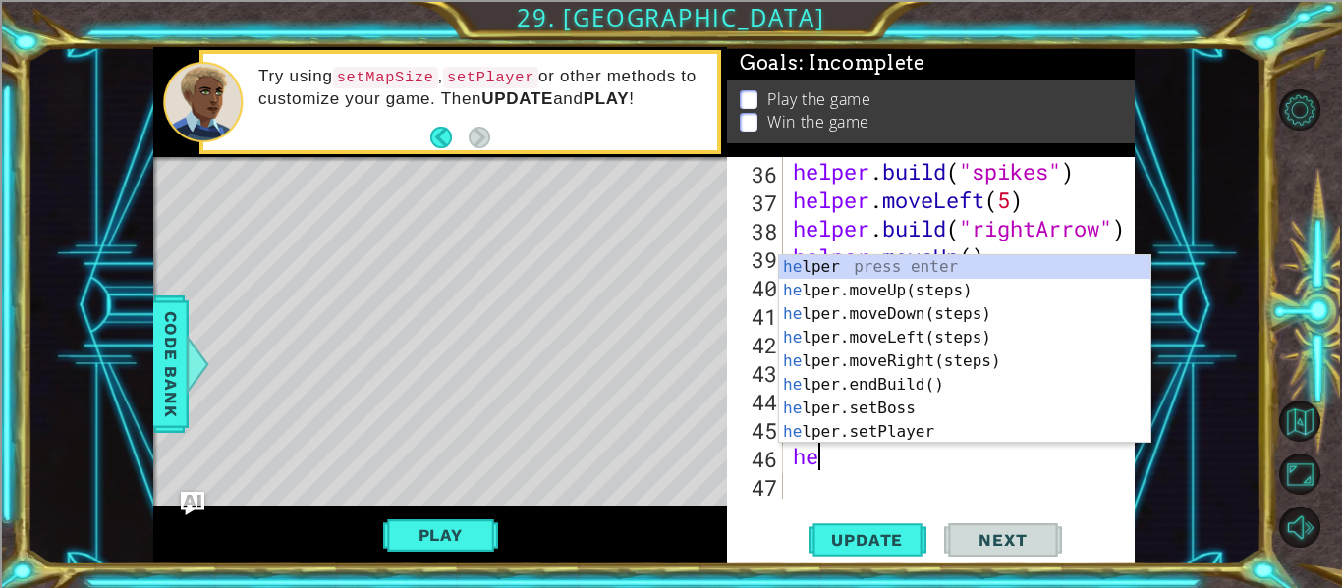
scroll to position [0, 1]
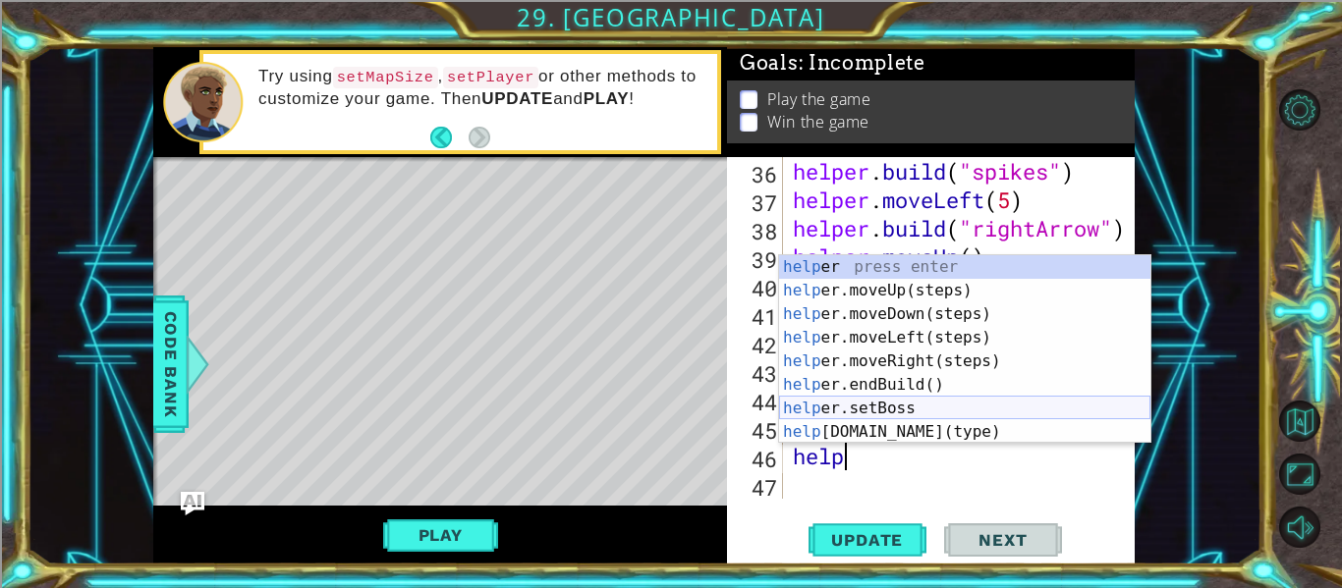
click at [962, 422] on div "help er press enter help er.moveUp(steps) press enter help er.moveDown(steps) p…" at bounding box center [964, 373] width 371 height 236
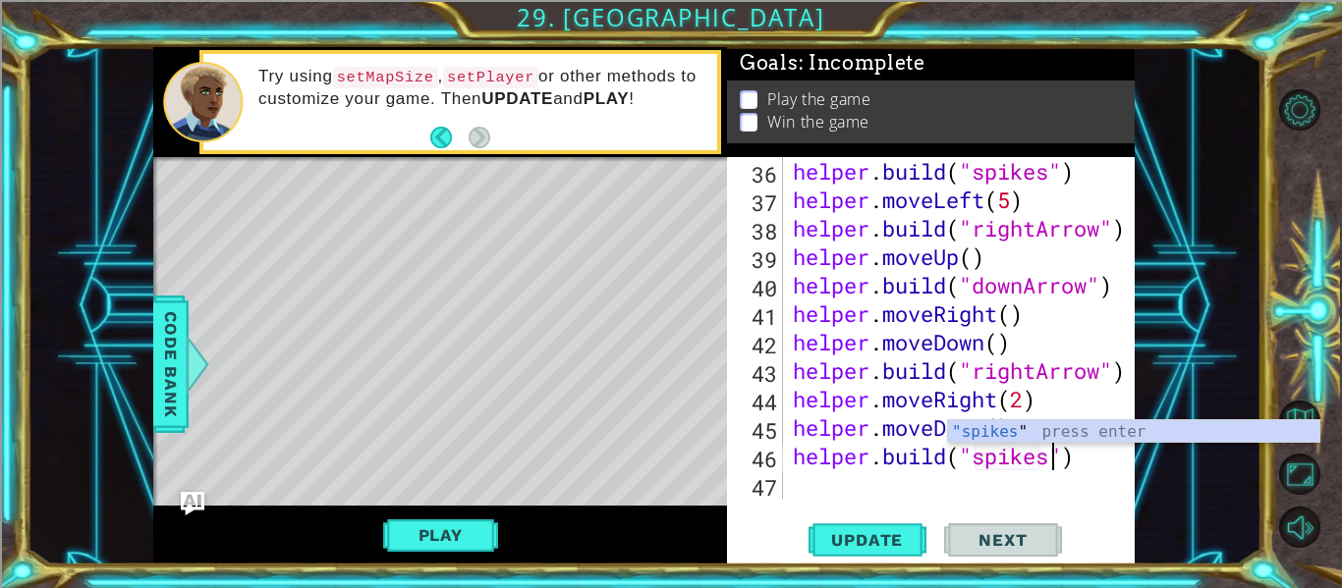
scroll to position [0, 12]
click at [856, 544] on span "Update" at bounding box center [866, 540] width 111 height 20
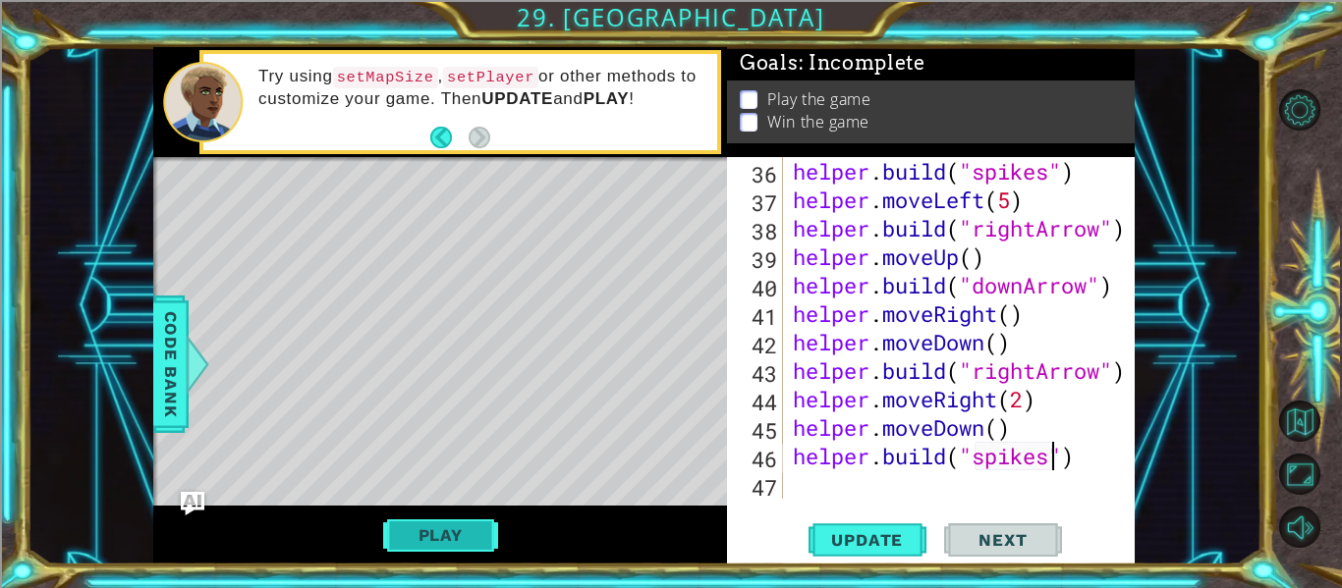
click at [485, 525] on button "Play" at bounding box center [440, 535] width 115 height 37
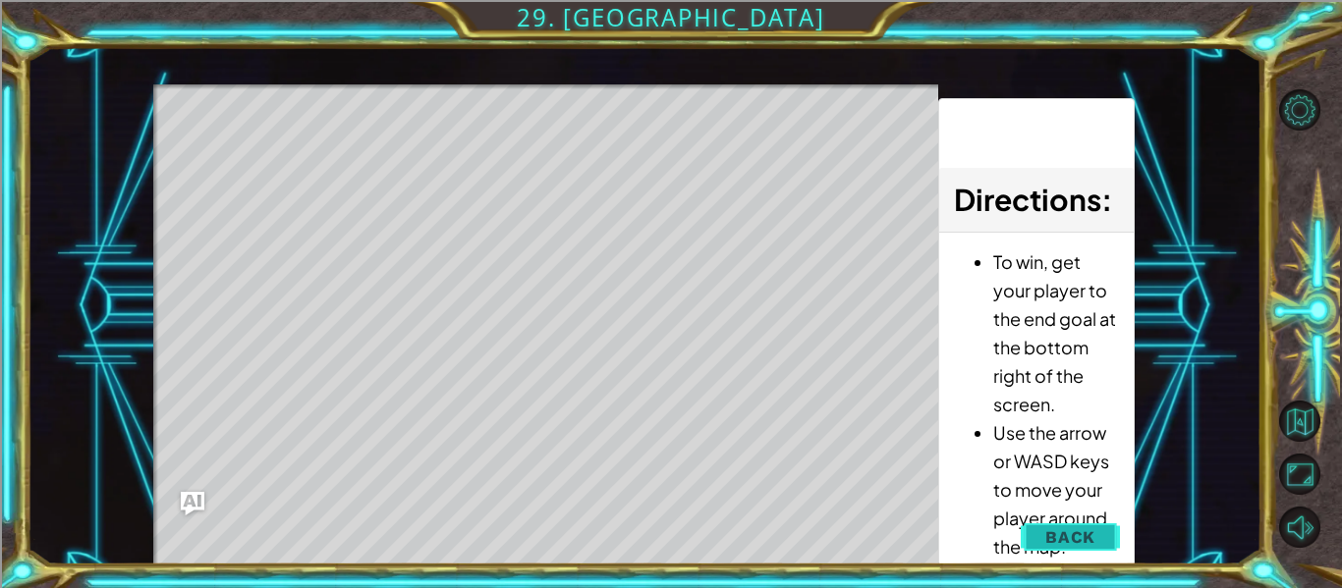
click at [1103, 526] on button "Back" at bounding box center [1069, 537] width 99 height 39
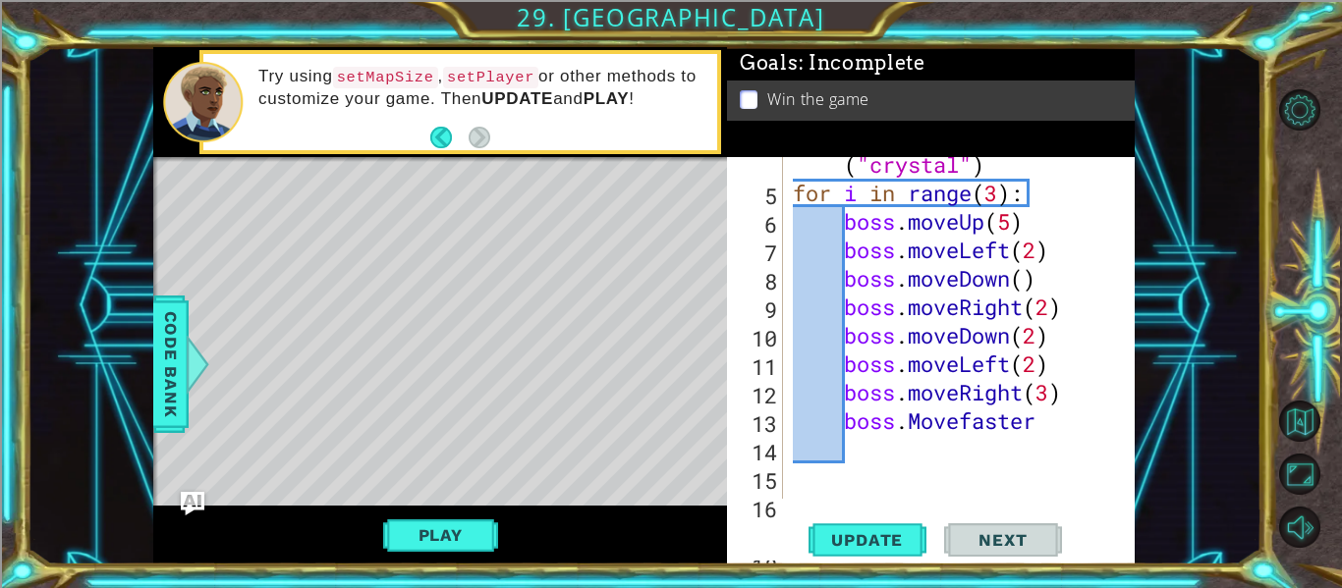
scroll to position [21, 0]
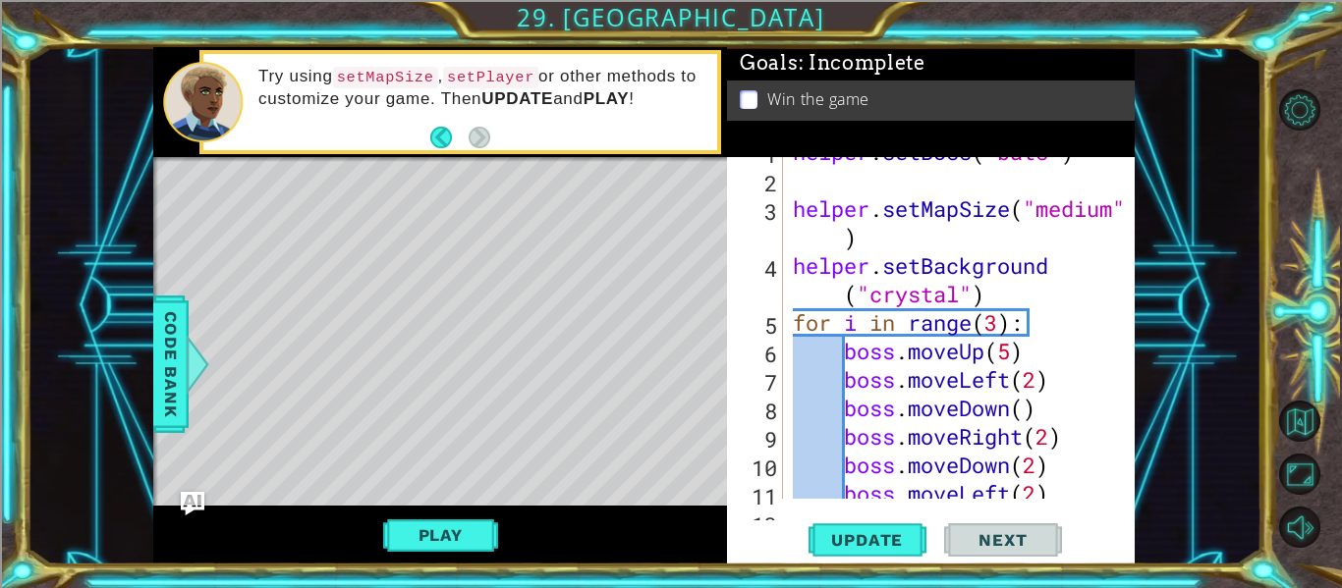
click at [894, 366] on div "helper . setBoss ( "bats" ) helper . setMapSize ( "medium" ) helper . setBackgr…" at bounding box center [965, 336] width 352 height 399
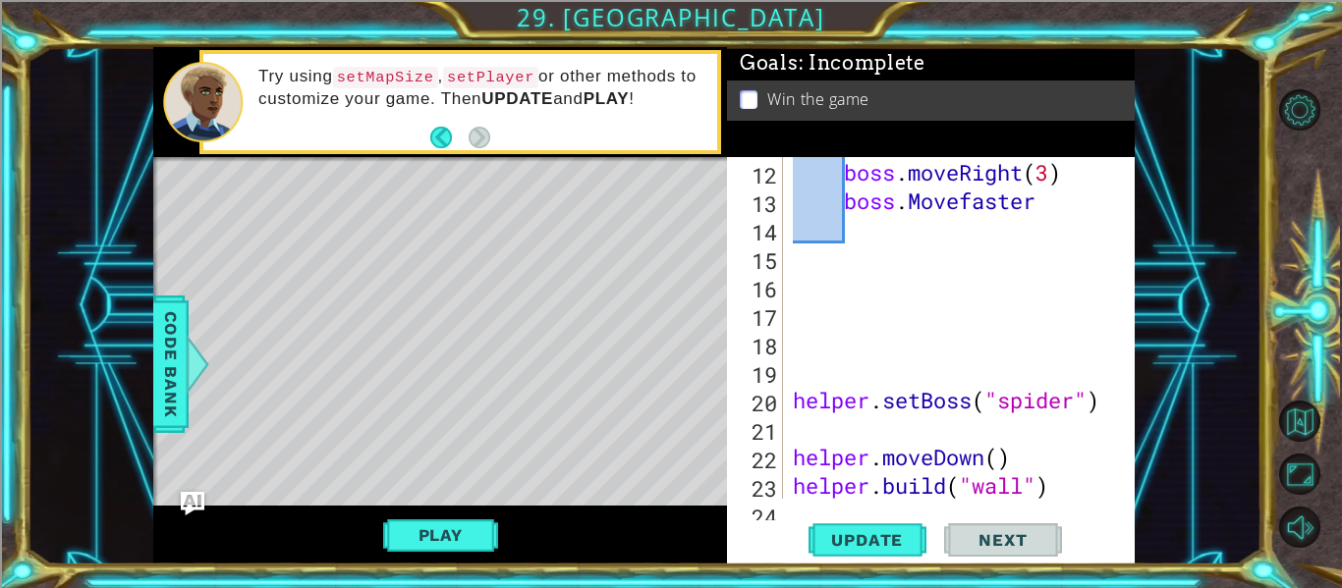
scroll to position [392, 0]
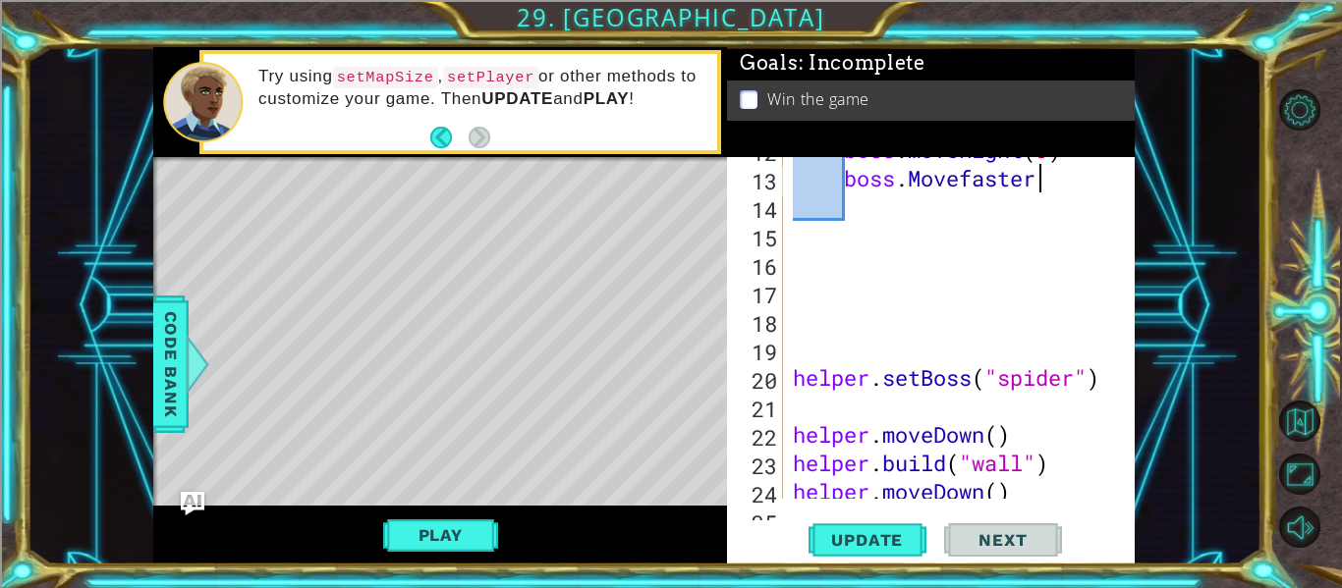
click at [1041, 174] on div "boss . moveRight ( 3 ) boss . Movefaster helper . setBoss ( "spider" ) helper .…" at bounding box center [965, 335] width 352 height 399
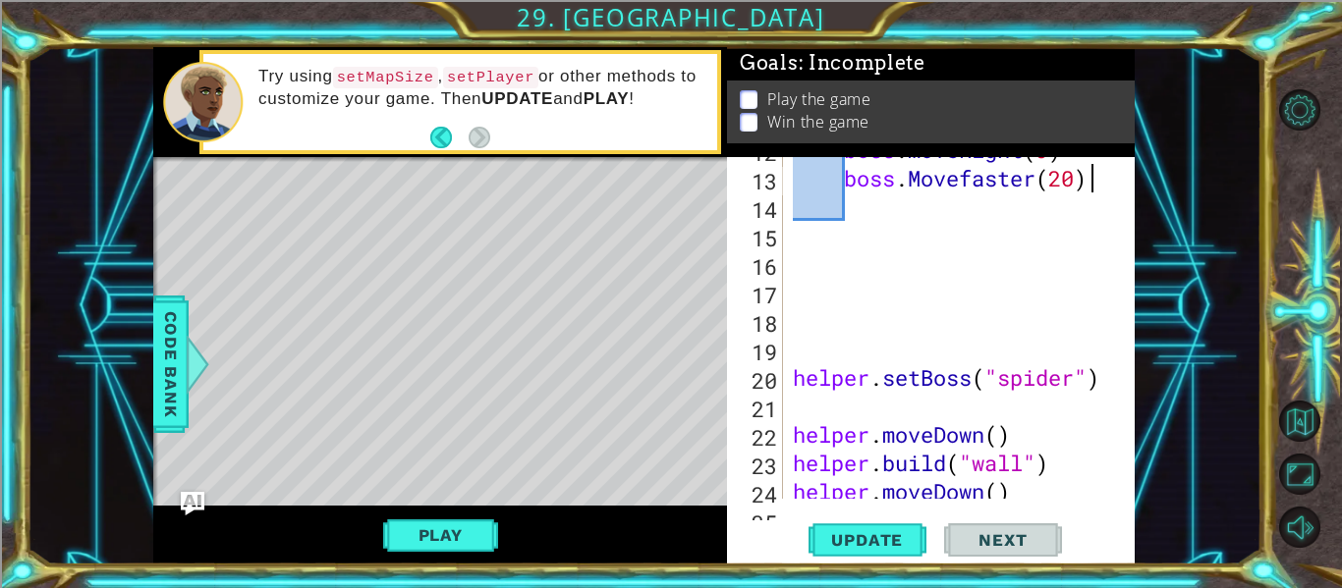
scroll to position [0, 13]
click at [839, 539] on span "Update" at bounding box center [866, 540] width 111 height 20
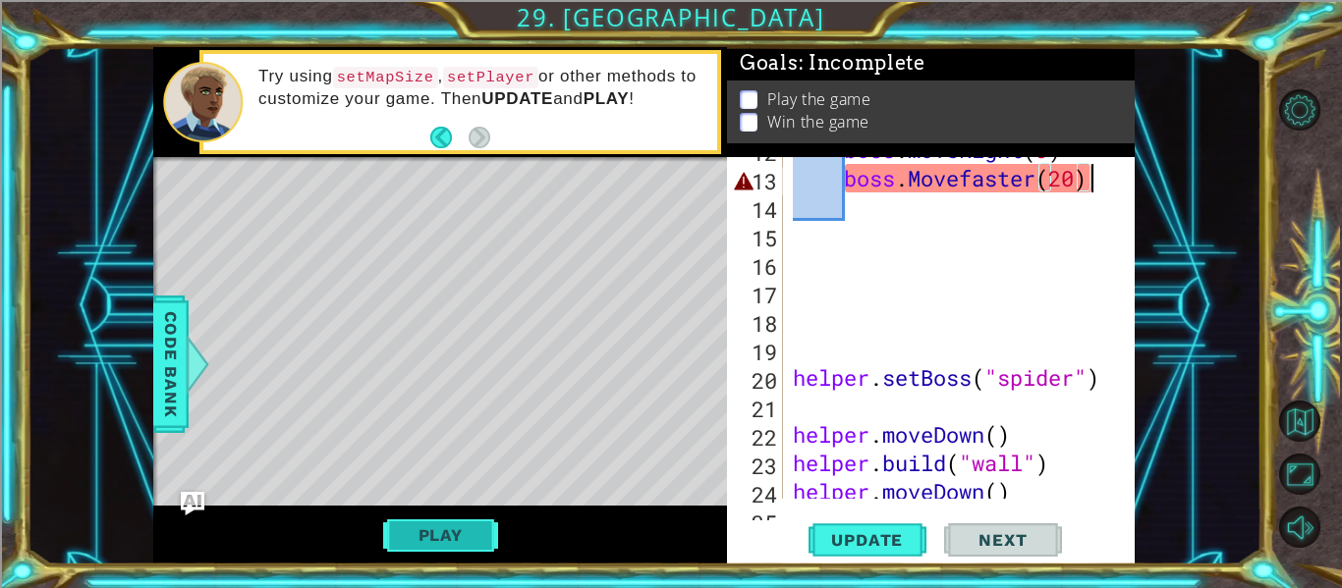
click at [418, 526] on button "Play" at bounding box center [440, 535] width 115 height 37
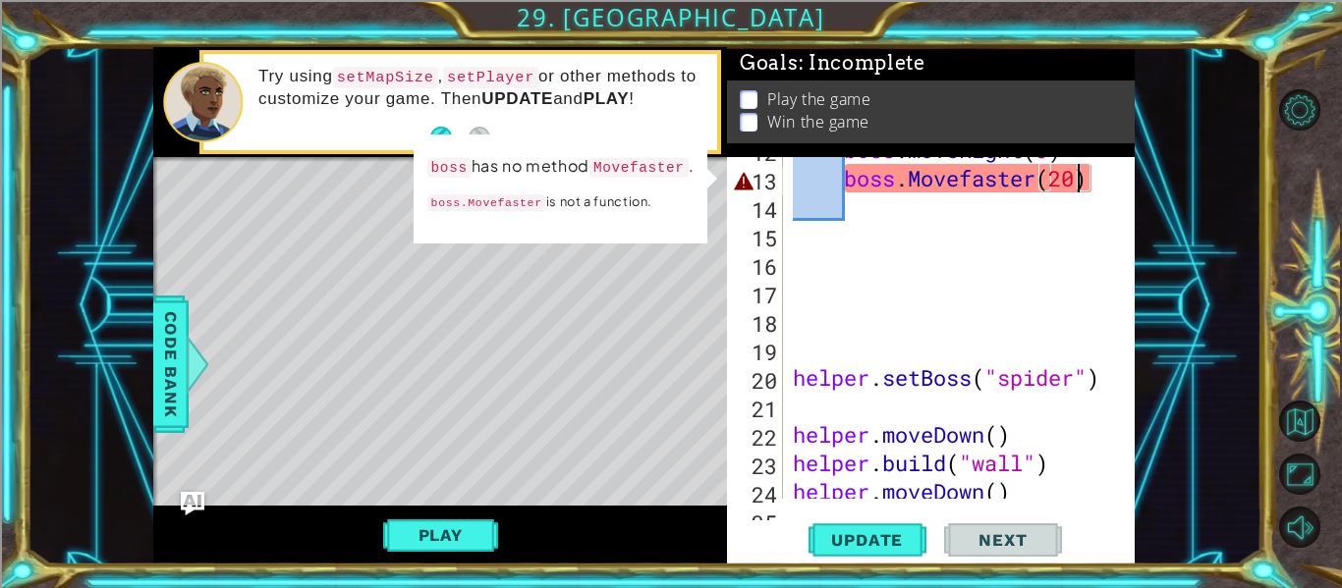
click at [1072, 179] on div "boss . moveRight ( 3 ) boss . Movefaster ( 20 ) helper . setBoss ( "spider" ) h…" at bounding box center [965, 335] width 352 height 399
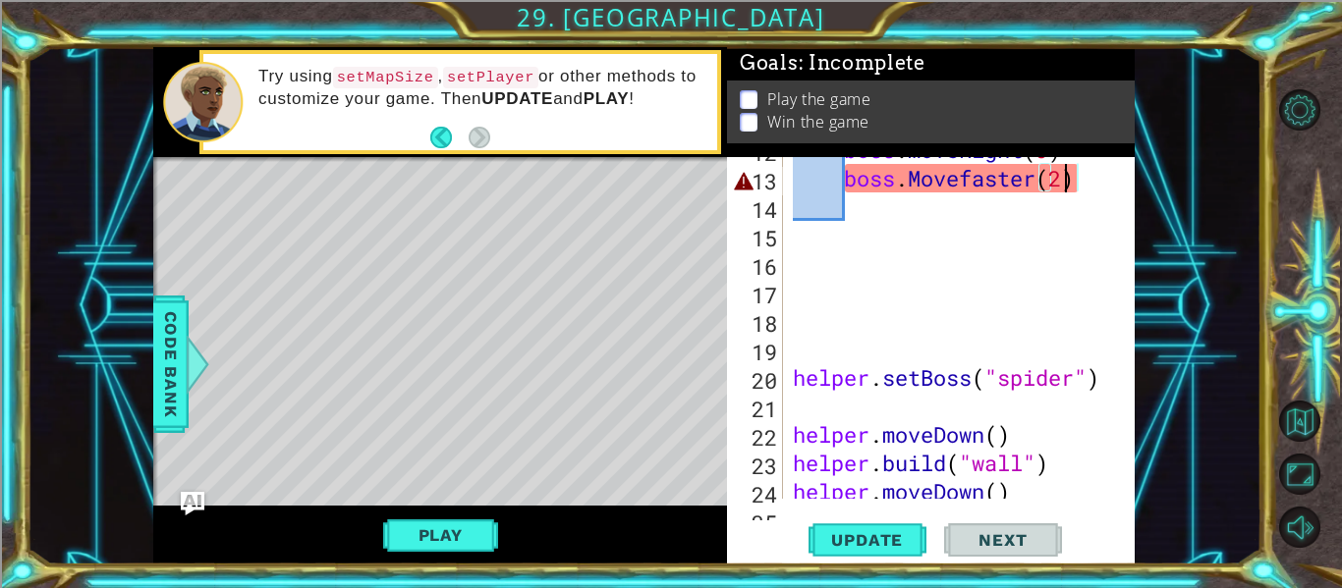
scroll to position [0, 12]
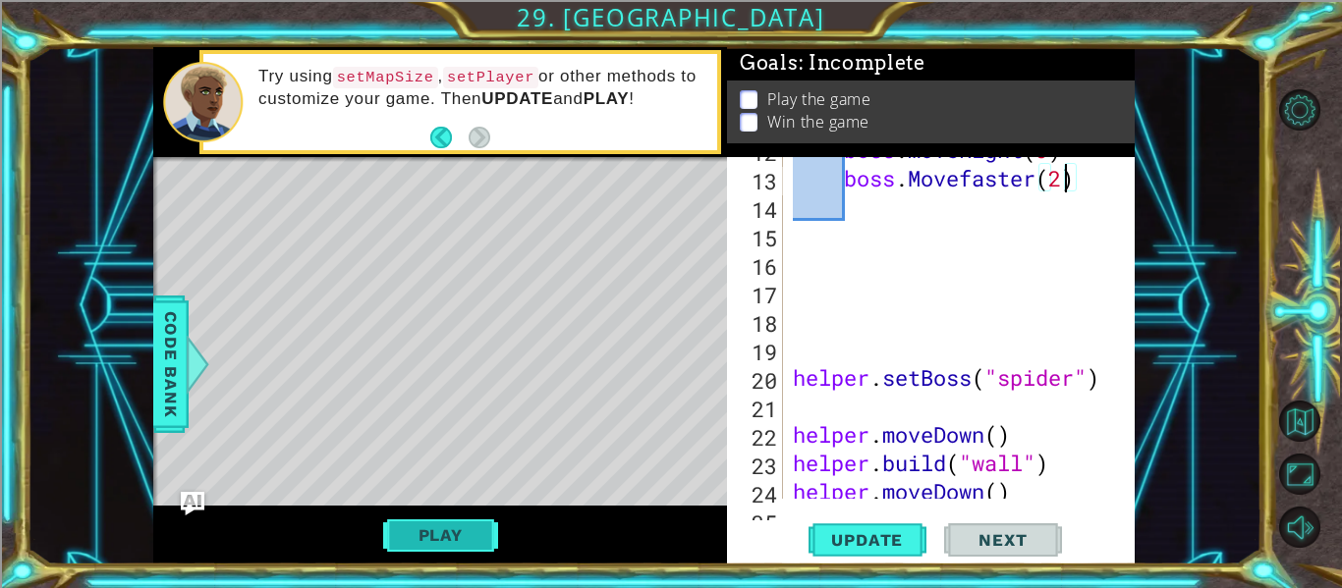
click at [429, 533] on button "Play" at bounding box center [440, 535] width 115 height 37
click at [862, 533] on span "Update" at bounding box center [866, 540] width 111 height 20
click at [419, 536] on button "Play" at bounding box center [440, 535] width 115 height 37
click at [418, 528] on button "Play" at bounding box center [440, 535] width 115 height 37
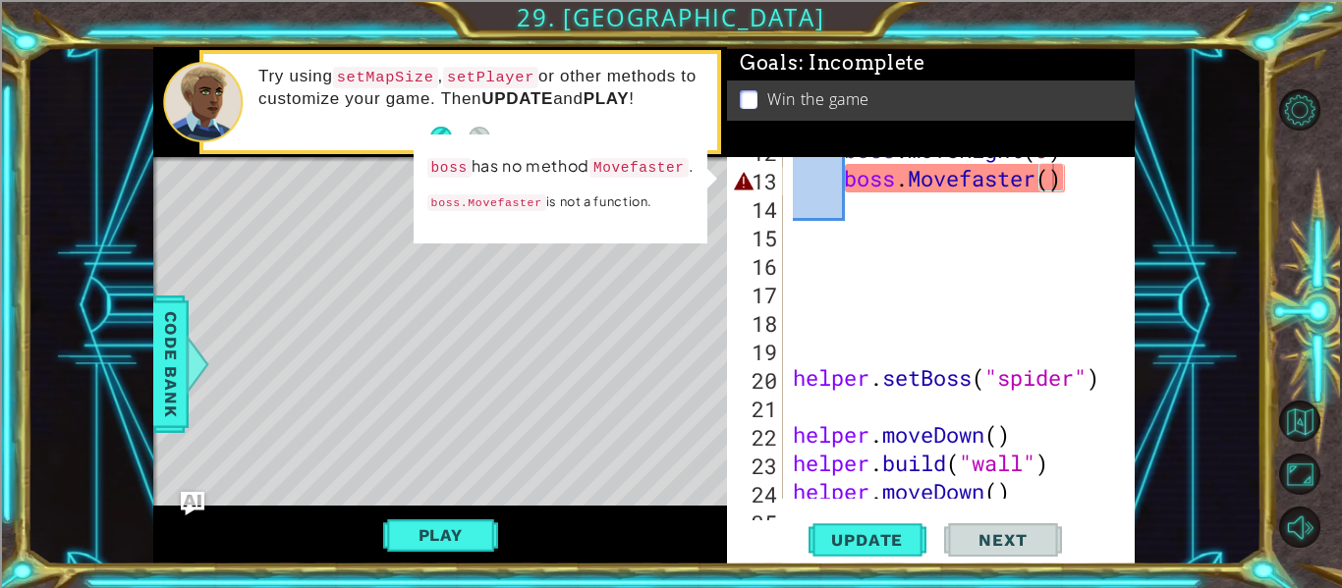
click at [1062, 186] on div "boss . moveRight ( 3 ) boss . Movefaster ( ) helper . setBoss ( "spider" ) help…" at bounding box center [965, 335] width 352 height 399
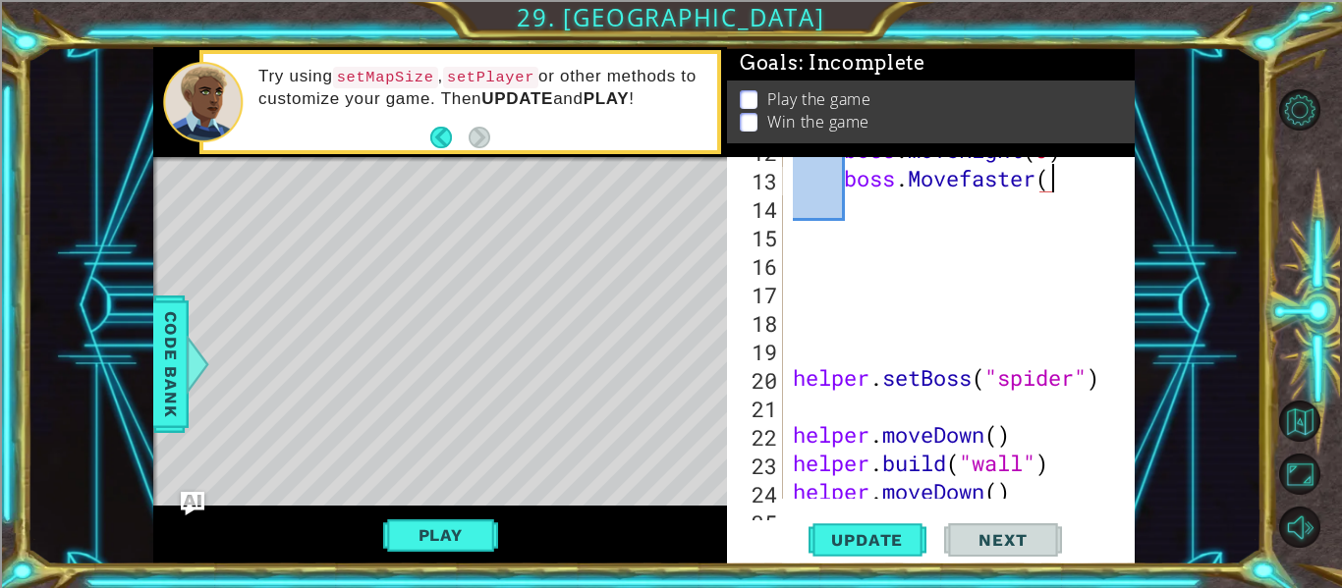
type textarea "boss.Movefaster"
click at [899, 541] on span "Update" at bounding box center [866, 540] width 111 height 20
click at [445, 521] on button "Play" at bounding box center [440, 535] width 115 height 37
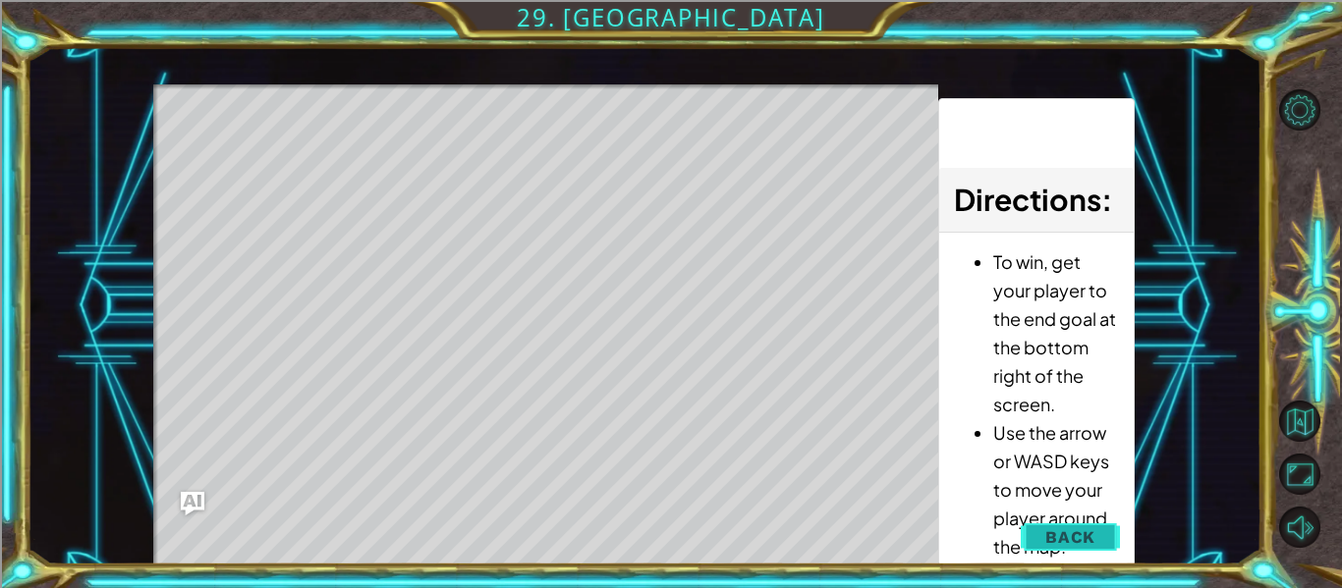
click at [1098, 545] on button "Back" at bounding box center [1069, 537] width 99 height 39
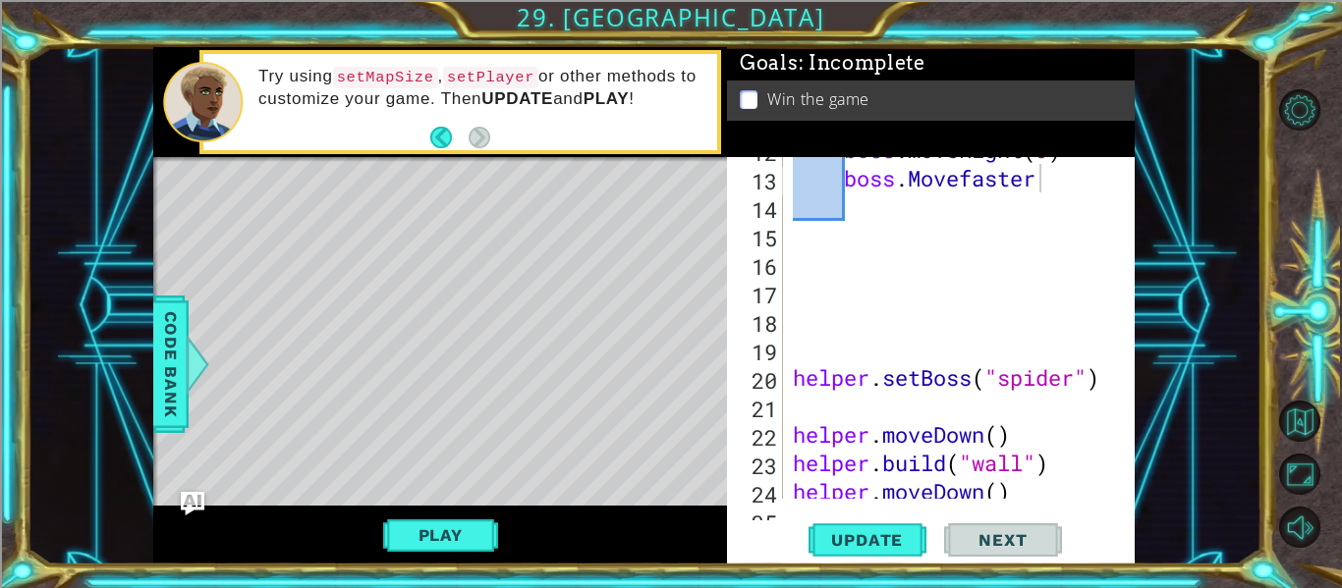
click at [456, 544] on button "Play" at bounding box center [440, 535] width 115 height 37
click at [1013, 532] on button "Next" at bounding box center [1003, 541] width 118 height 40
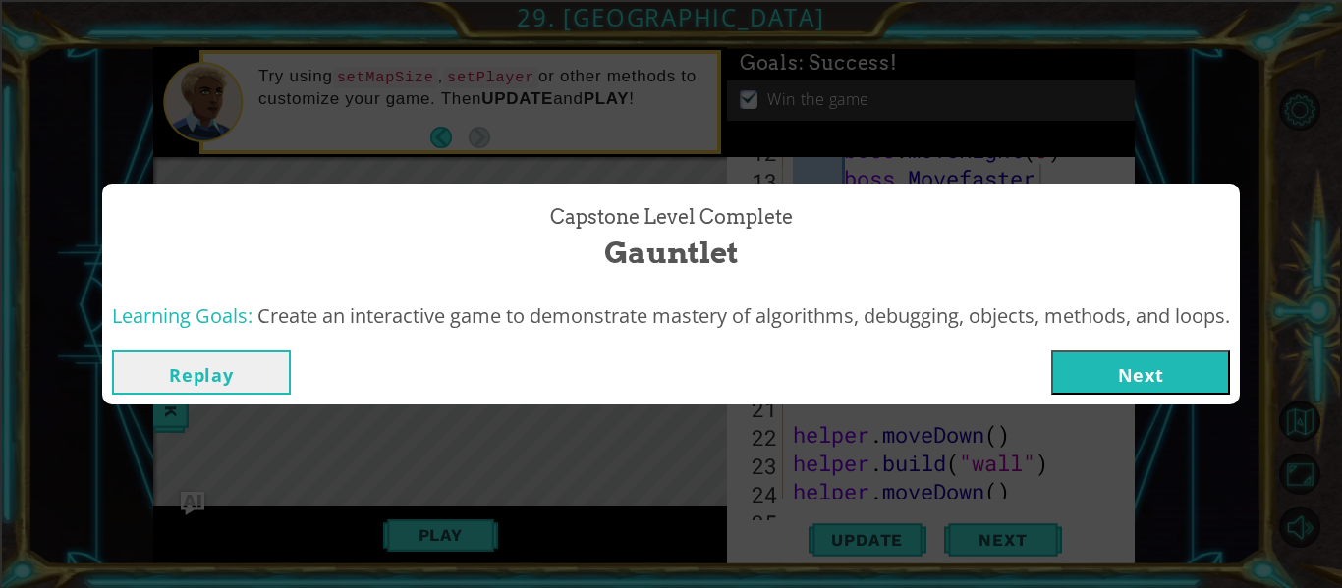
click at [1153, 369] on button "Next" at bounding box center [1140, 373] width 179 height 44
click at [1138, 373] on body "1 ההההההההההההההההההההההההההההההההההההההההההההההההההההההההההההההההההההההההההההה…" at bounding box center [671, 294] width 1342 height 588
click at [1104, 364] on body "1 ההההההההההההההההההההההההההההההההההההההההההההההההההההההההההההההההההההההההההההה…" at bounding box center [671, 294] width 1342 height 588
click at [1103, 365] on body "1 ההההההההההההההההההההההההההההההההההההההההההההההההההההההההההההההההההההההההההההה…" at bounding box center [671, 294] width 1342 height 588
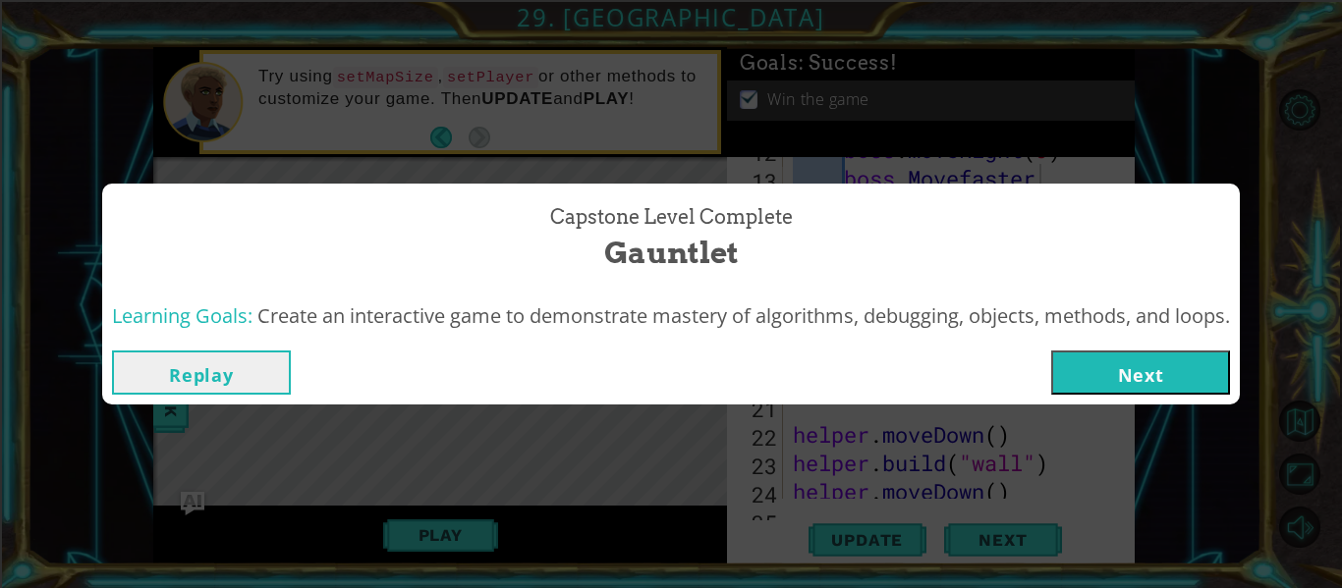
click at [1103, 365] on body "1 ההההההההההההההההההההההההההההההההההההההההההההההההההההההההההההההההההההההההההההה…" at bounding box center [671, 294] width 1342 height 588
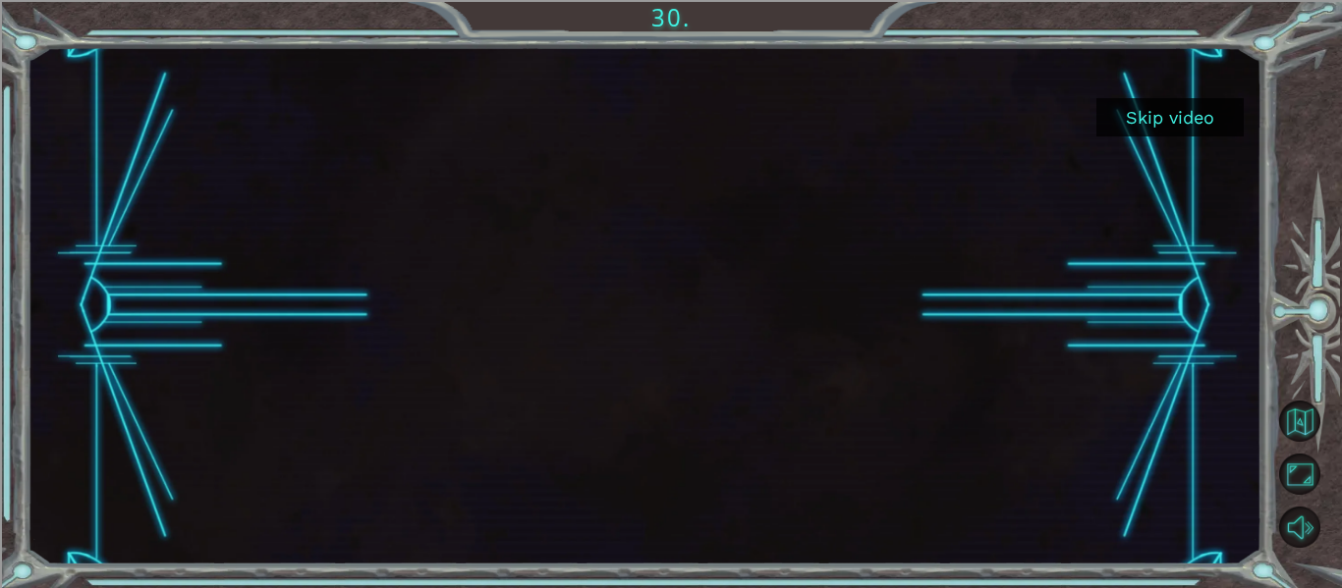
click at [1156, 118] on button "Skip video" at bounding box center [1169, 117] width 147 height 38
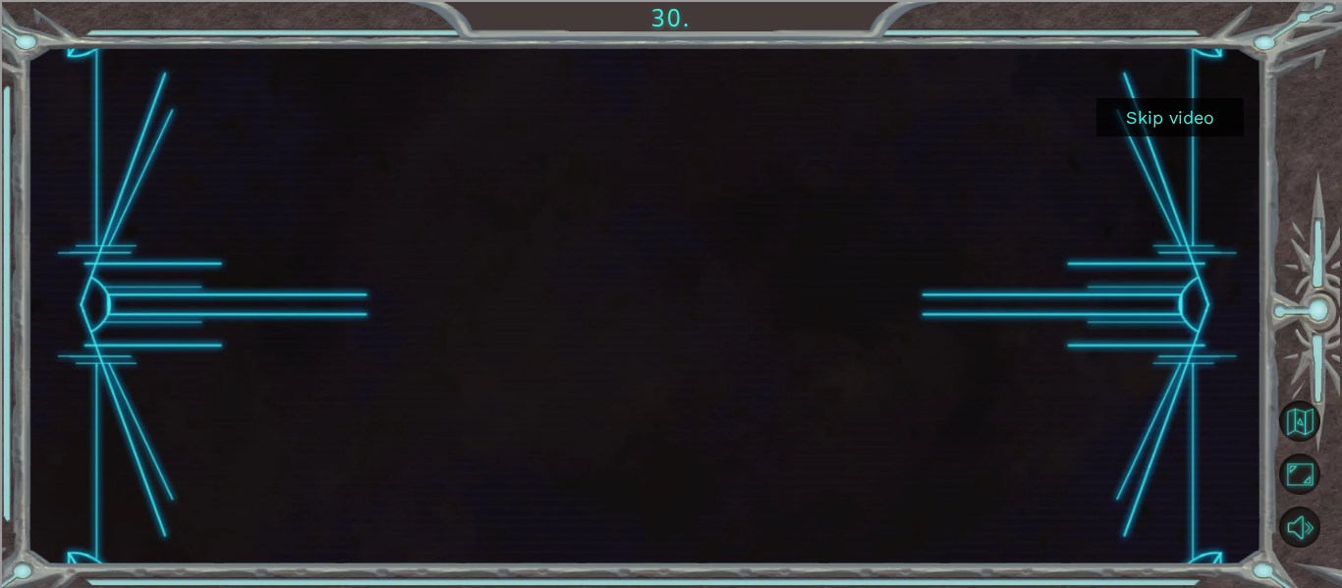
click at [1156, 118] on button "Skip video" at bounding box center [1169, 117] width 147 height 38
click at [1167, 120] on button "Skip video" at bounding box center [1169, 117] width 147 height 38
click at [1096, 98] on button "Skip video" at bounding box center [1169, 117] width 147 height 38
click at [1185, 116] on button "Skip video" at bounding box center [1169, 117] width 147 height 38
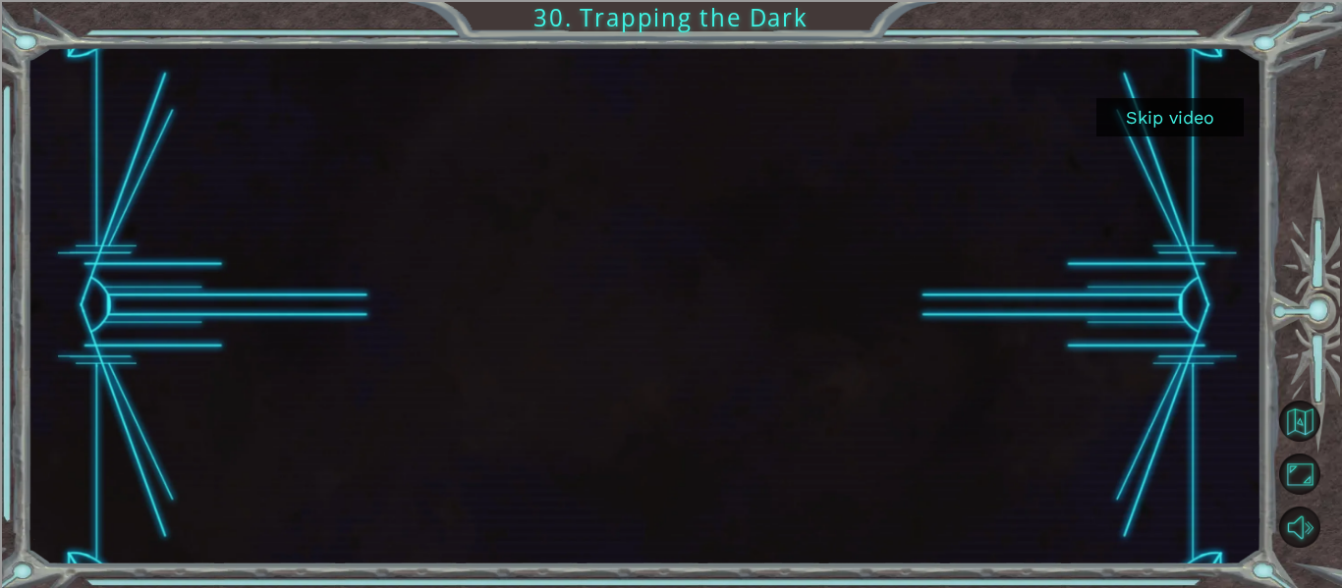
click at [1185, 116] on button "Skip video" at bounding box center [1169, 117] width 147 height 38
click at [1203, 96] on div at bounding box center [644, 306] width 1234 height 518
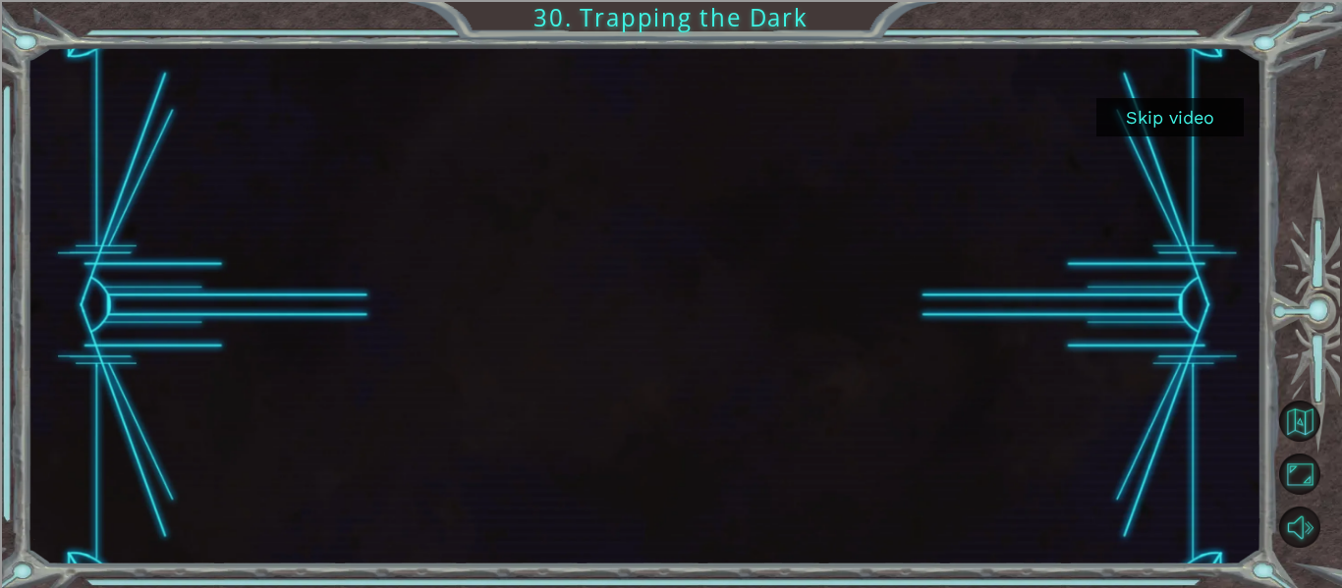
click at [699, 257] on div at bounding box center [644, 306] width 920 height 518
click at [1158, 112] on button "Skip video" at bounding box center [1169, 117] width 147 height 38
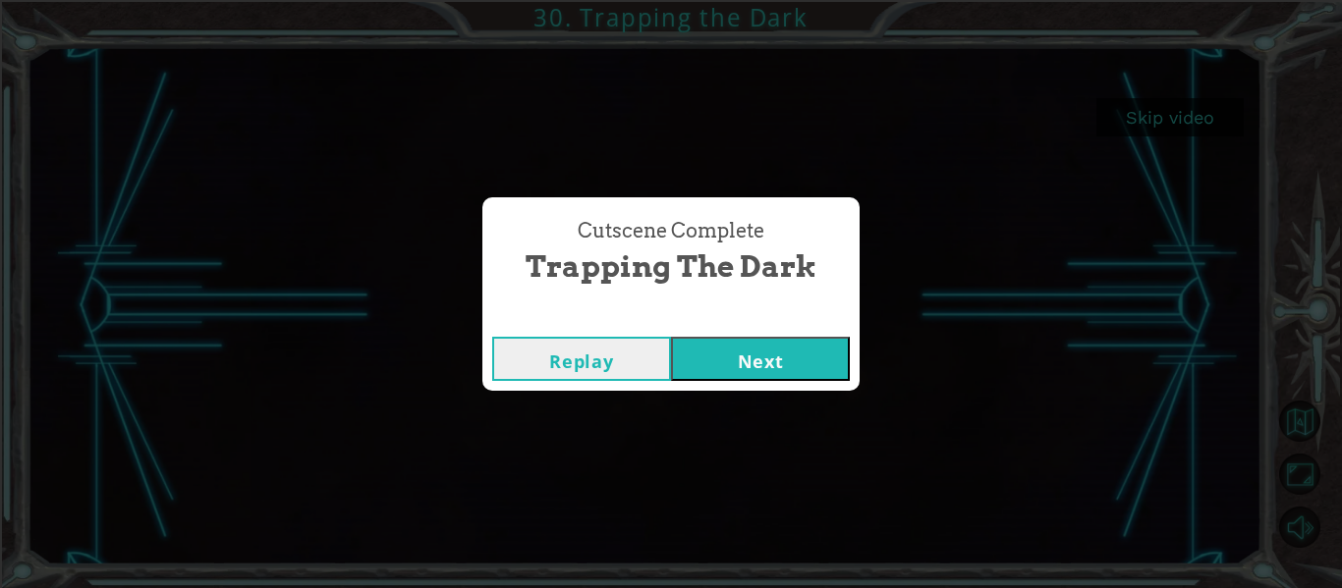
click at [711, 362] on button "Next" at bounding box center [760, 359] width 179 height 44
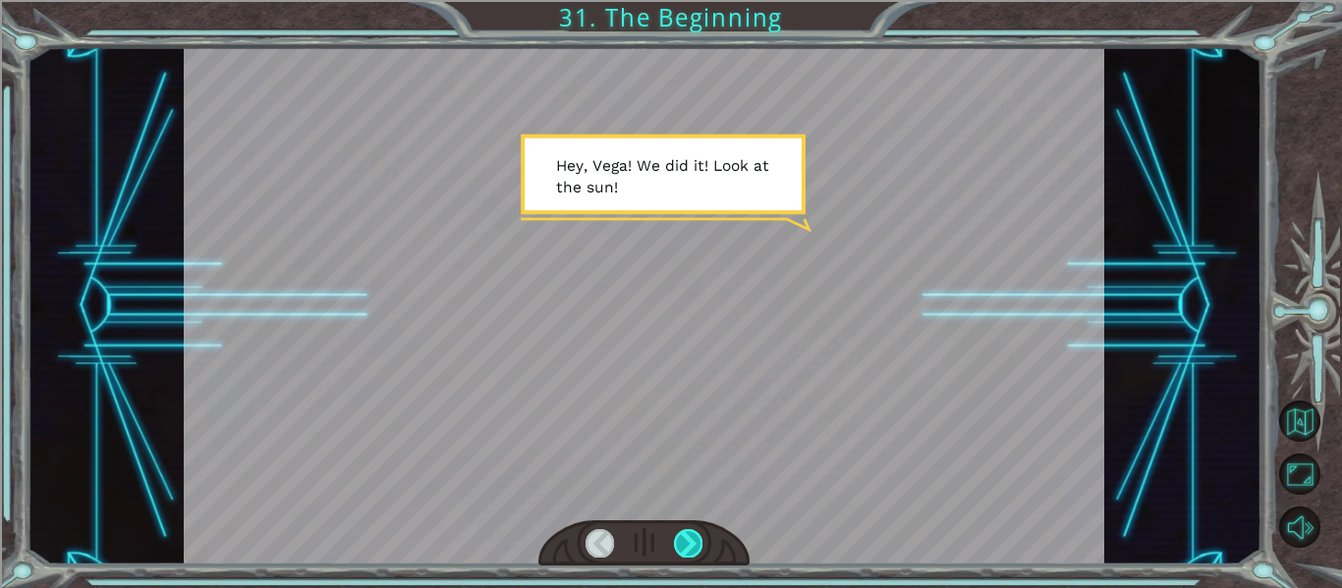
click at [686, 541] on div at bounding box center [688, 542] width 28 height 27
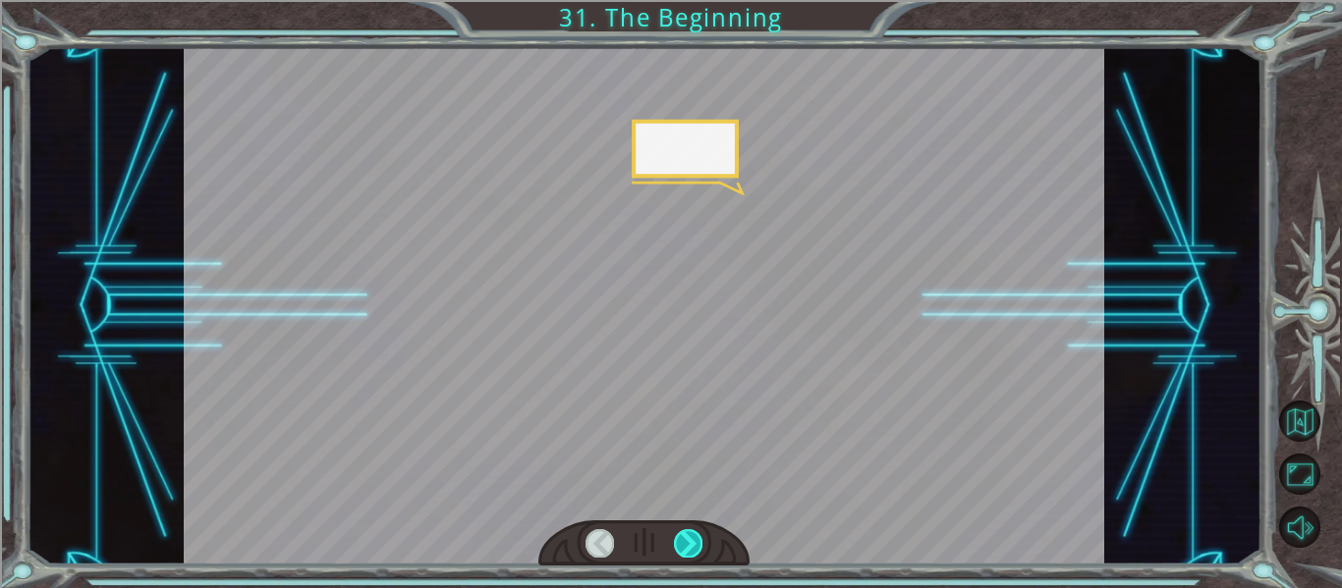
click at [686, 541] on div at bounding box center [688, 542] width 28 height 27
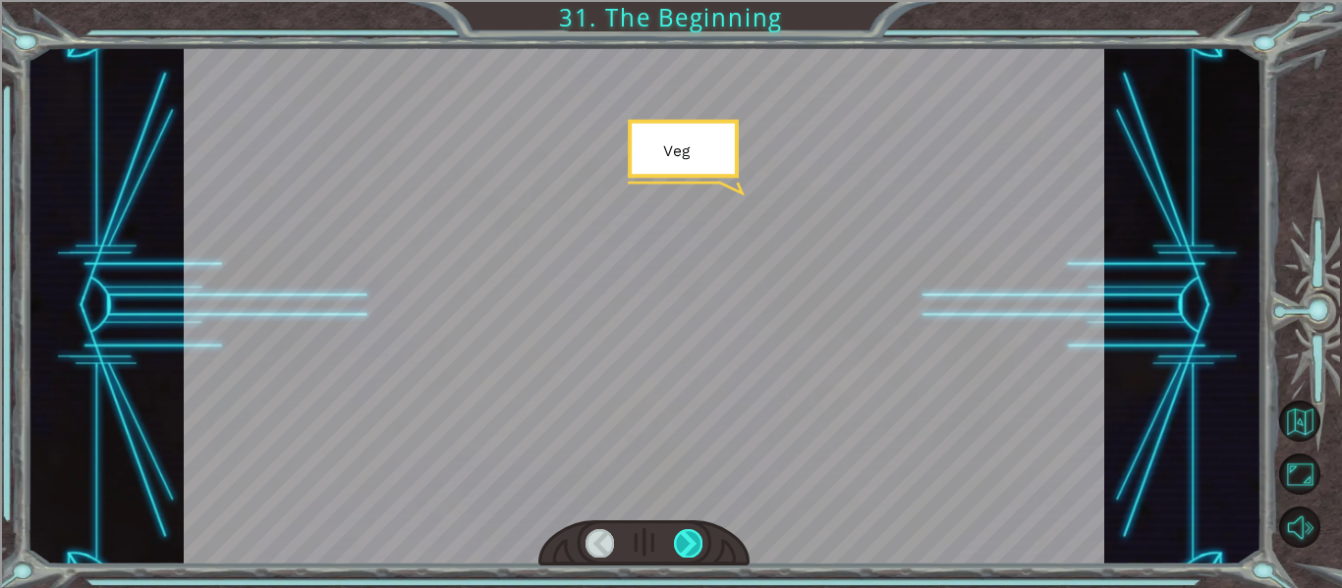
click at [686, 541] on div at bounding box center [688, 542] width 28 height 27
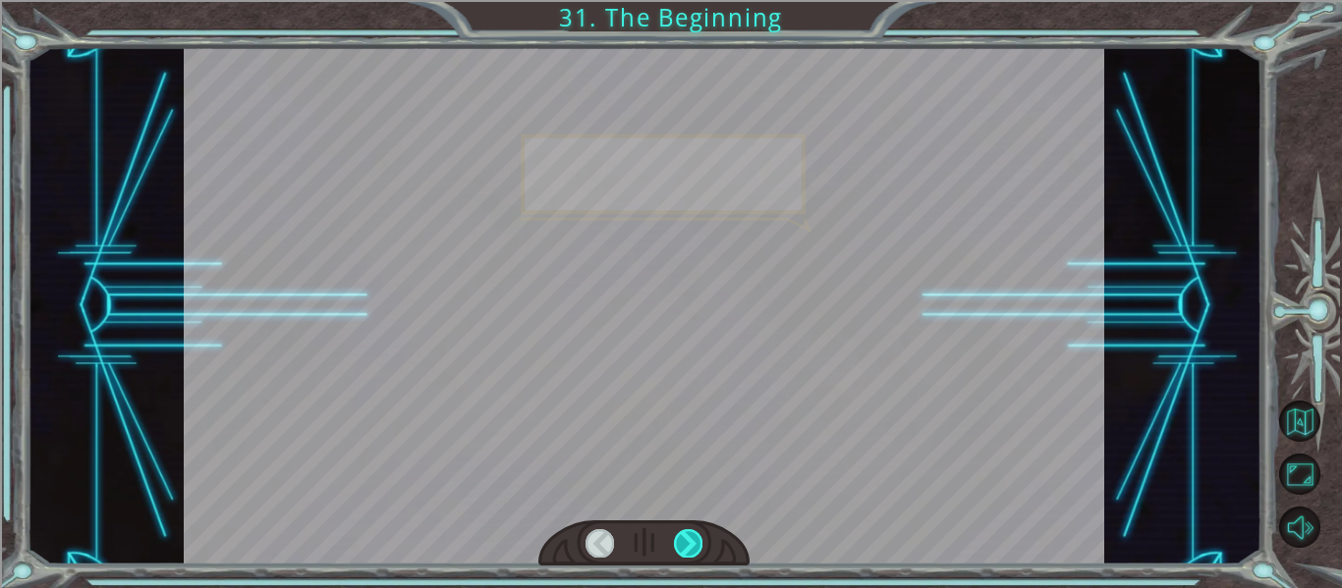
click at [686, 541] on div at bounding box center [688, 542] width 28 height 27
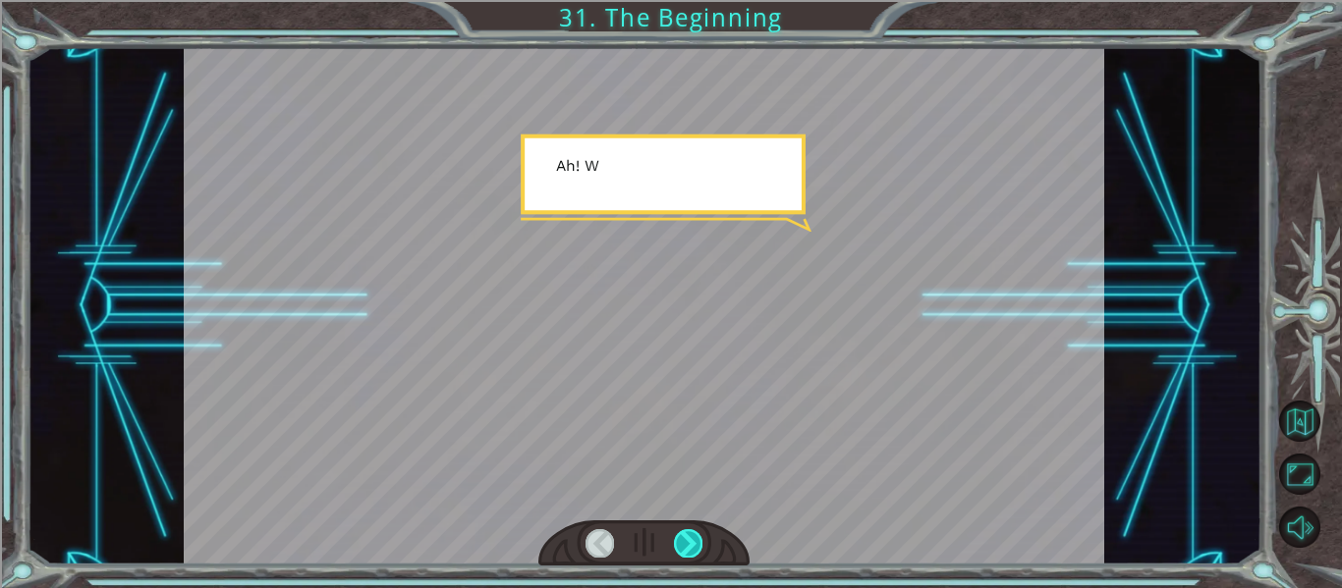
click at [686, 541] on div at bounding box center [688, 542] width 28 height 27
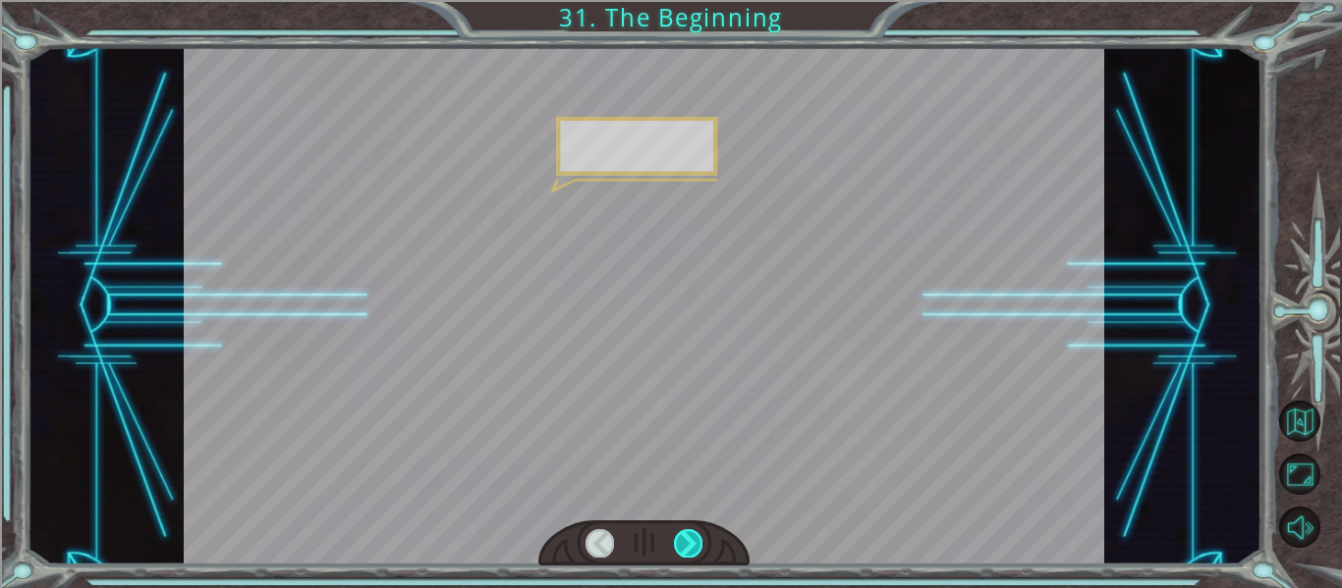
click at [686, 541] on div at bounding box center [688, 542] width 28 height 27
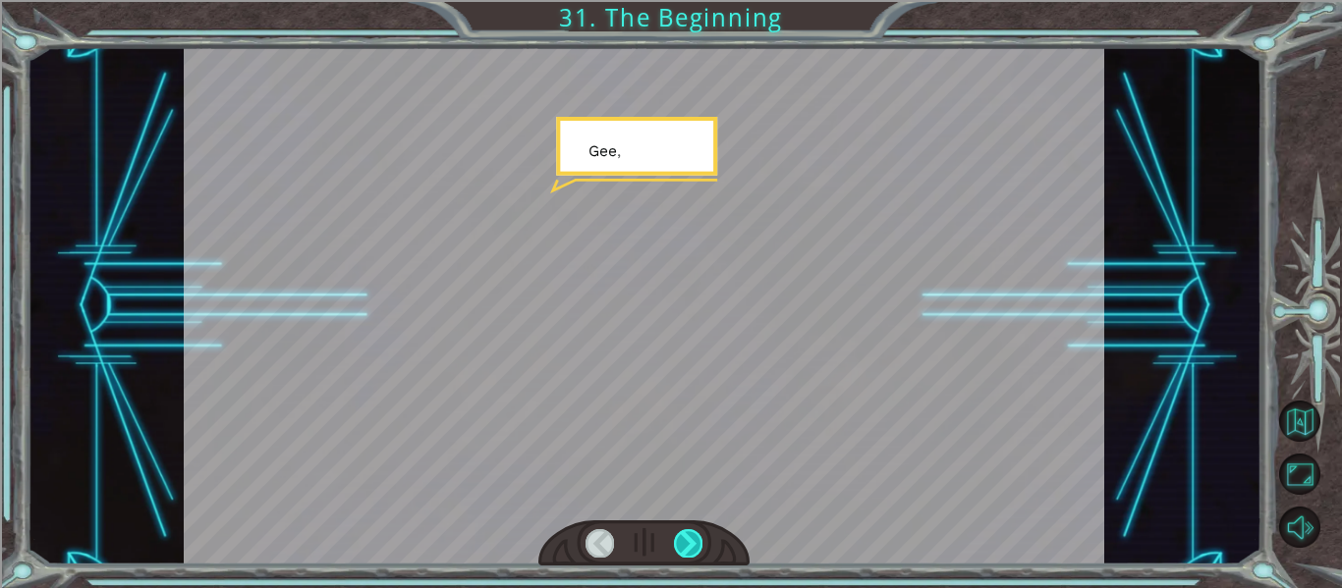
click at [686, 541] on div at bounding box center [688, 542] width 28 height 27
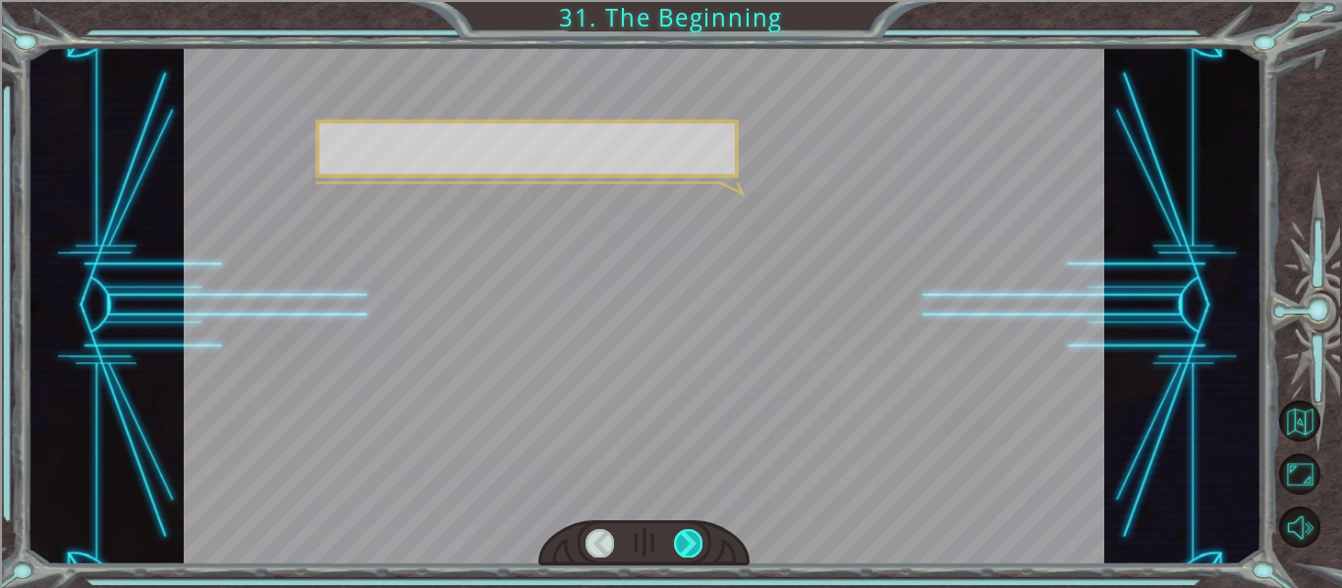
click at [686, 541] on div at bounding box center [688, 542] width 28 height 27
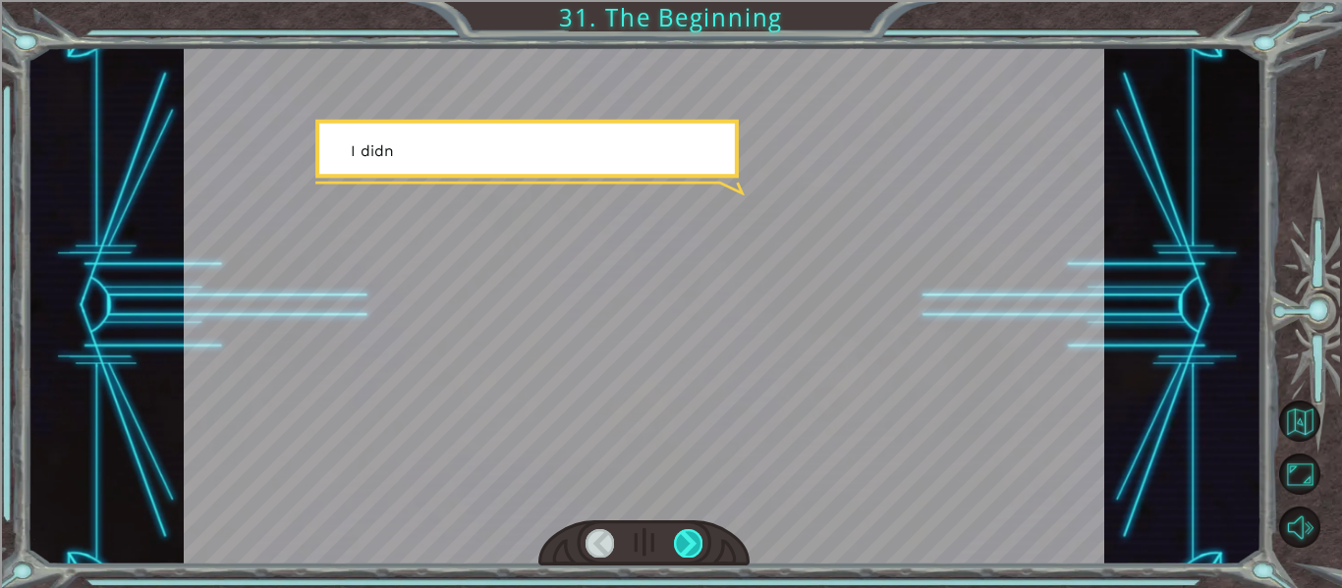
click at [686, 541] on div at bounding box center [688, 542] width 28 height 27
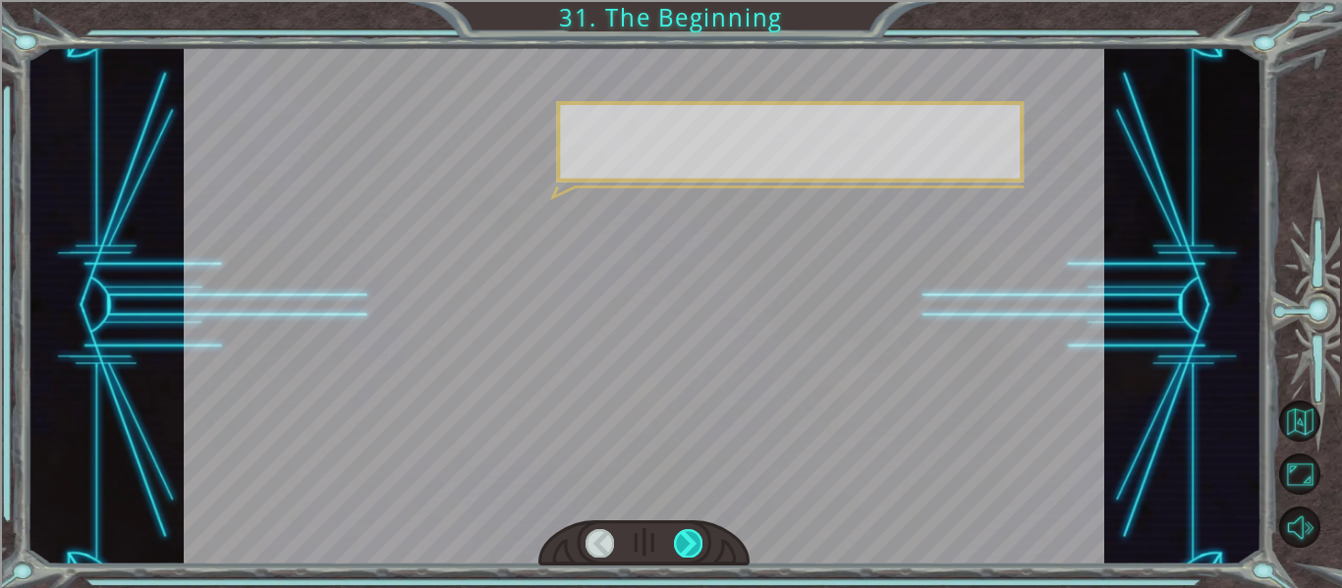
click at [686, 541] on div at bounding box center [688, 542] width 28 height 27
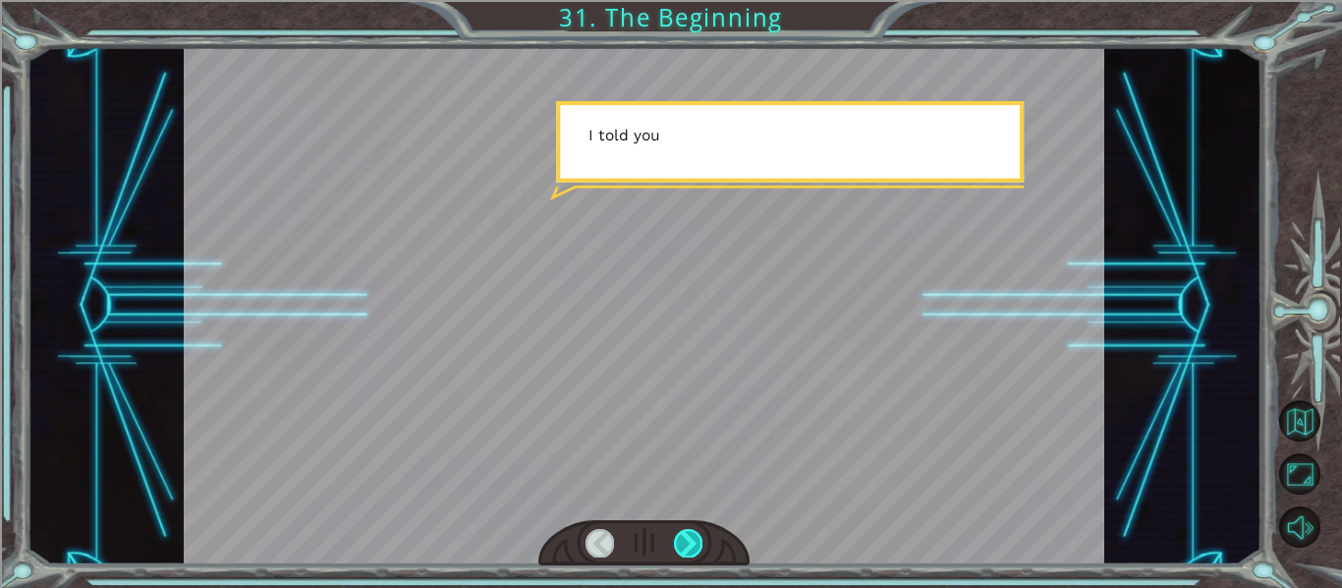
click at [686, 541] on div at bounding box center [688, 542] width 28 height 27
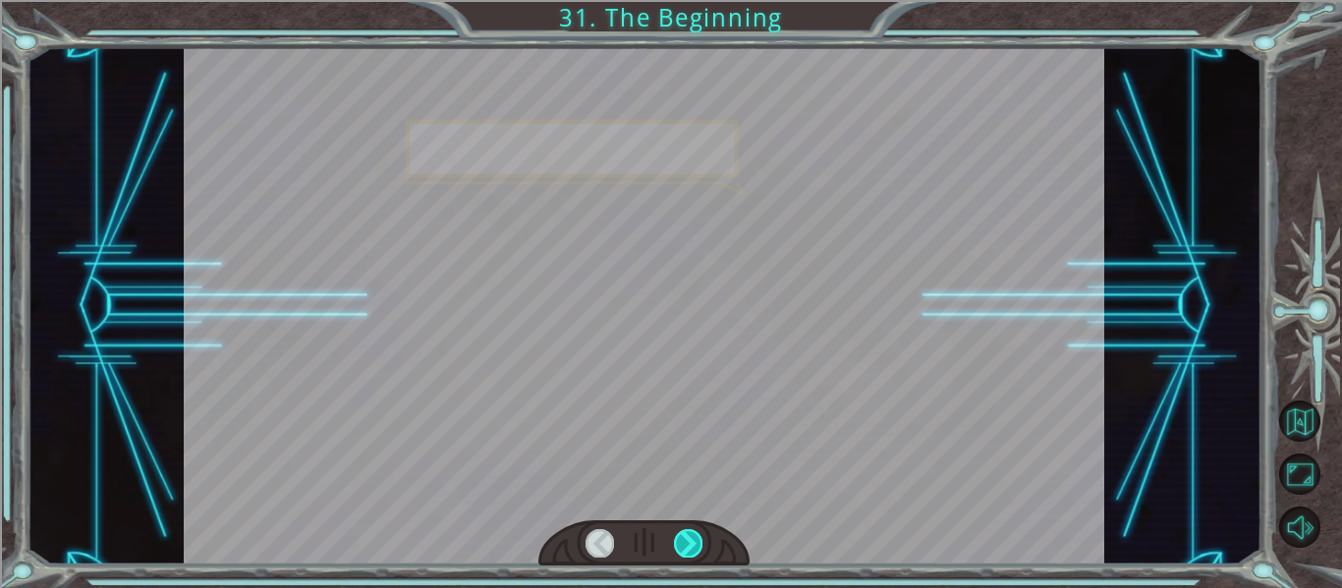
click at [686, 541] on div at bounding box center [688, 542] width 28 height 27
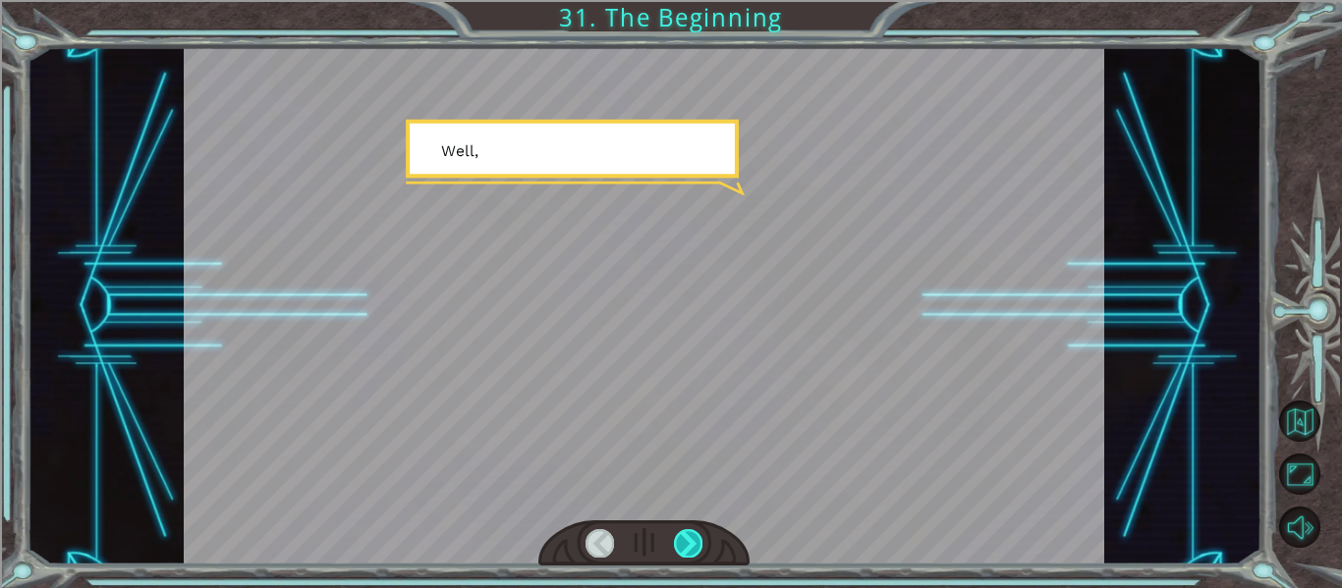
click at [686, 541] on div at bounding box center [688, 542] width 28 height 27
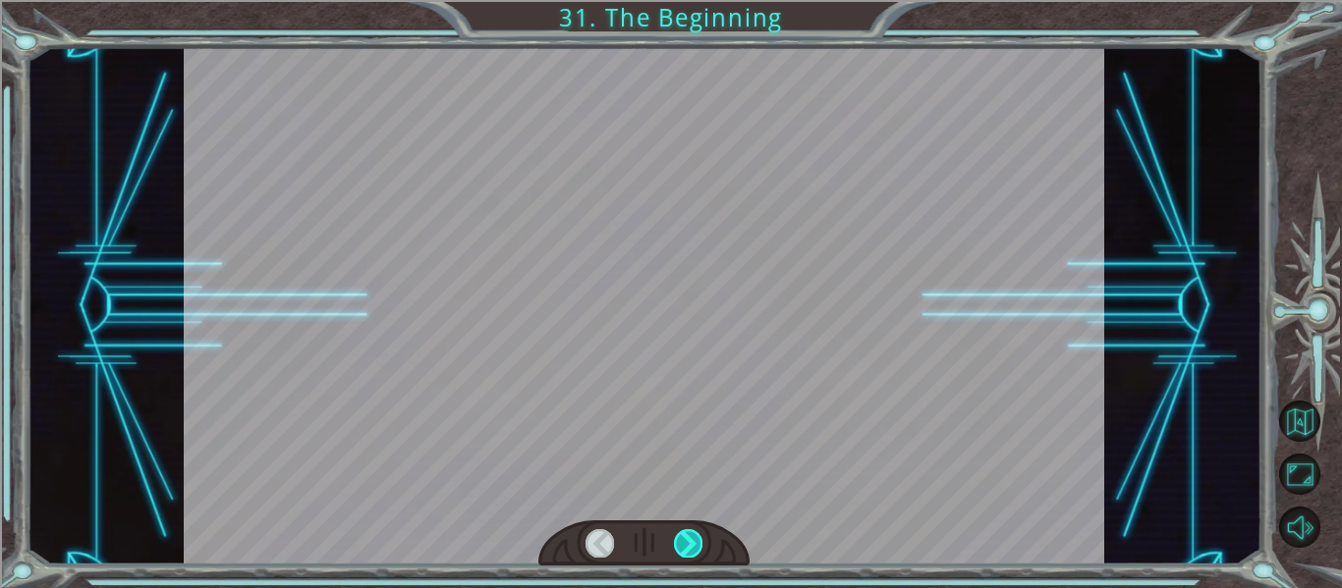
click at [686, 541] on div at bounding box center [688, 542] width 28 height 27
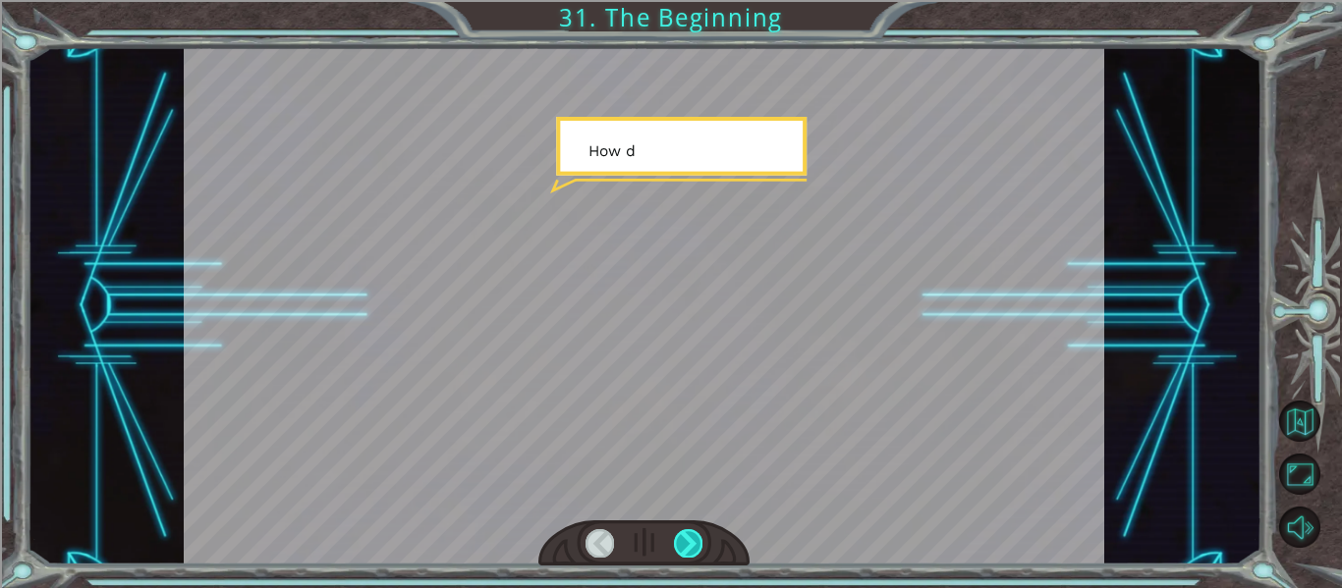
click at [686, 541] on div at bounding box center [688, 542] width 28 height 27
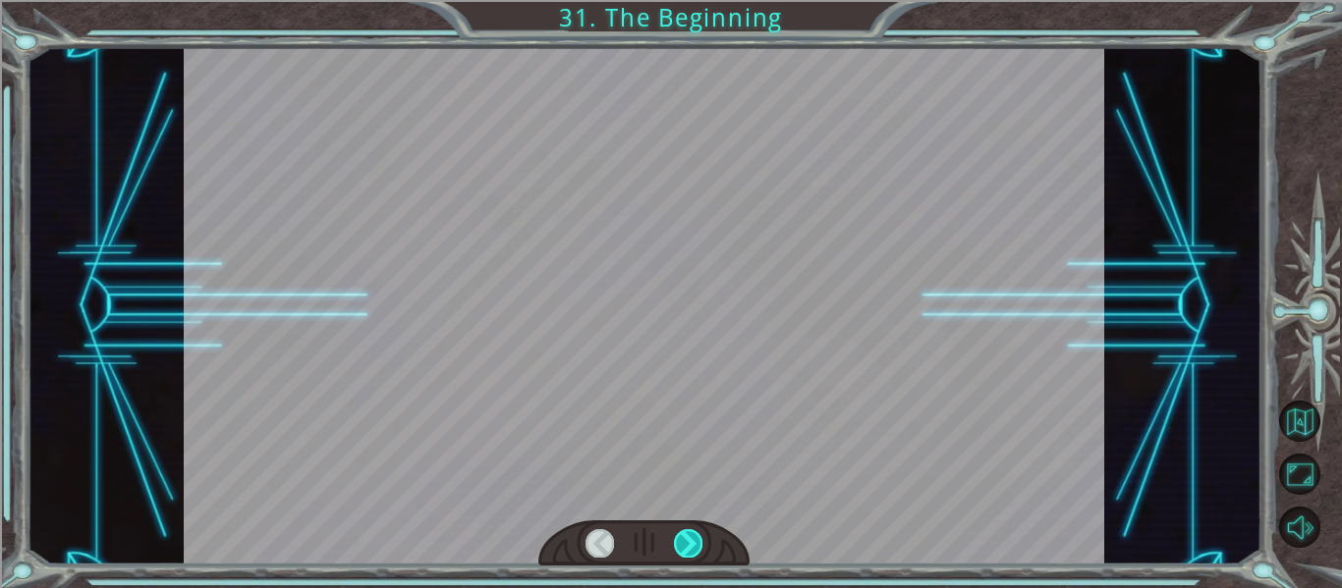
click at [686, 541] on div at bounding box center [688, 542] width 28 height 27
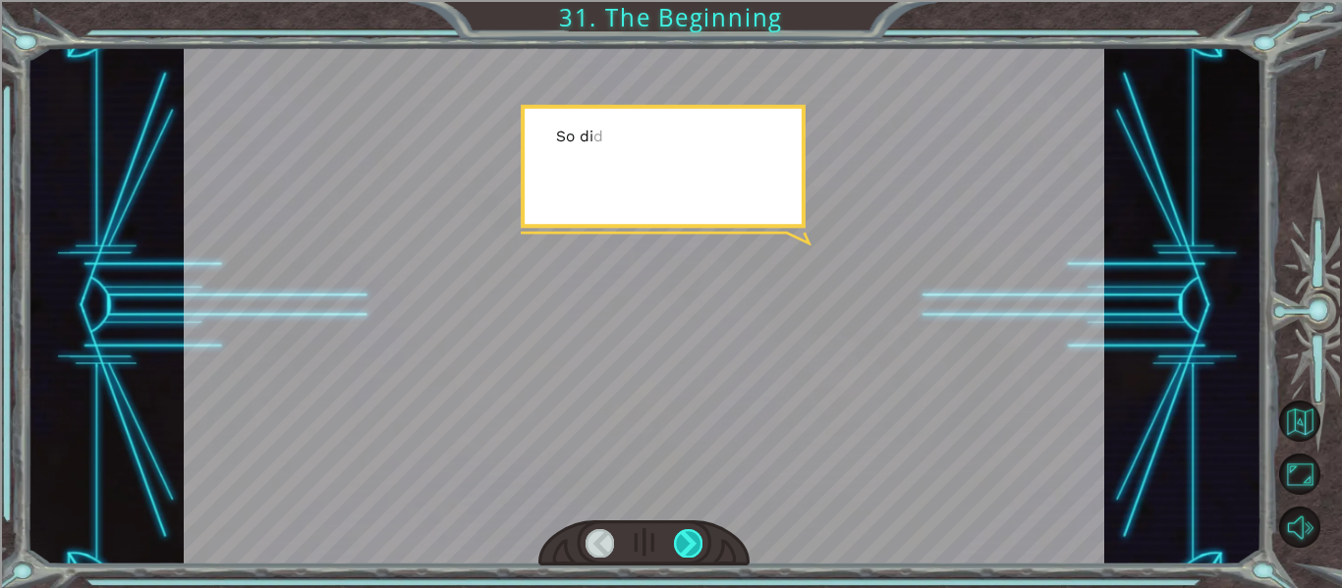
click at [686, 541] on div at bounding box center [688, 542] width 28 height 27
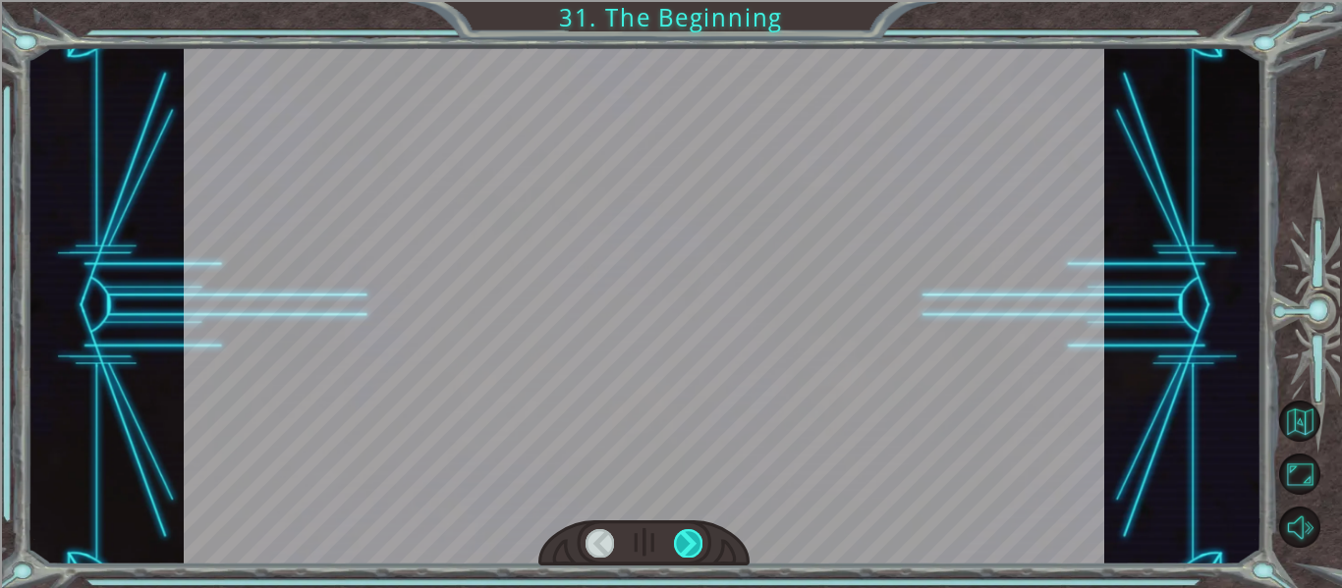
click at [686, 541] on div at bounding box center [688, 542] width 28 height 27
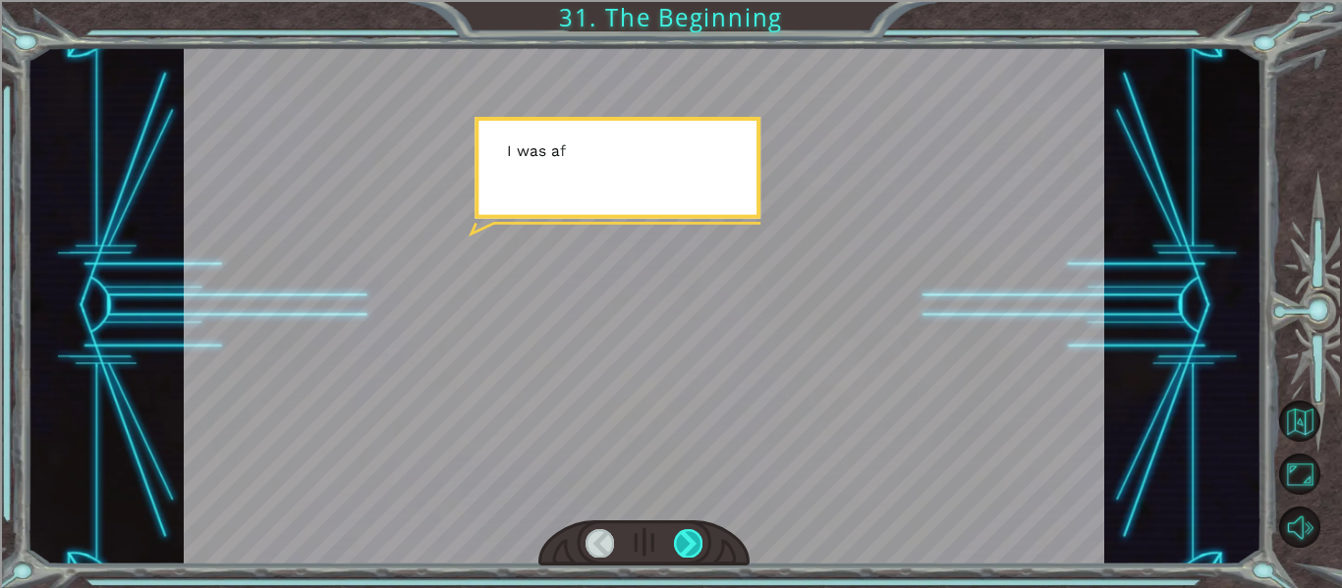
click at [686, 541] on div at bounding box center [688, 542] width 28 height 27
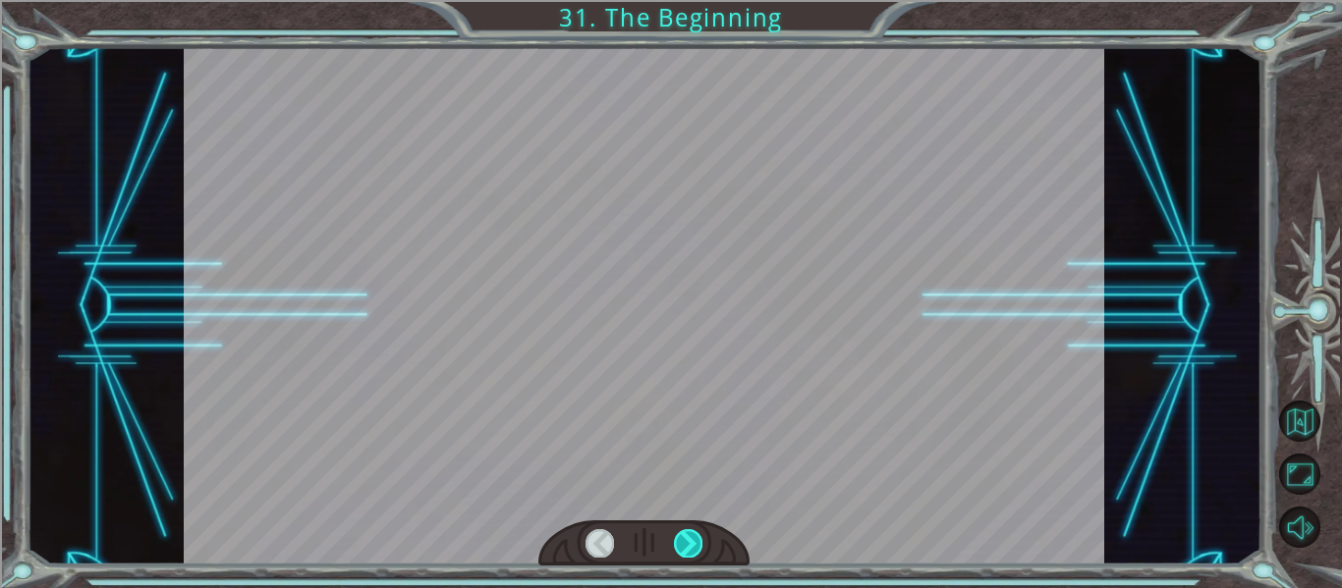
click at [686, 541] on div at bounding box center [688, 542] width 28 height 27
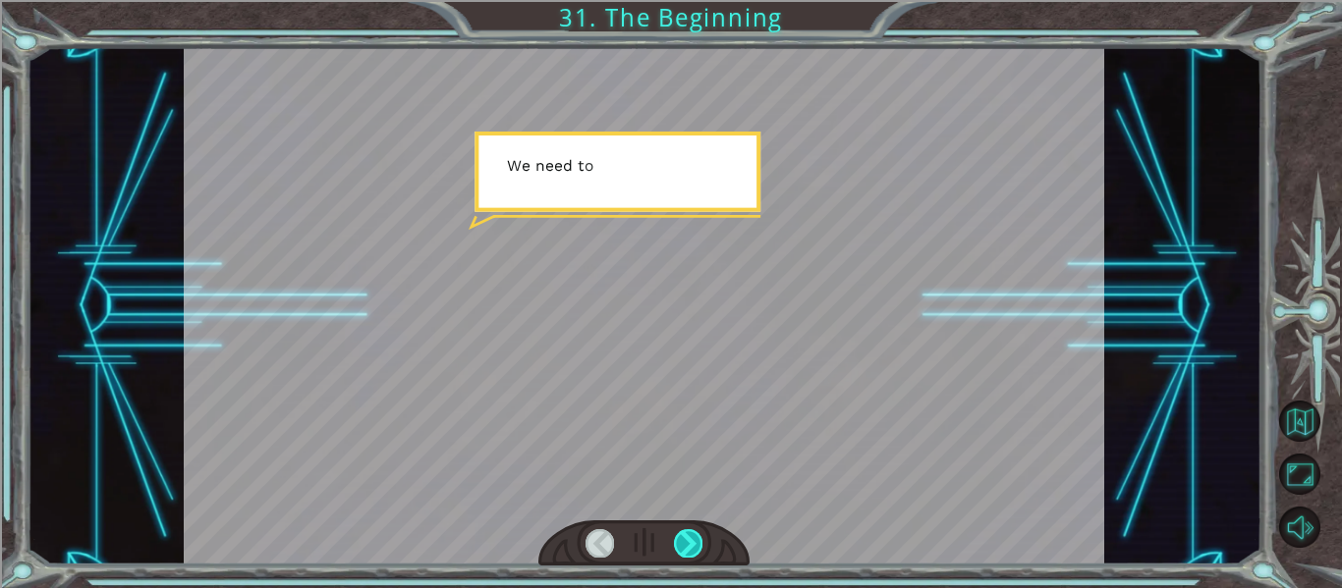
click at [686, 541] on div at bounding box center [688, 542] width 28 height 27
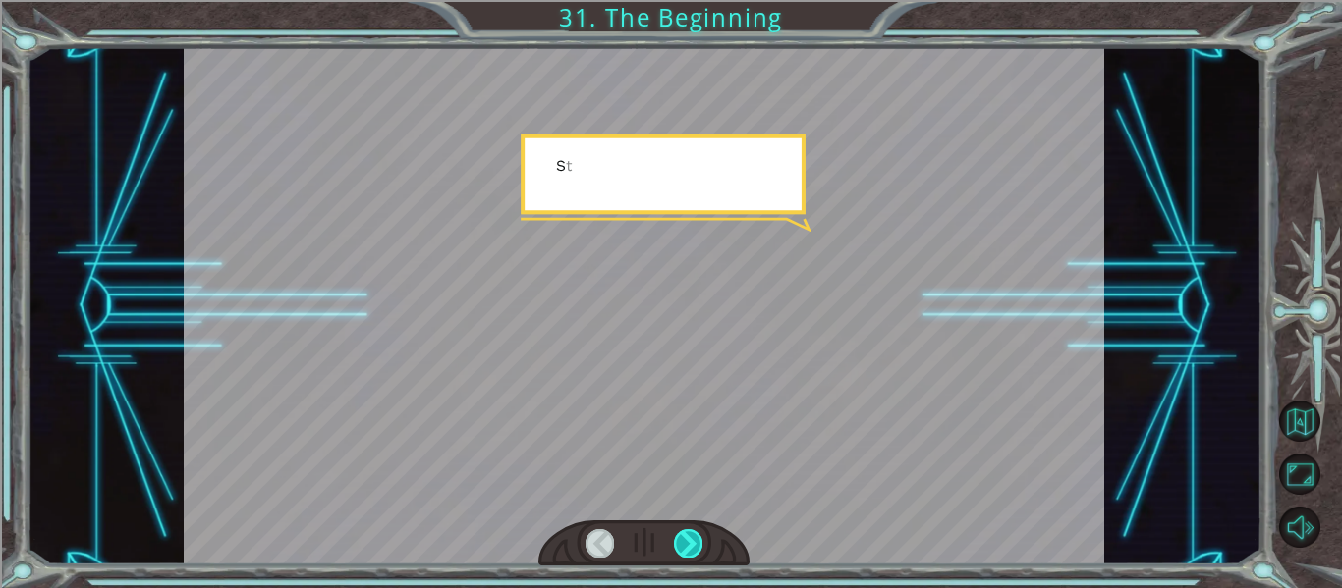
click at [686, 541] on div at bounding box center [688, 542] width 28 height 27
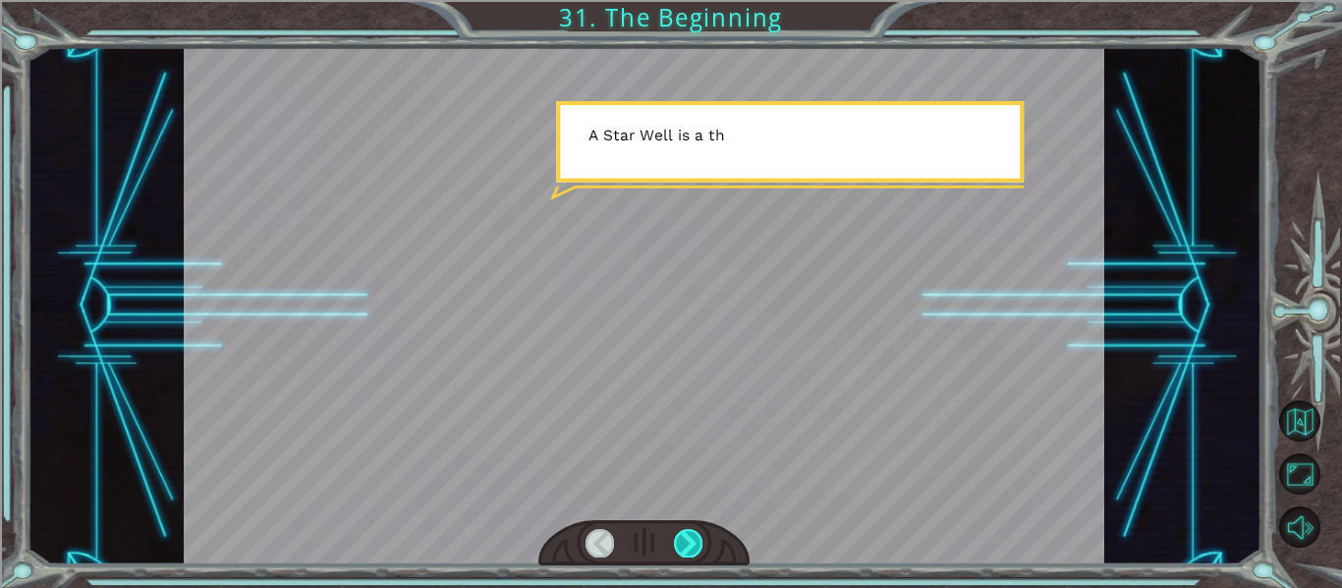
click at [686, 541] on div at bounding box center [688, 542] width 28 height 27
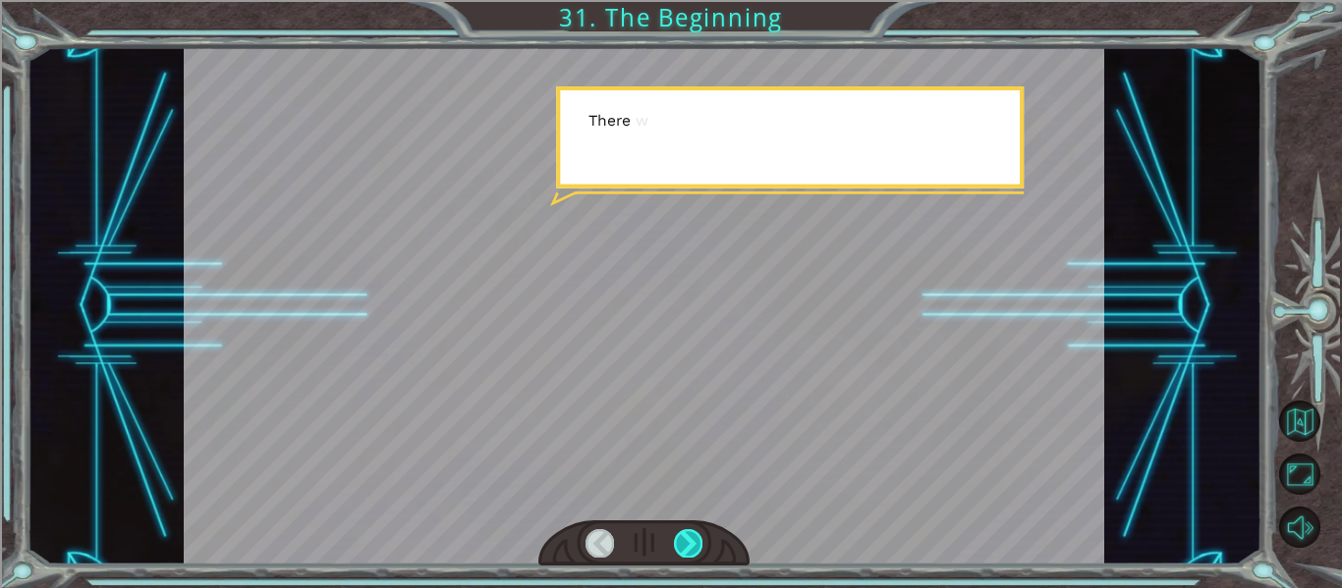
click at [686, 541] on div at bounding box center [688, 542] width 28 height 27
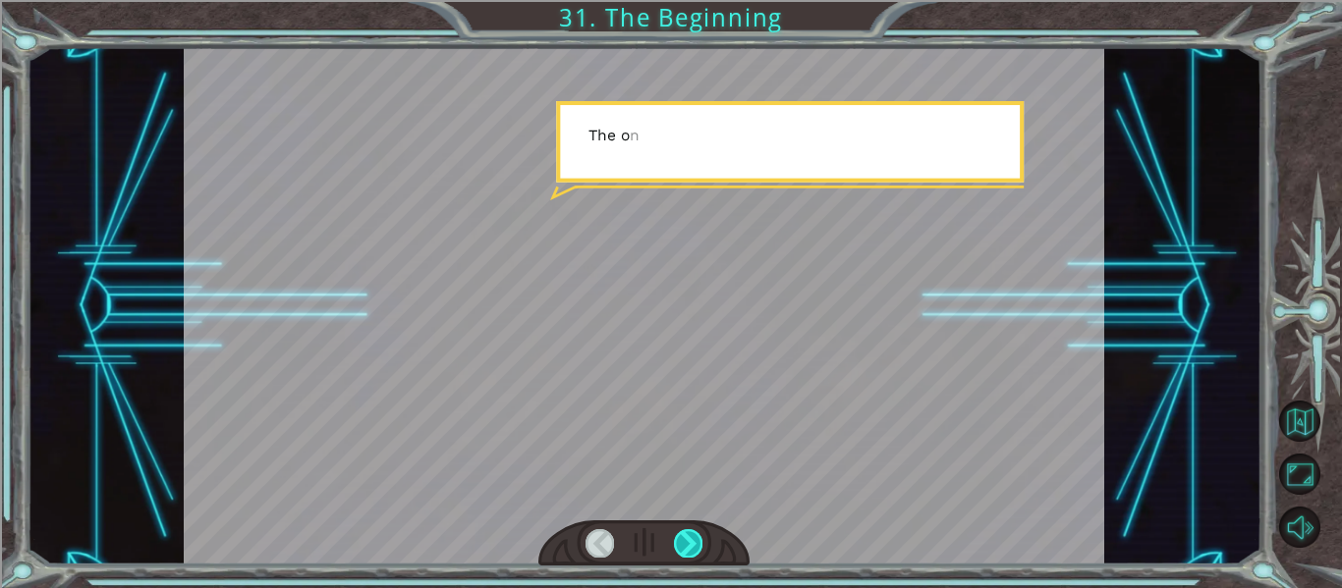
click at [686, 541] on div at bounding box center [688, 542] width 28 height 27
click at [691, 537] on div at bounding box center [688, 542] width 28 height 27
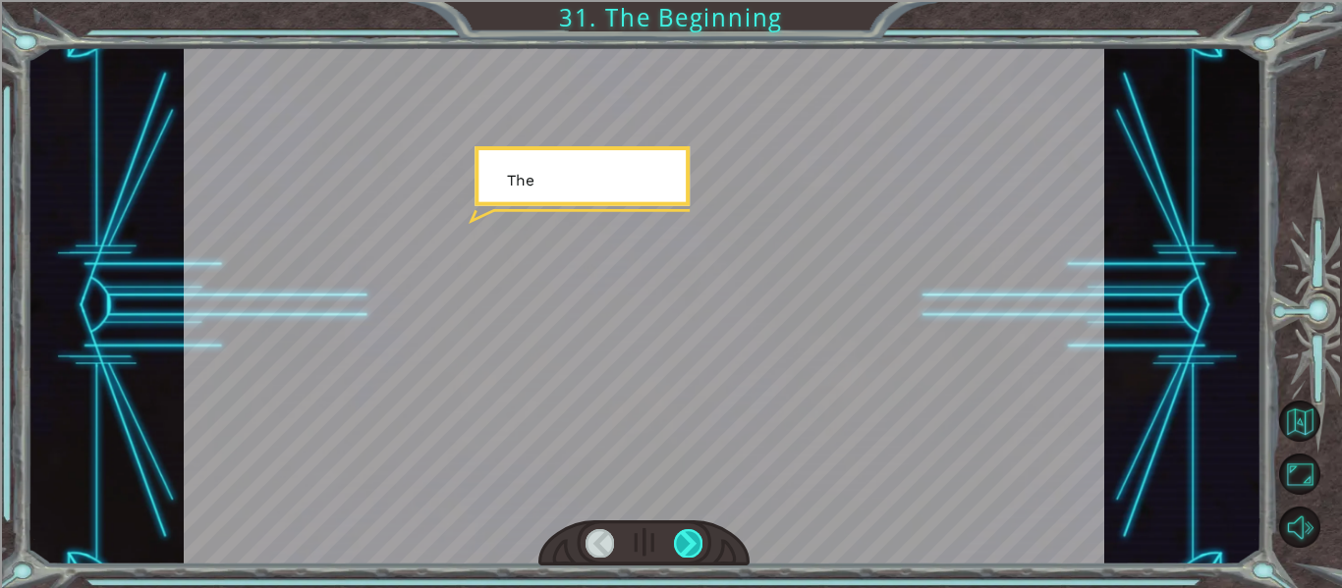
click at [691, 537] on div at bounding box center [688, 542] width 28 height 27
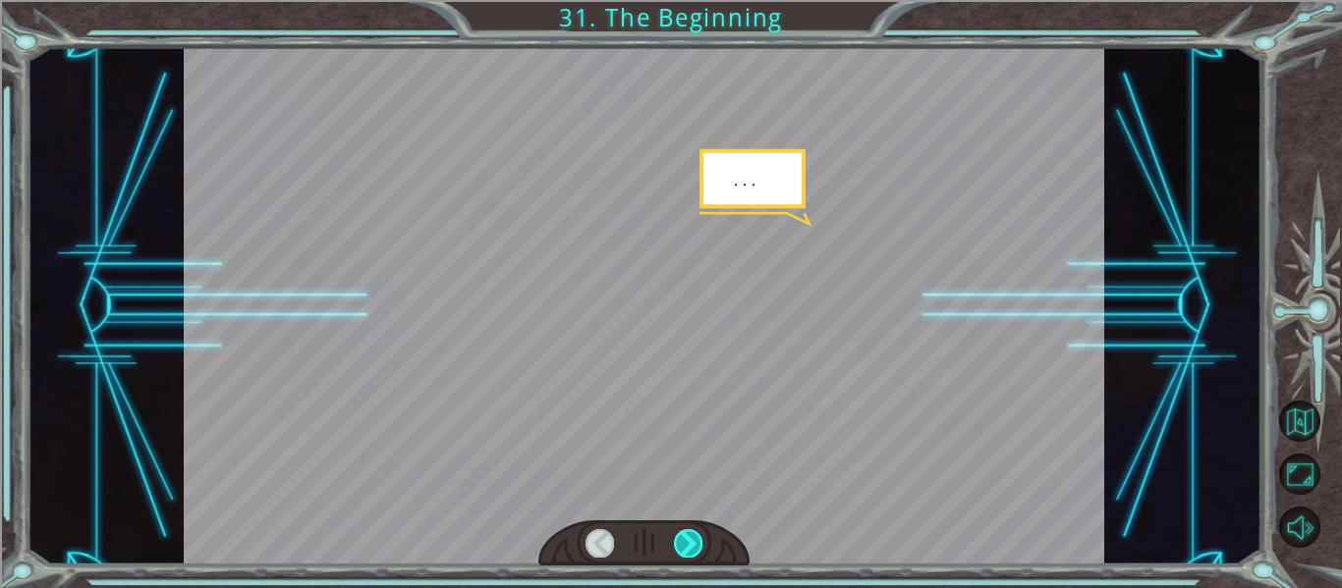
click at [691, 537] on div at bounding box center [688, 542] width 28 height 27
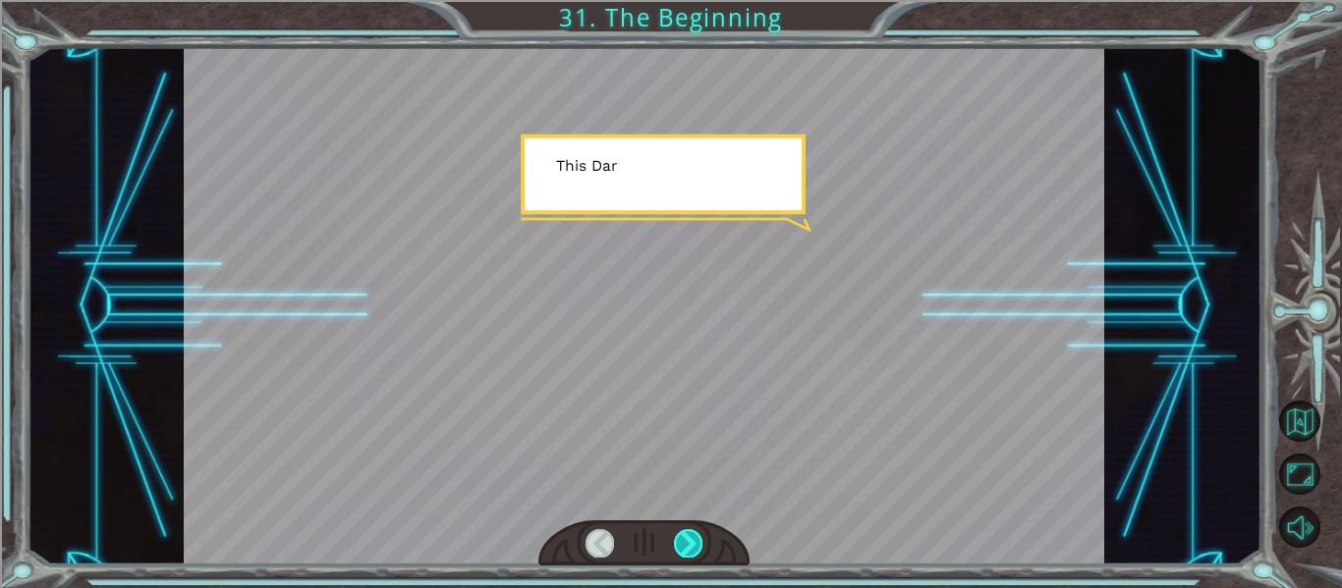
click at [691, 537] on div at bounding box center [688, 542] width 28 height 27
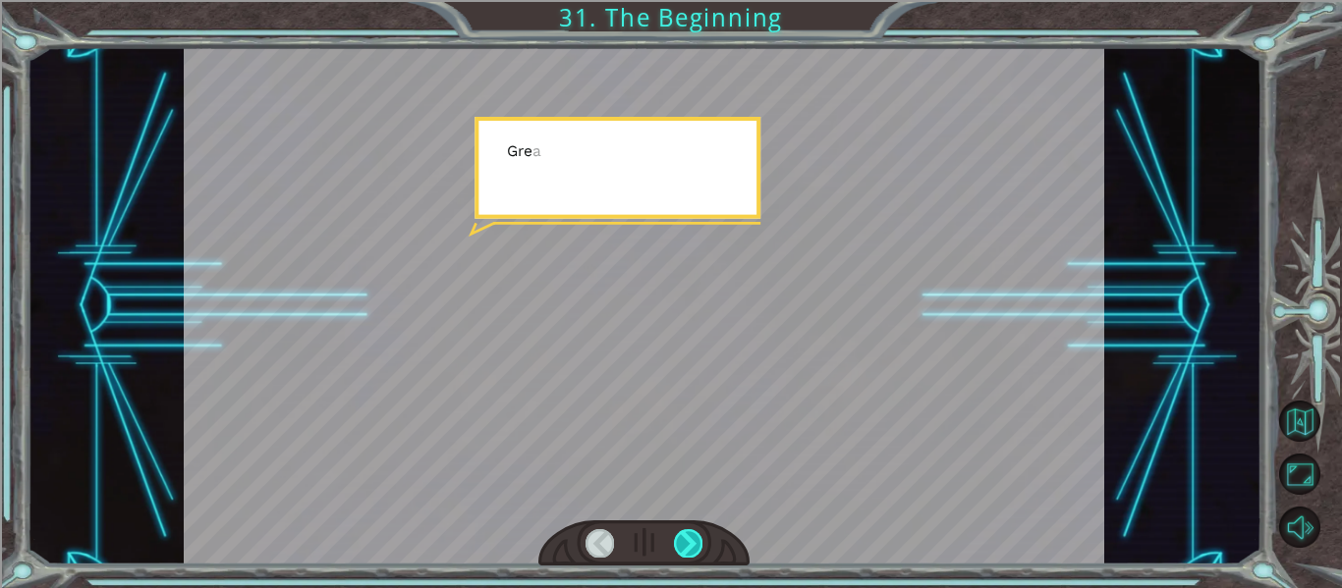
click at [691, 537] on div at bounding box center [688, 542] width 28 height 27
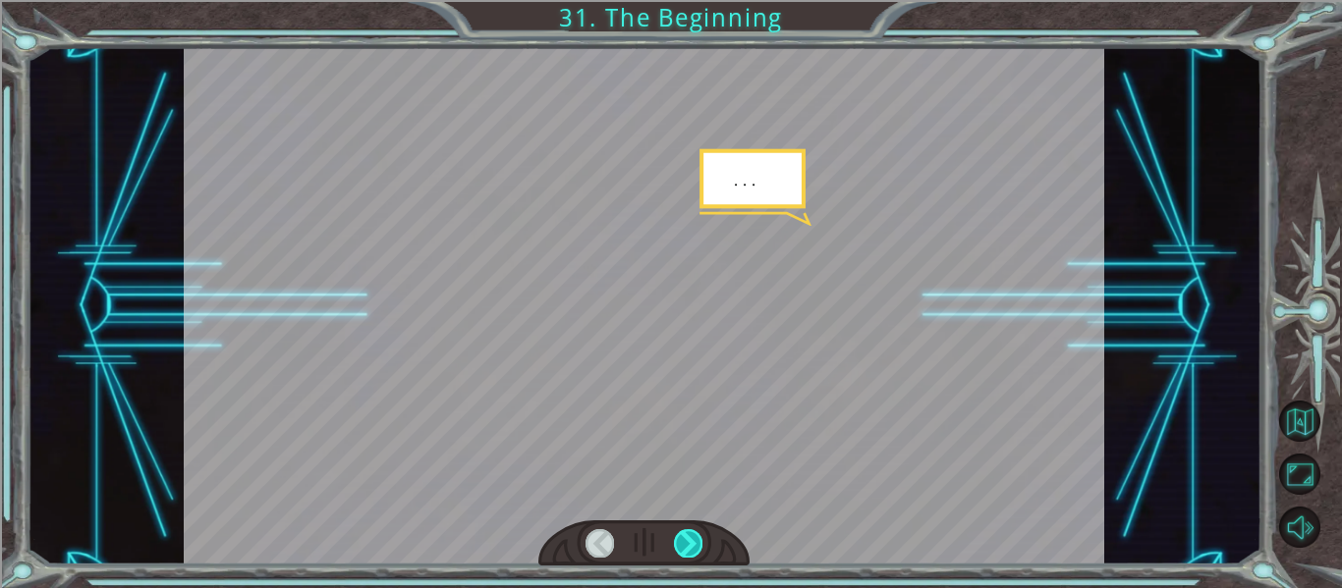
click at [691, 537] on div at bounding box center [688, 542] width 28 height 27
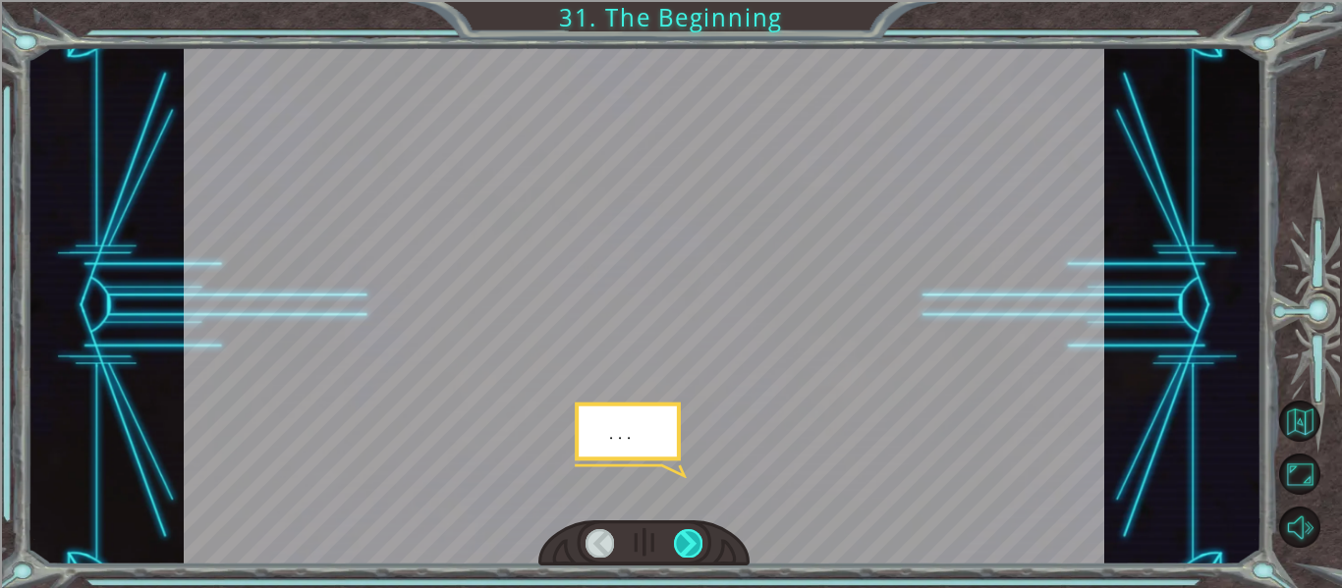
click at [691, 537] on div at bounding box center [688, 542] width 28 height 27
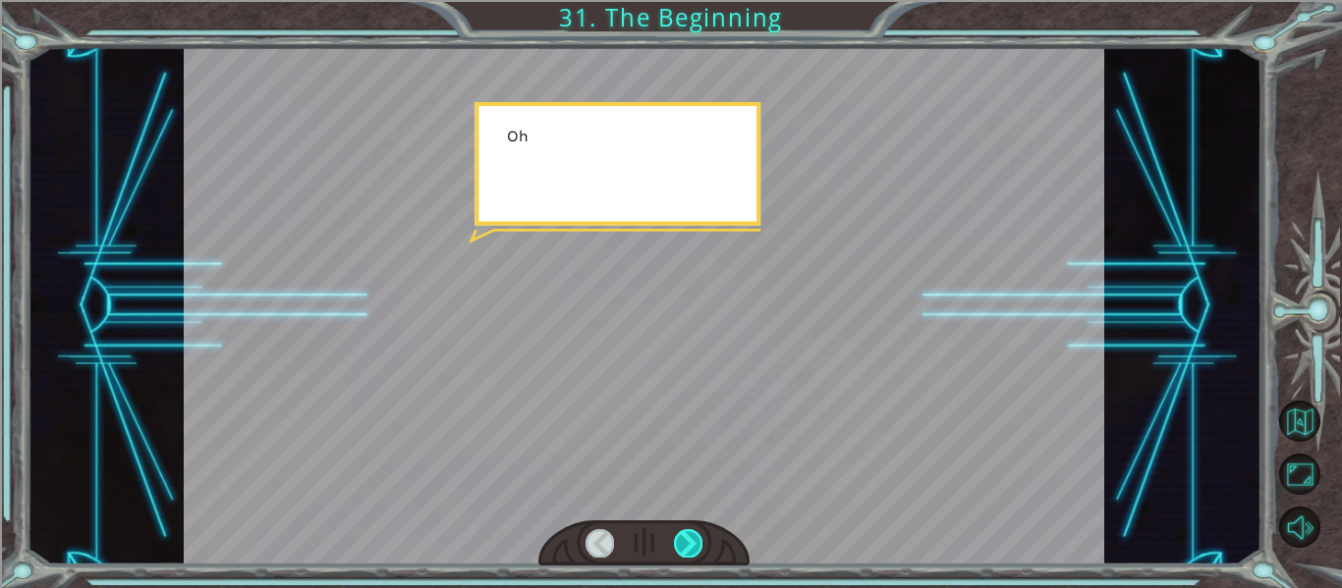
click at [691, 537] on div at bounding box center [688, 542] width 28 height 27
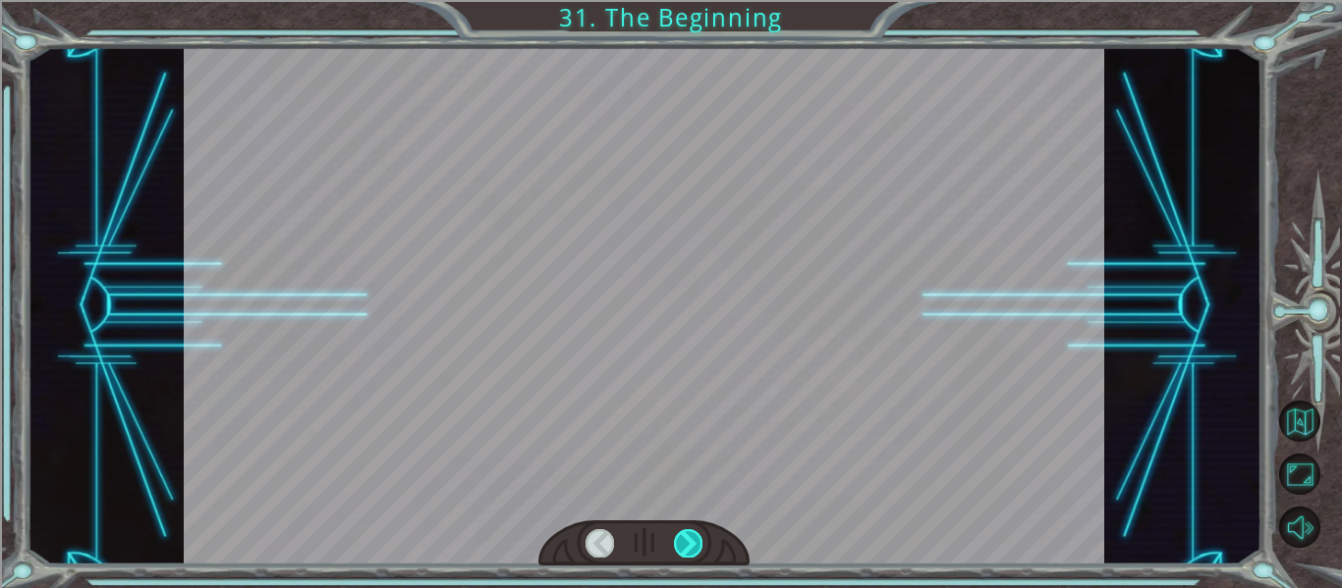
click at [691, 537] on div at bounding box center [688, 542] width 28 height 27
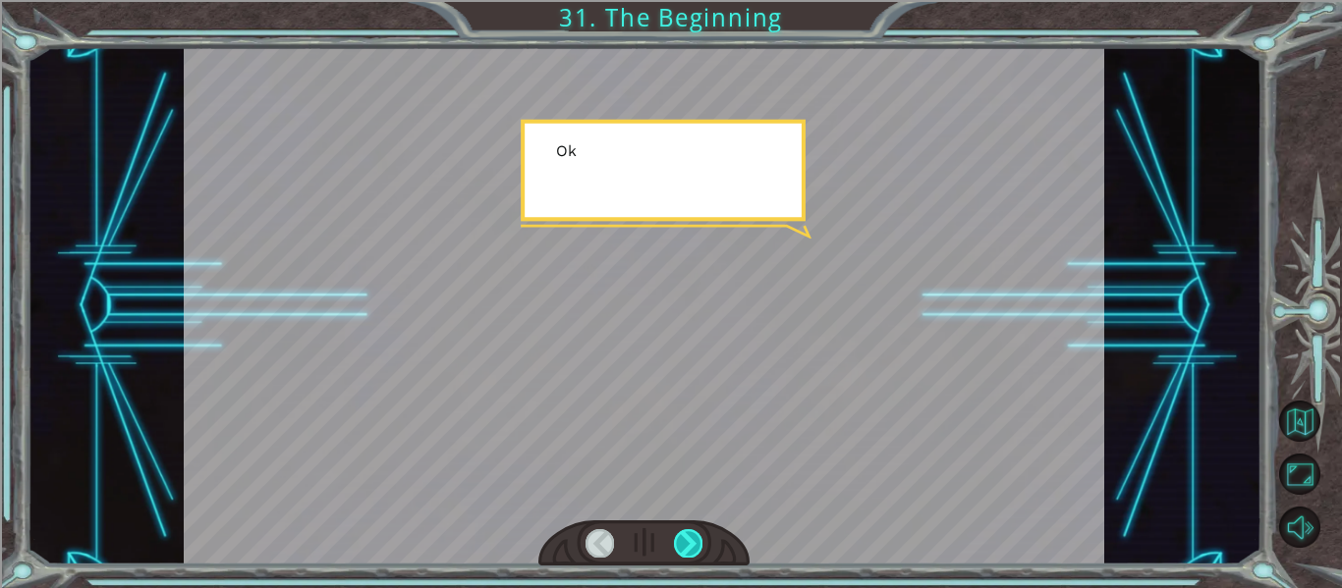
click at [691, 537] on div at bounding box center [688, 542] width 28 height 27
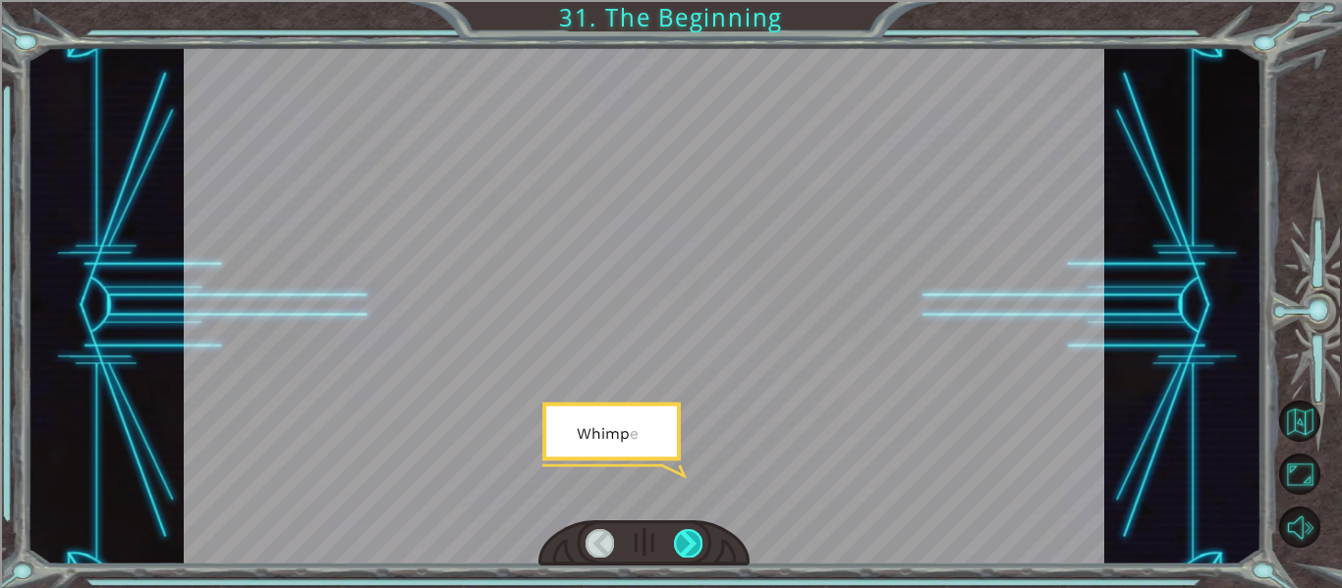
click at [691, 537] on div at bounding box center [688, 542] width 28 height 27
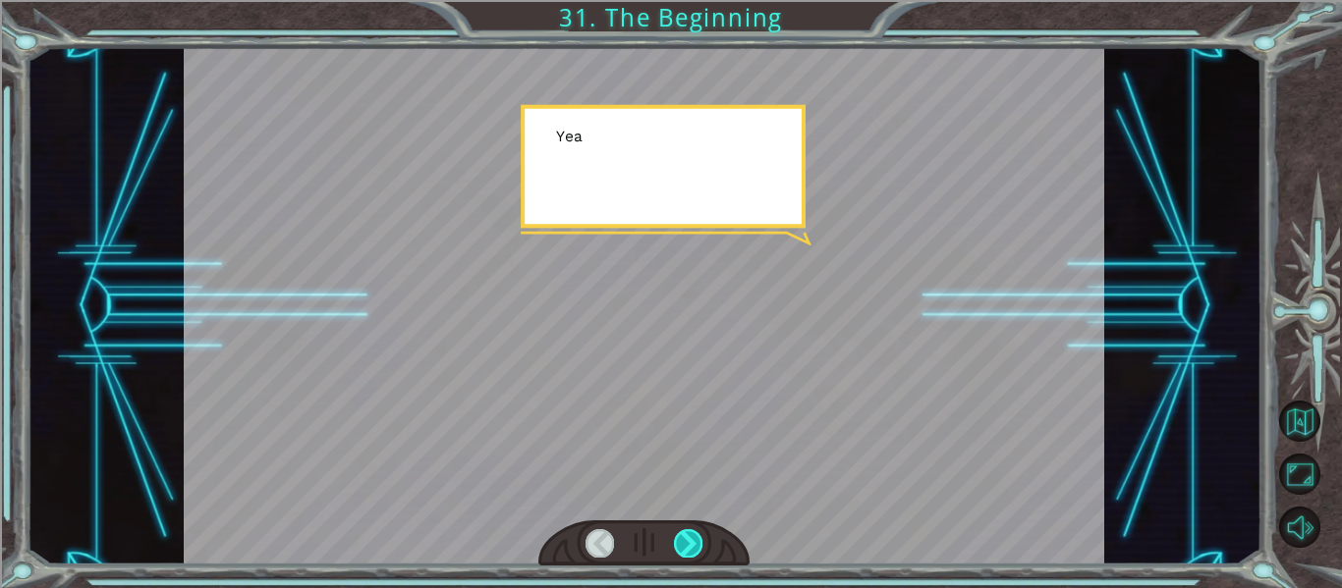
click at [691, 537] on div at bounding box center [688, 542] width 28 height 27
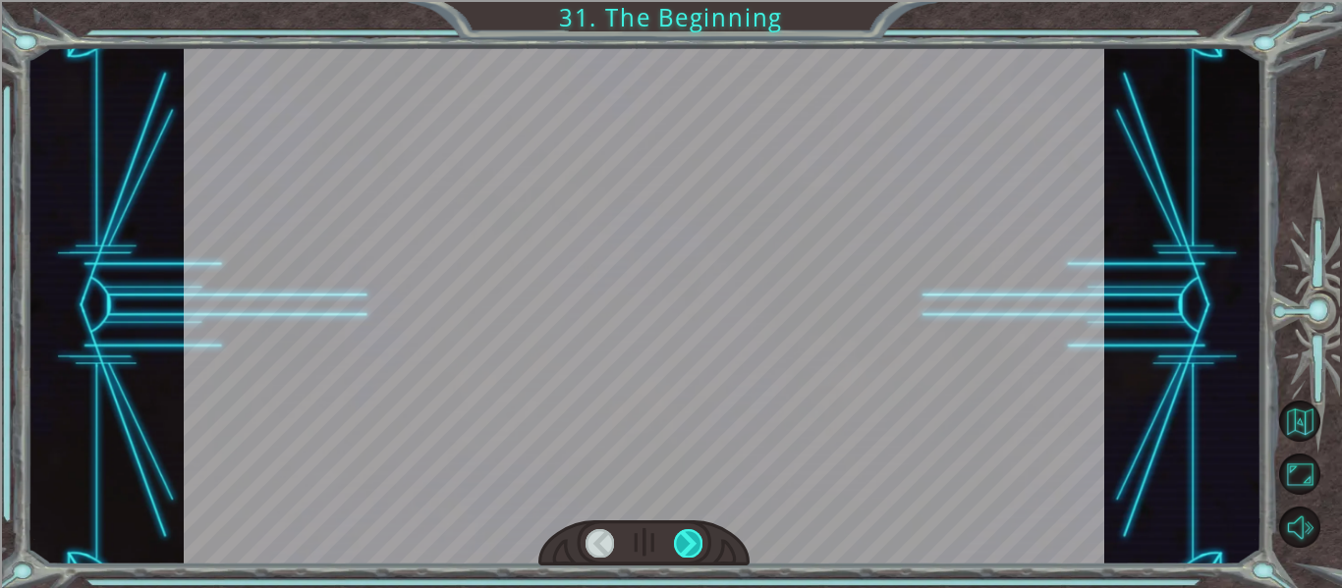
click at [691, 537] on div at bounding box center [688, 542] width 28 height 27
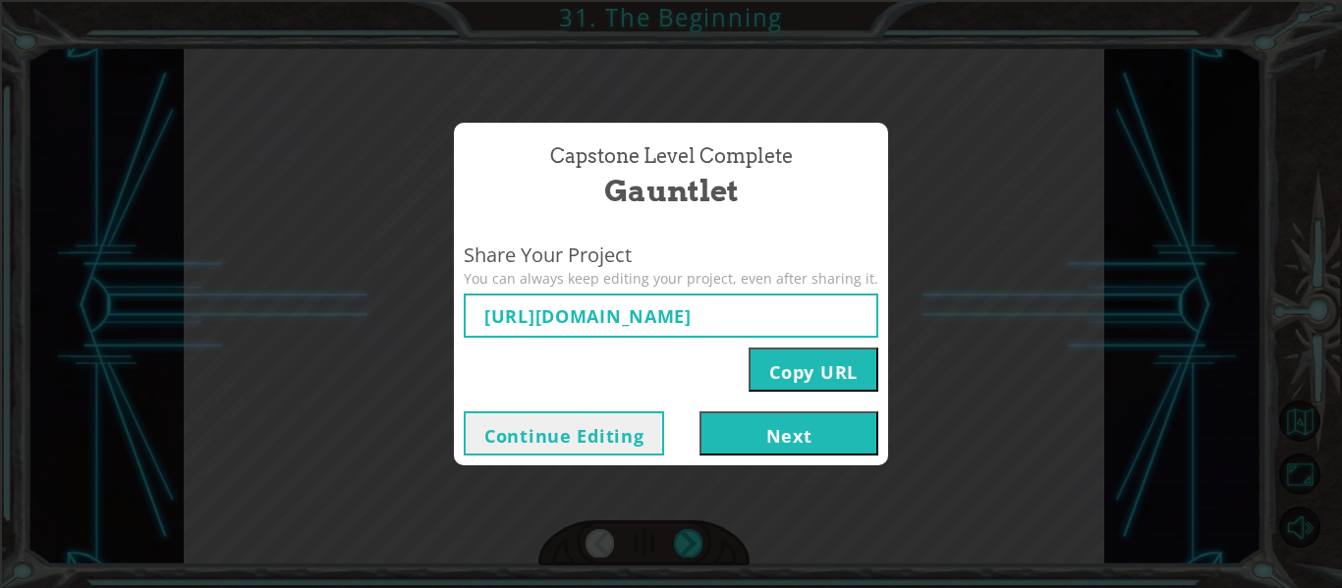
type input "https://www.ozaria.com/play/game-dev-level/1fhcapstoneb/68ac9a0d14b065a2175236b…"
click at [747, 423] on button "Next" at bounding box center [788, 433] width 179 height 44
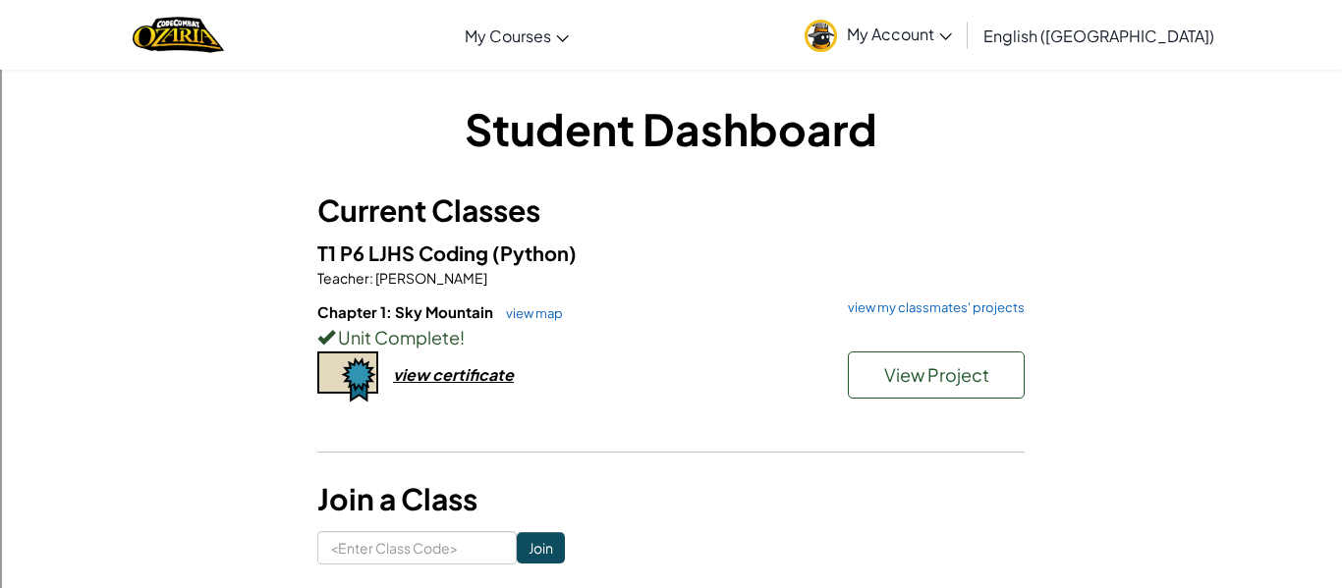
click at [880, 350] on div "Unit Complete !" at bounding box center [670, 337] width 707 height 28
click at [875, 378] on button "View Project" at bounding box center [936, 375] width 177 height 47
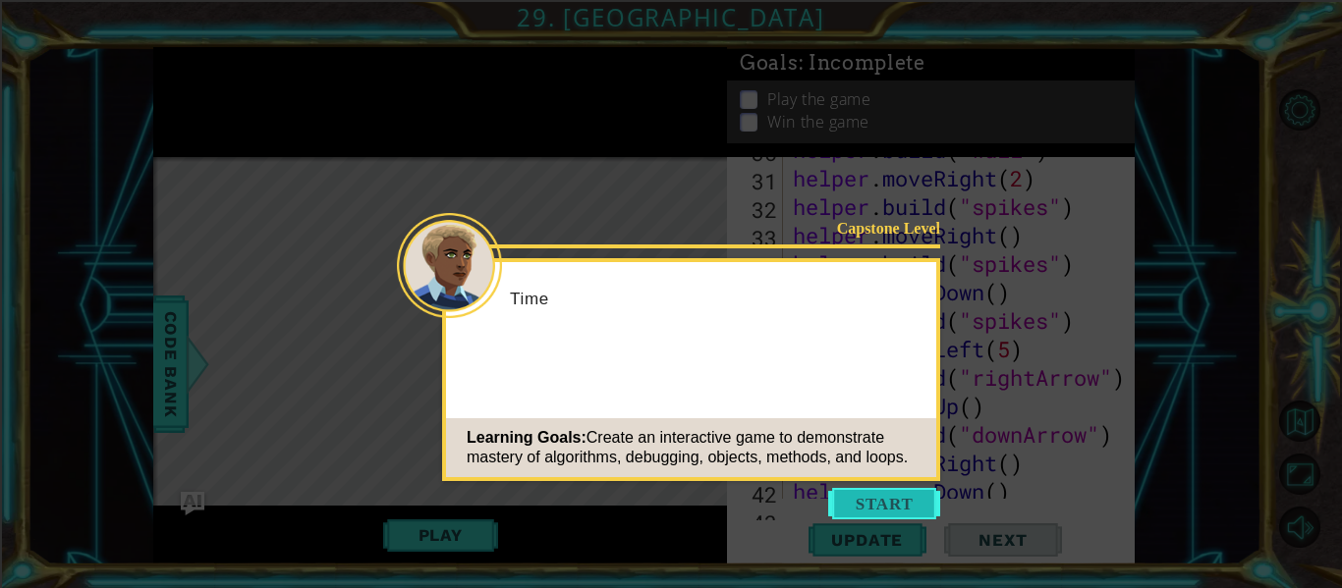
click at [863, 501] on button "Start" at bounding box center [884, 503] width 112 height 31
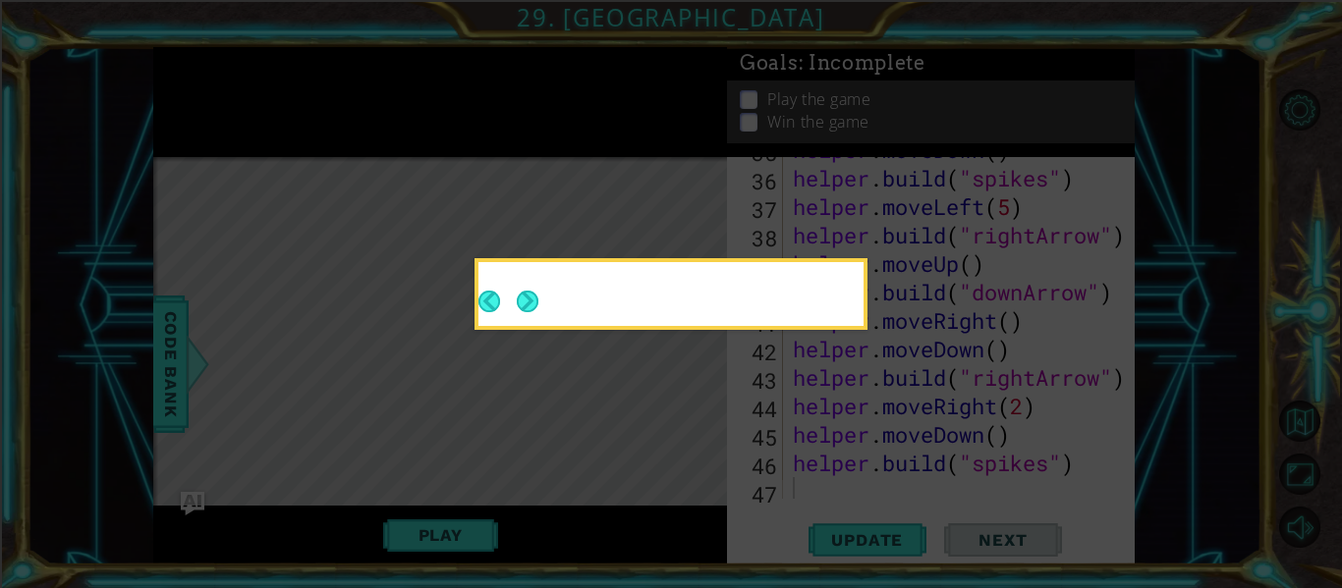
scroll to position [1054, 0]
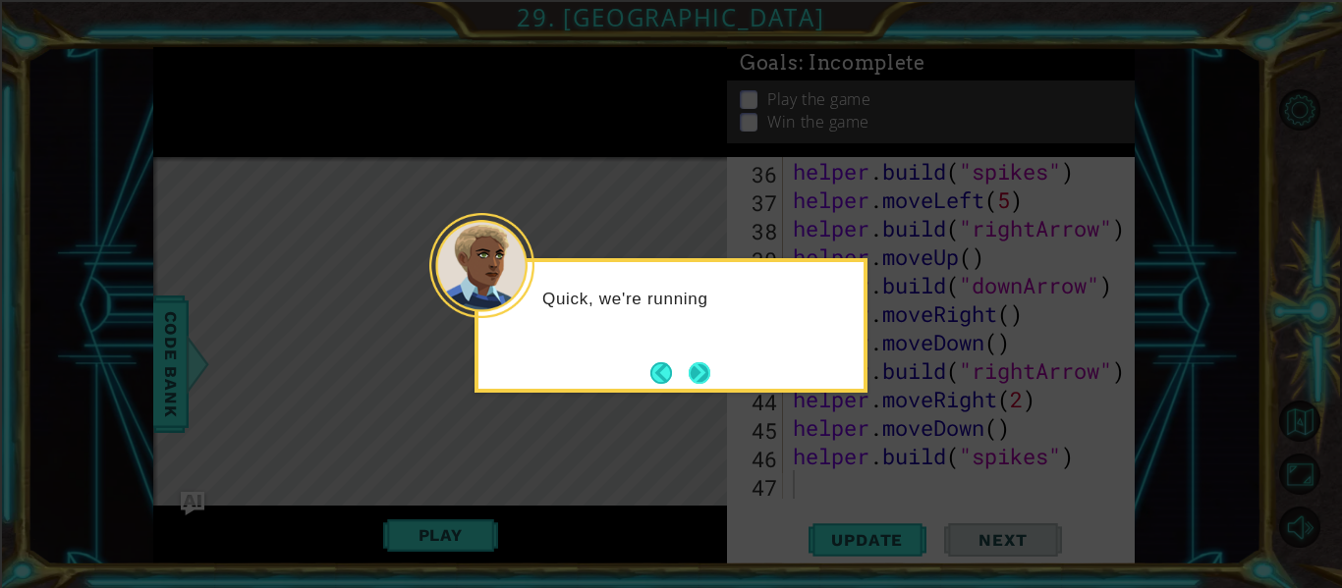
click at [697, 374] on button "Next" at bounding box center [699, 373] width 22 height 22
click at [693, 371] on button "Next" at bounding box center [699, 373] width 22 height 22
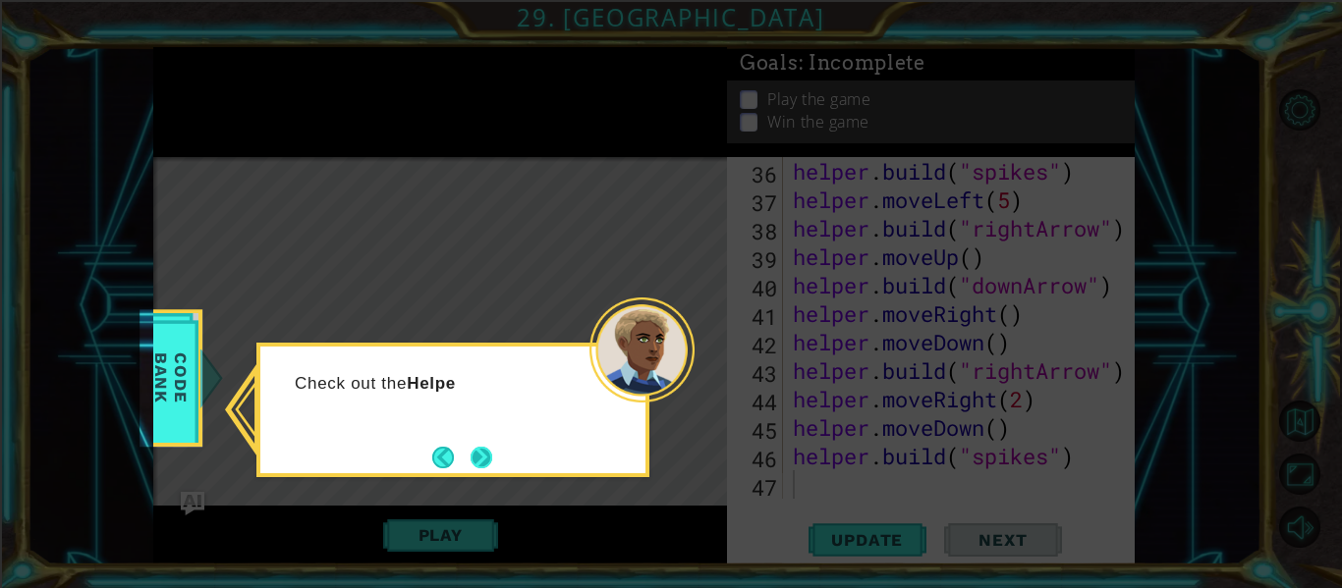
click at [470, 455] on button "Next" at bounding box center [481, 458] width 22 height 22
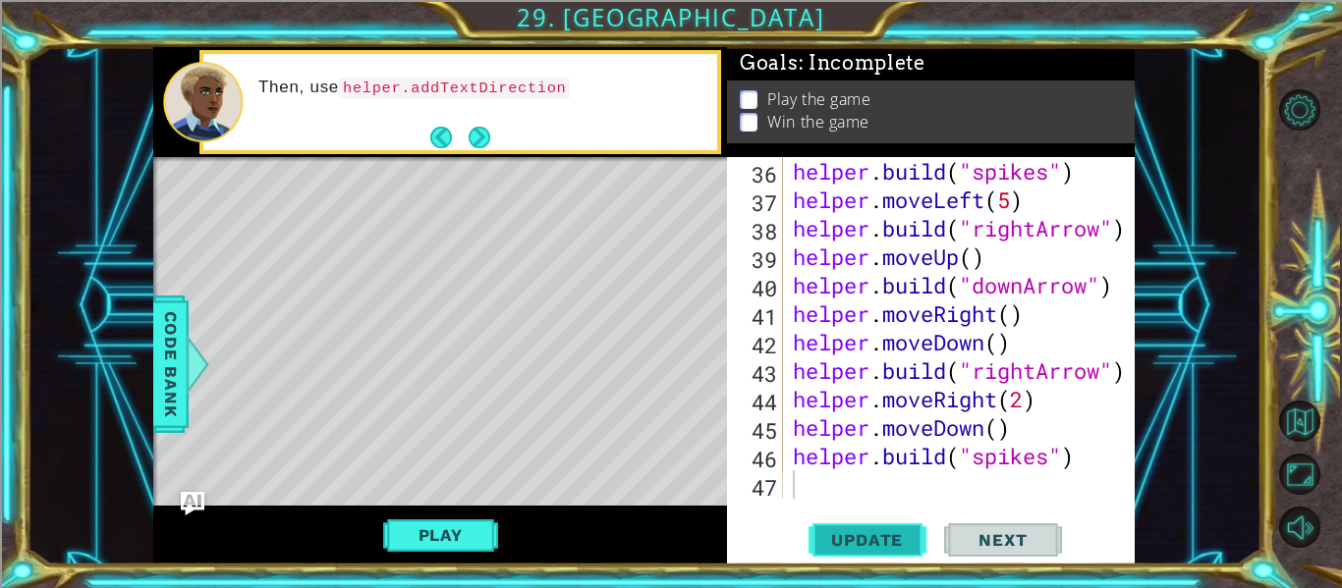
click at [833, 544] on span "Update" at bounding box center [866, 540] width 111 height 20
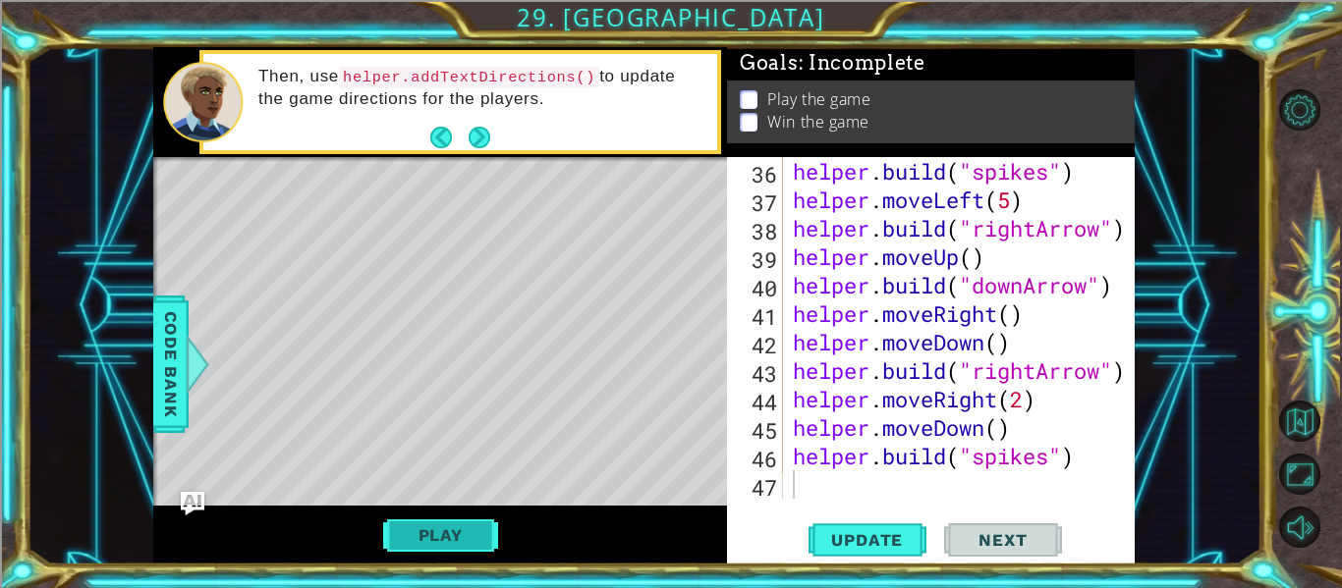
click at [454, 535] on button "Play" at bounding box center [440, 535] width 115 height 37
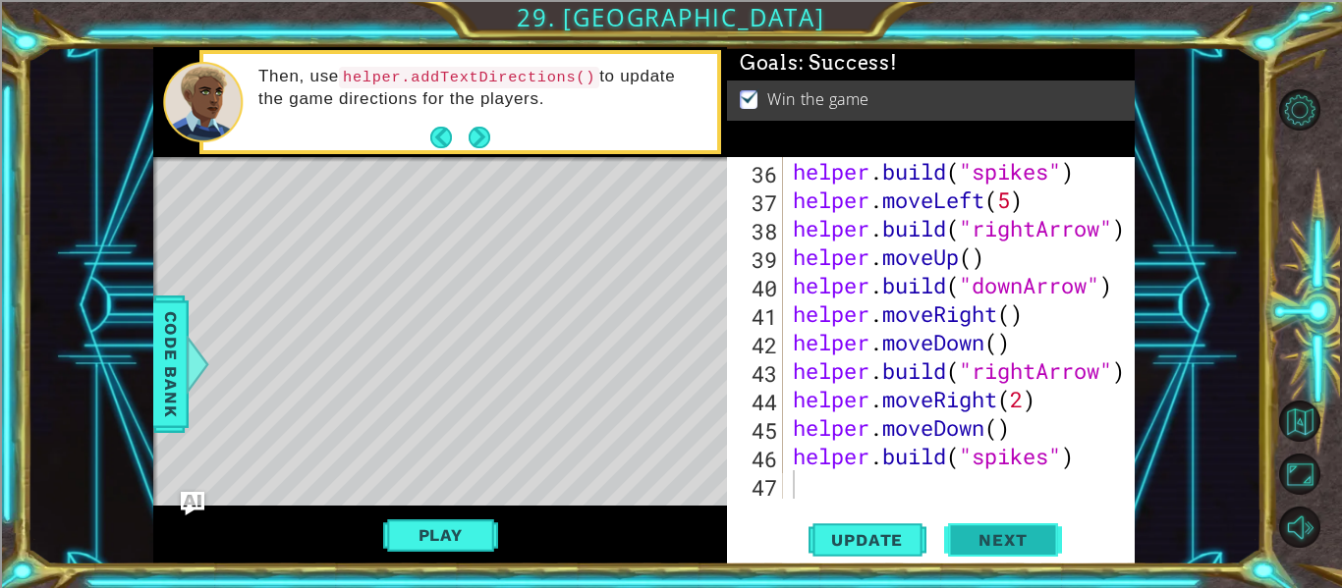
click at [973, 535] on span "Next" at bounding box center [1001, 545] width 87 height 20
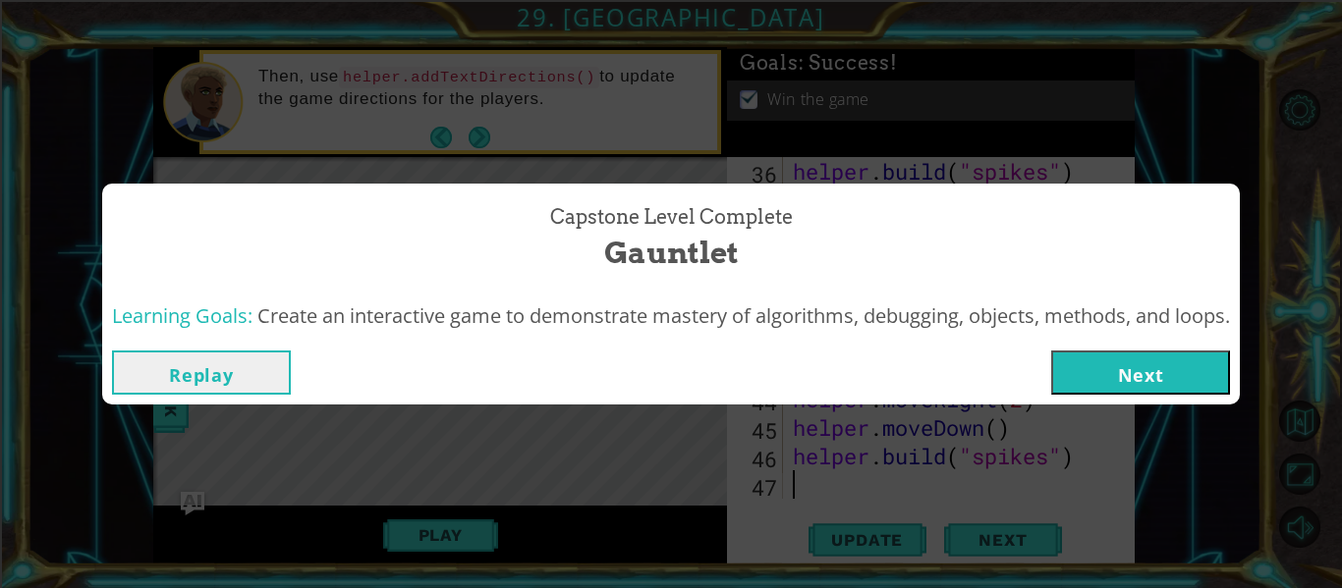
click at [1111, 364] on button "Next" at bounding box center [1140, 373] width 179 height 44
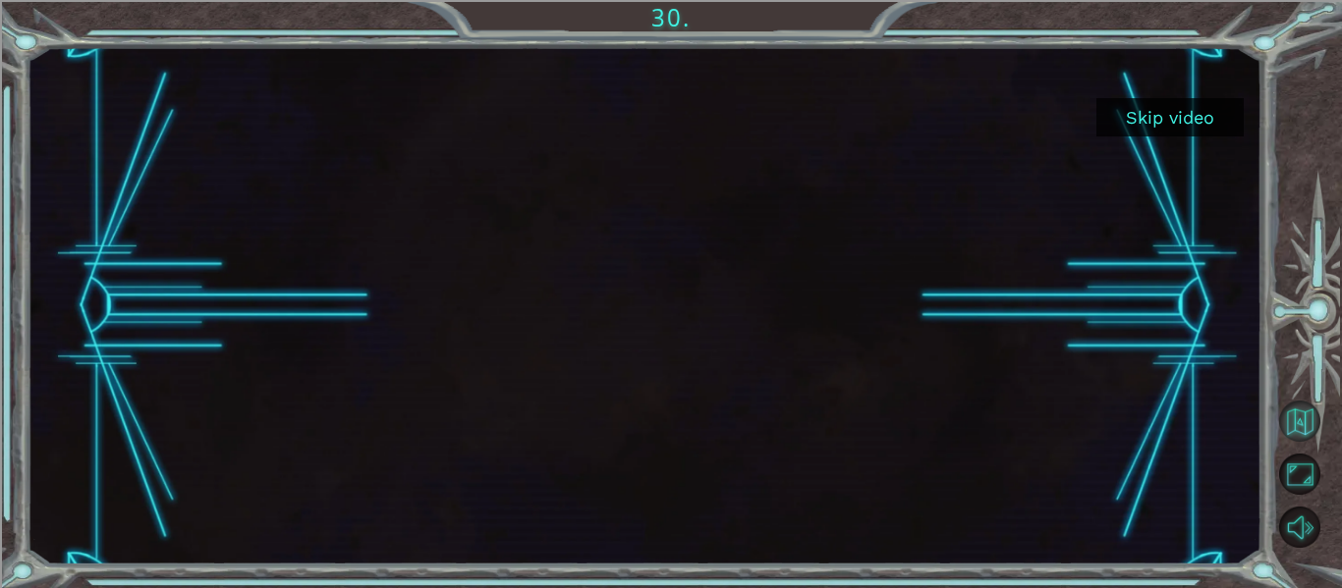
click at [1298, 427] on button "Back to Map" at bounding box center [1299, 421] width 41 height 41
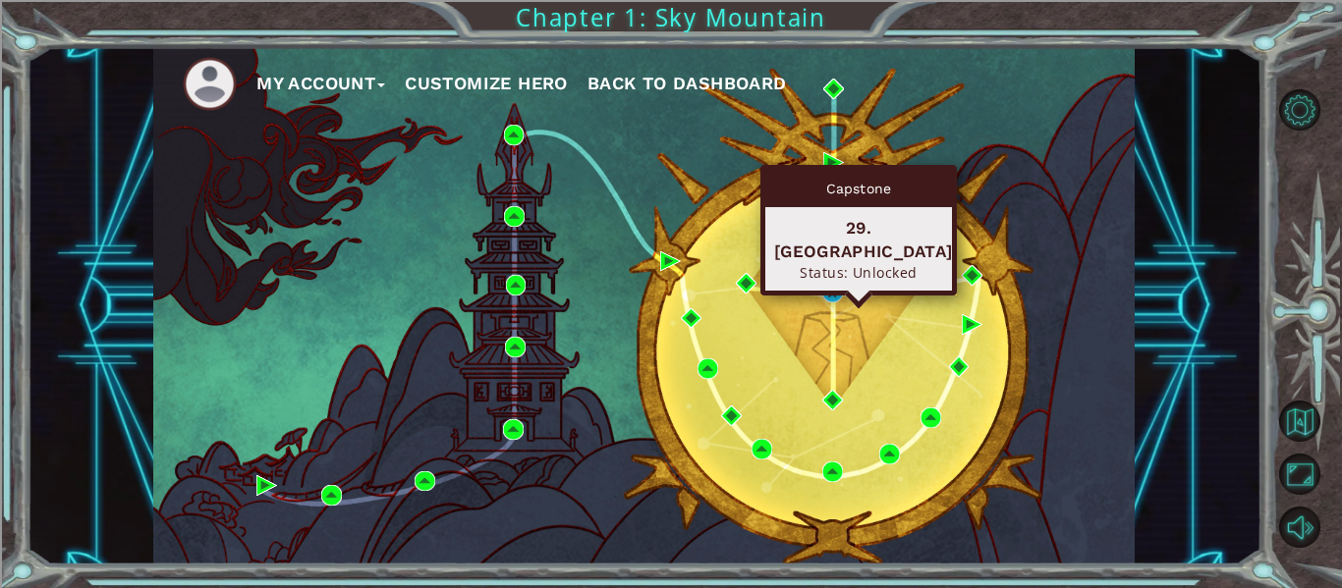
click at [713, 85] on span "Back to Dashboard" at bounding box center [686, 83] width 199 height 21
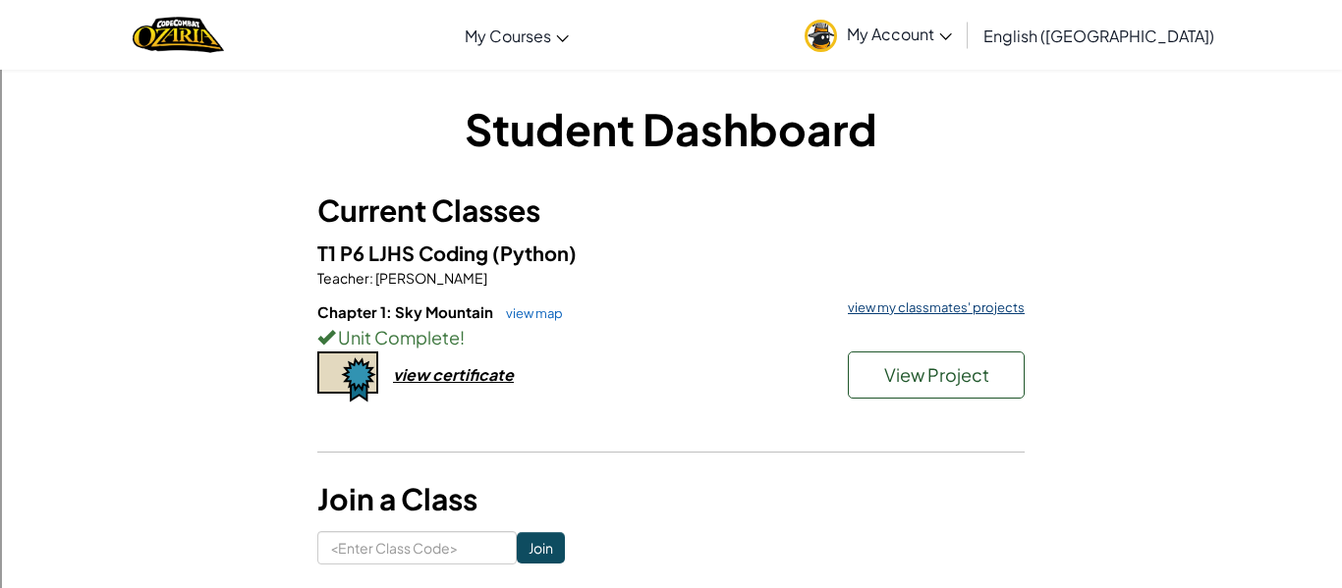
click at [978, 309] on link "view my classmates' projects" at bounding box center [931, 307] width 187 height 13
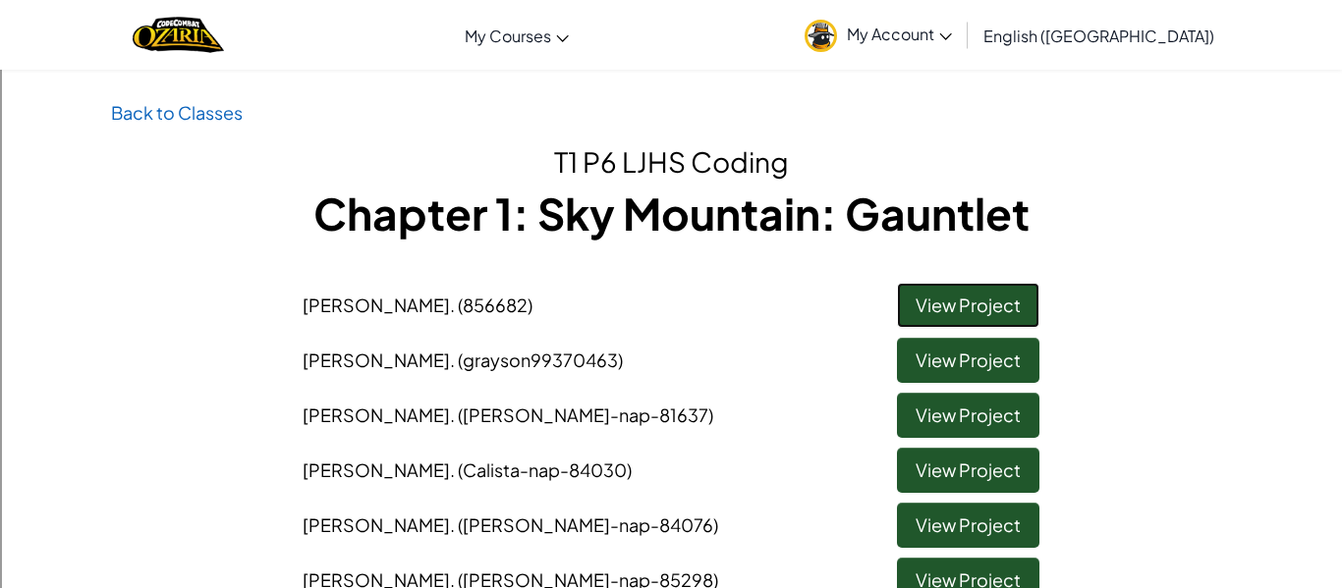
click at [985, 301] on link "View Project" at bounding box center [968, 305] width 142 height 45
